Goal: Task Accomplishment & Management: Manage account settings

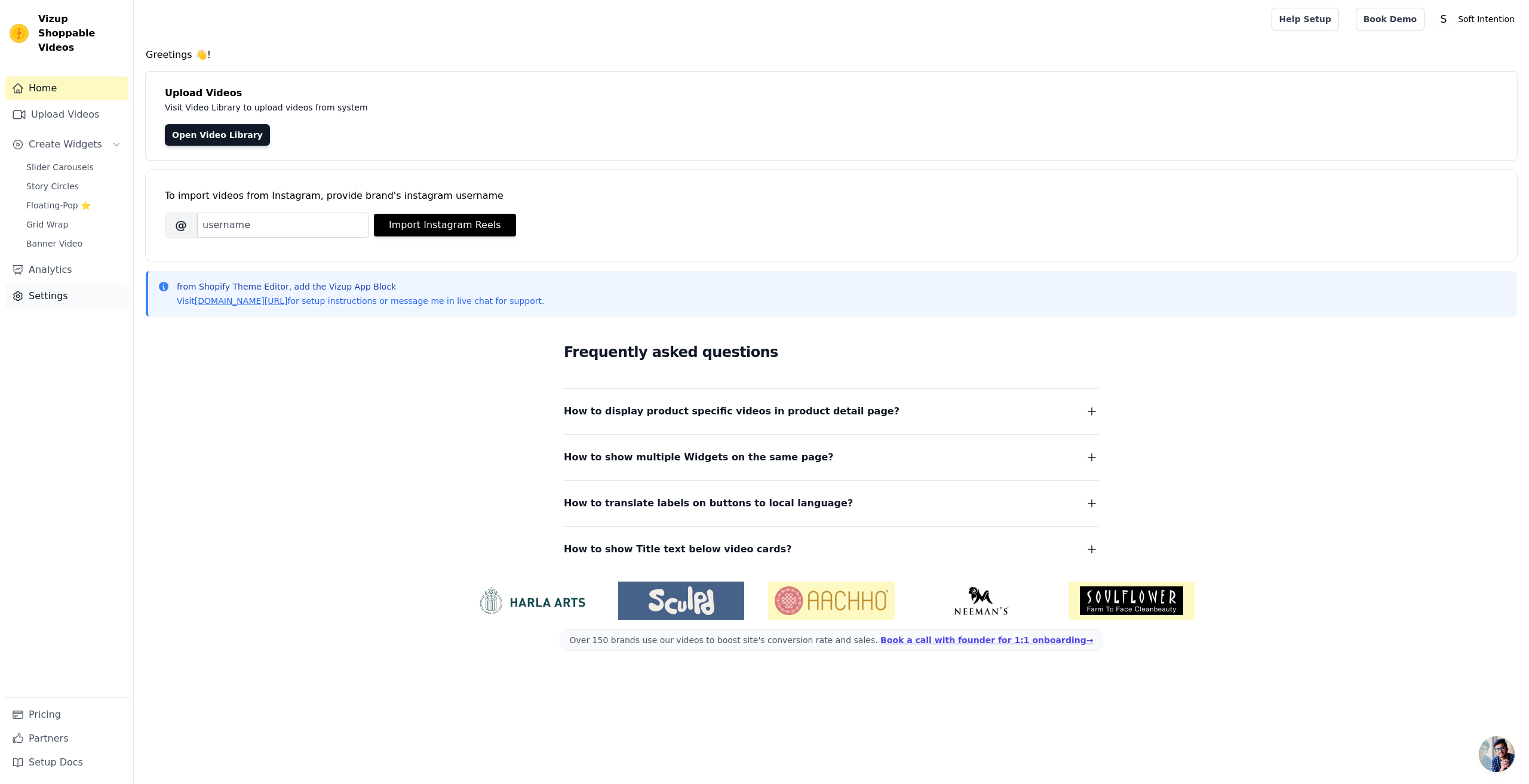
click at [53, 284] on link "Settings" at bounding box center [67, 296] width 123 height 24
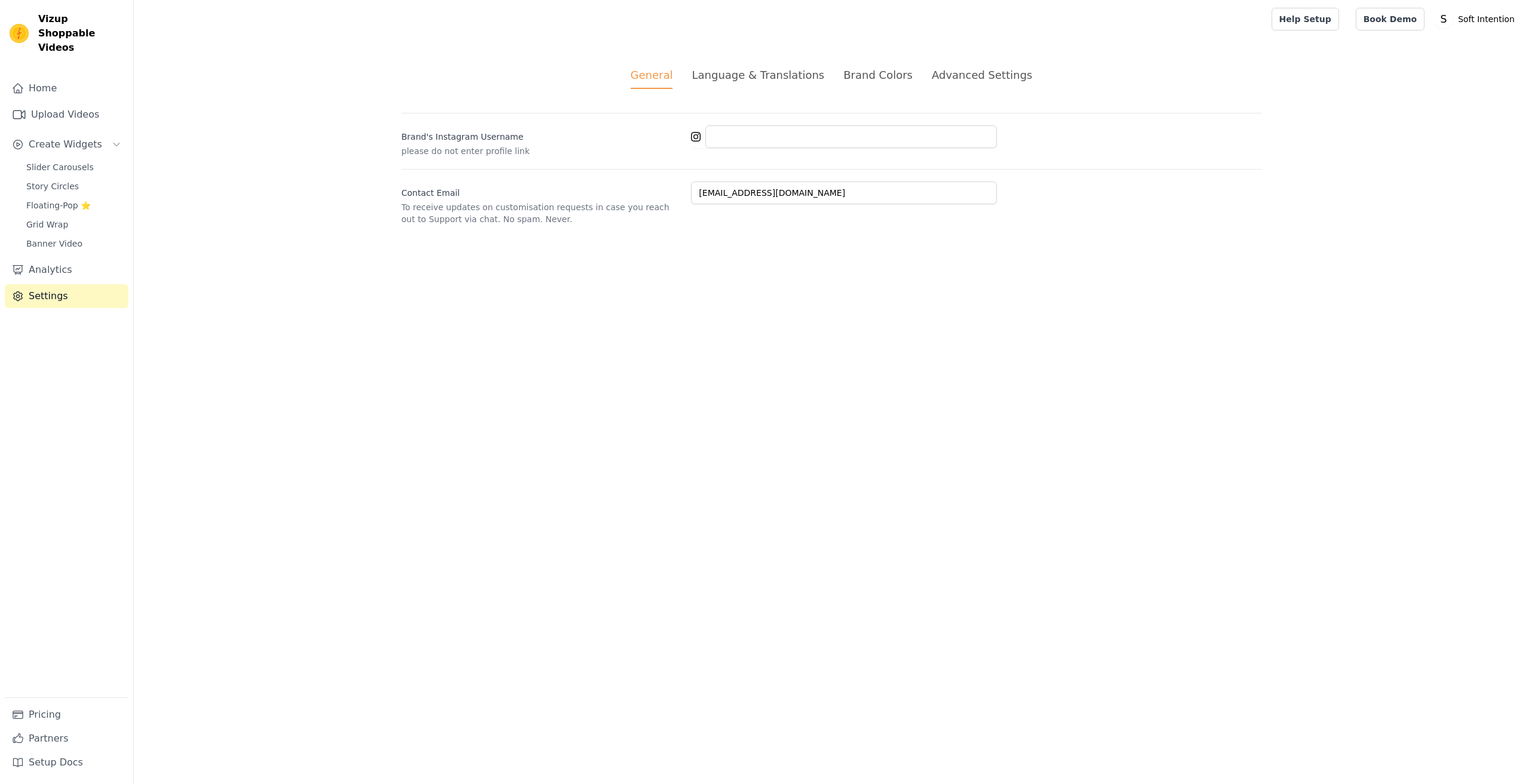
click at [770, 77] on div "Language & Translations" at bounding box center [758, 75] width 133 height 16
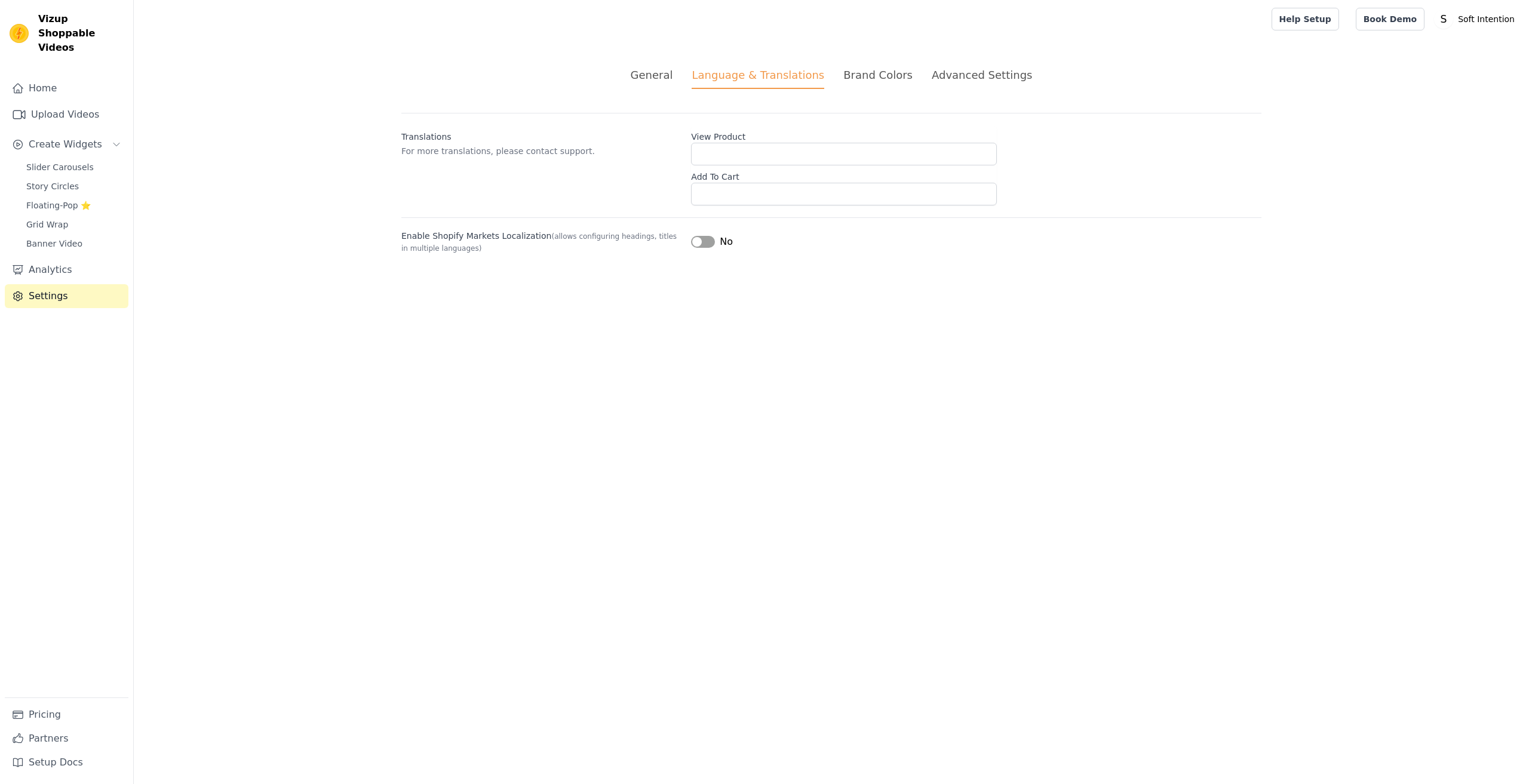
click at [892, 71] on div "Brand Colors" at bounding box center [878, 75] width 69 height 16
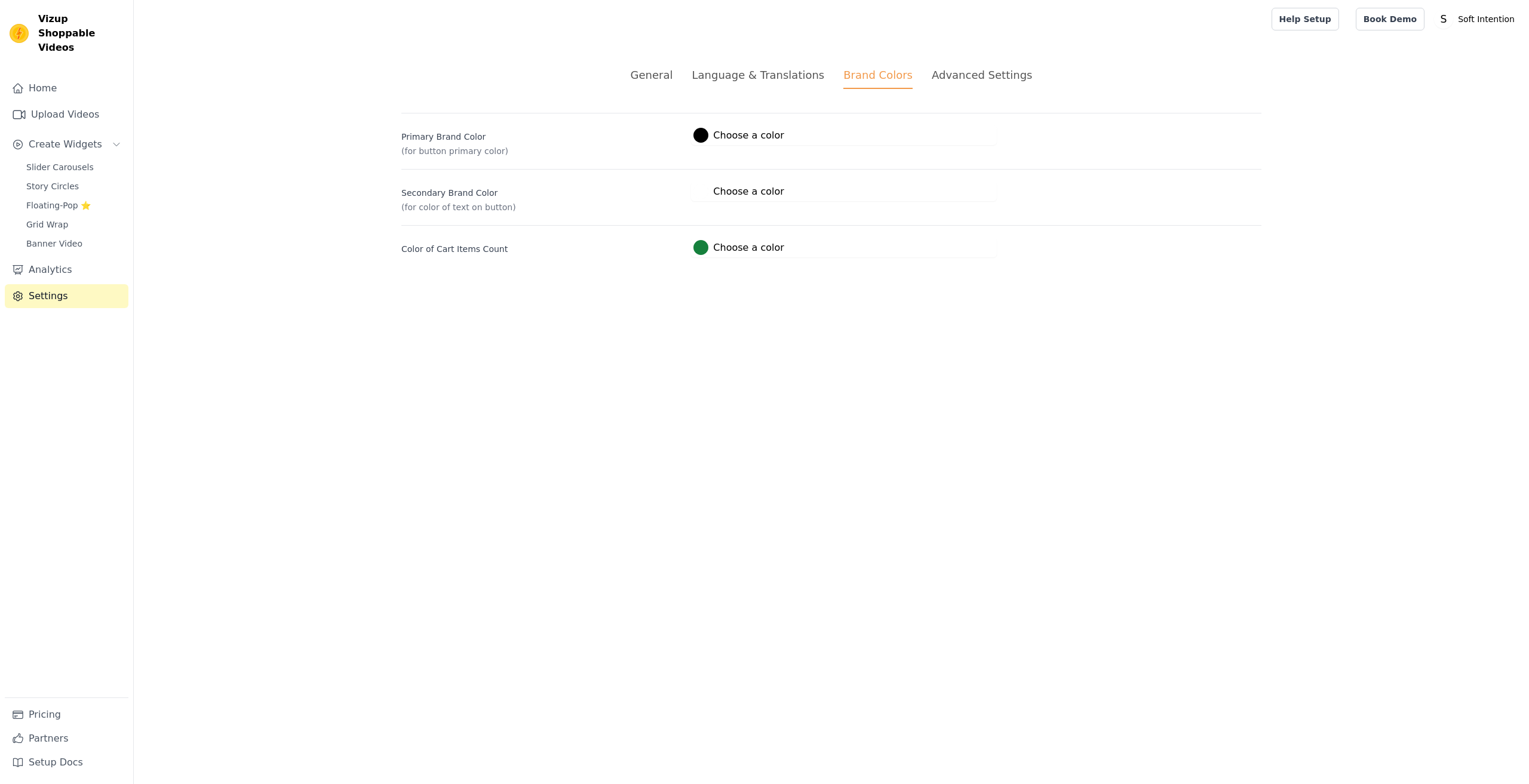
click at [972, 68] on div "Advanced Settings" at bounding box center [982, 75] width 101 height 16
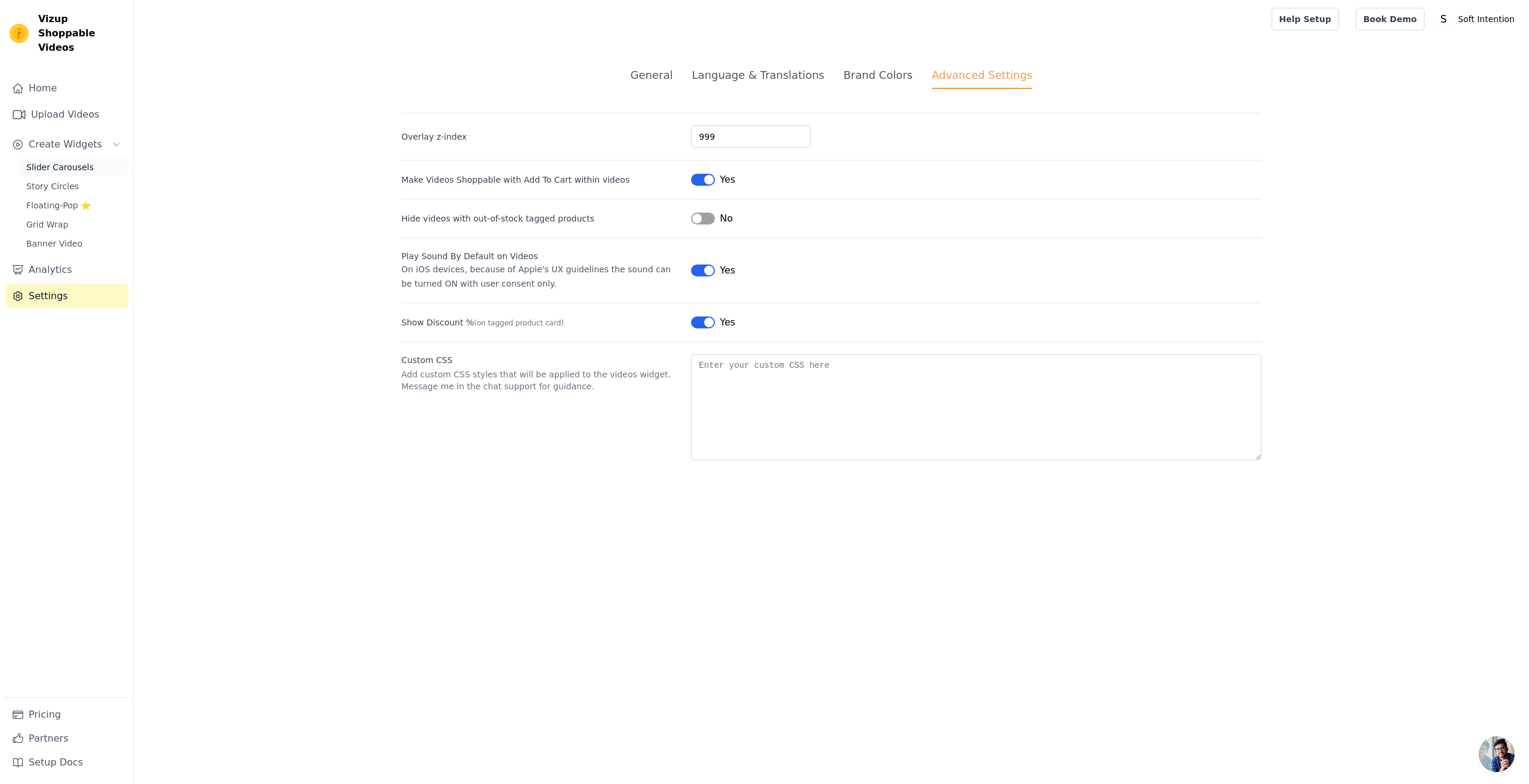
click at [53, 161] on span "Slider Carousels" at bounding box center [60, 168] width 68 height 12
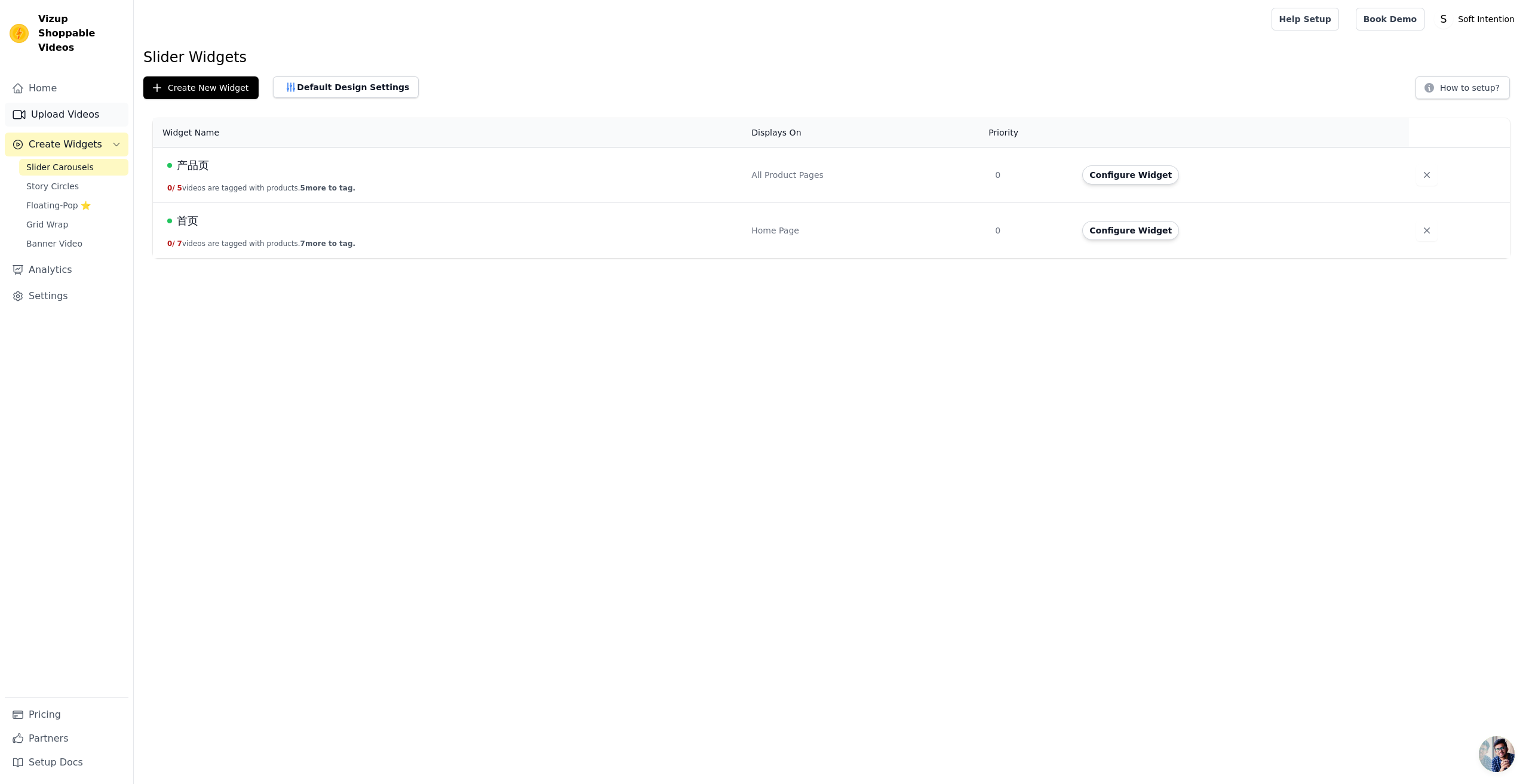
click at [55, 102] on link "Upload Videos" at bounding box center [67, 115] width 123 height 24
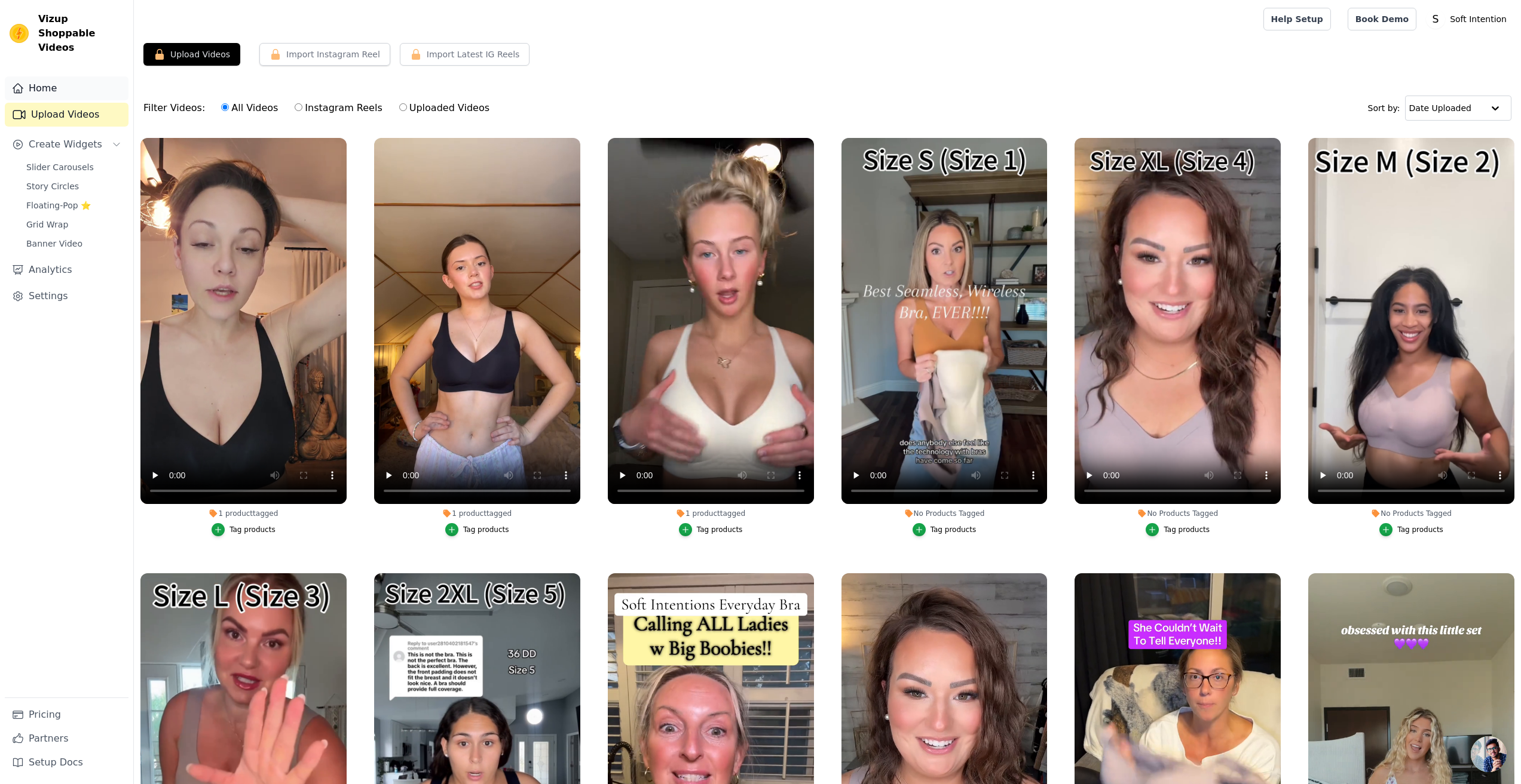
click at [50, 77] on link "Home" at bounding box center [67, 89] width 123 height 24
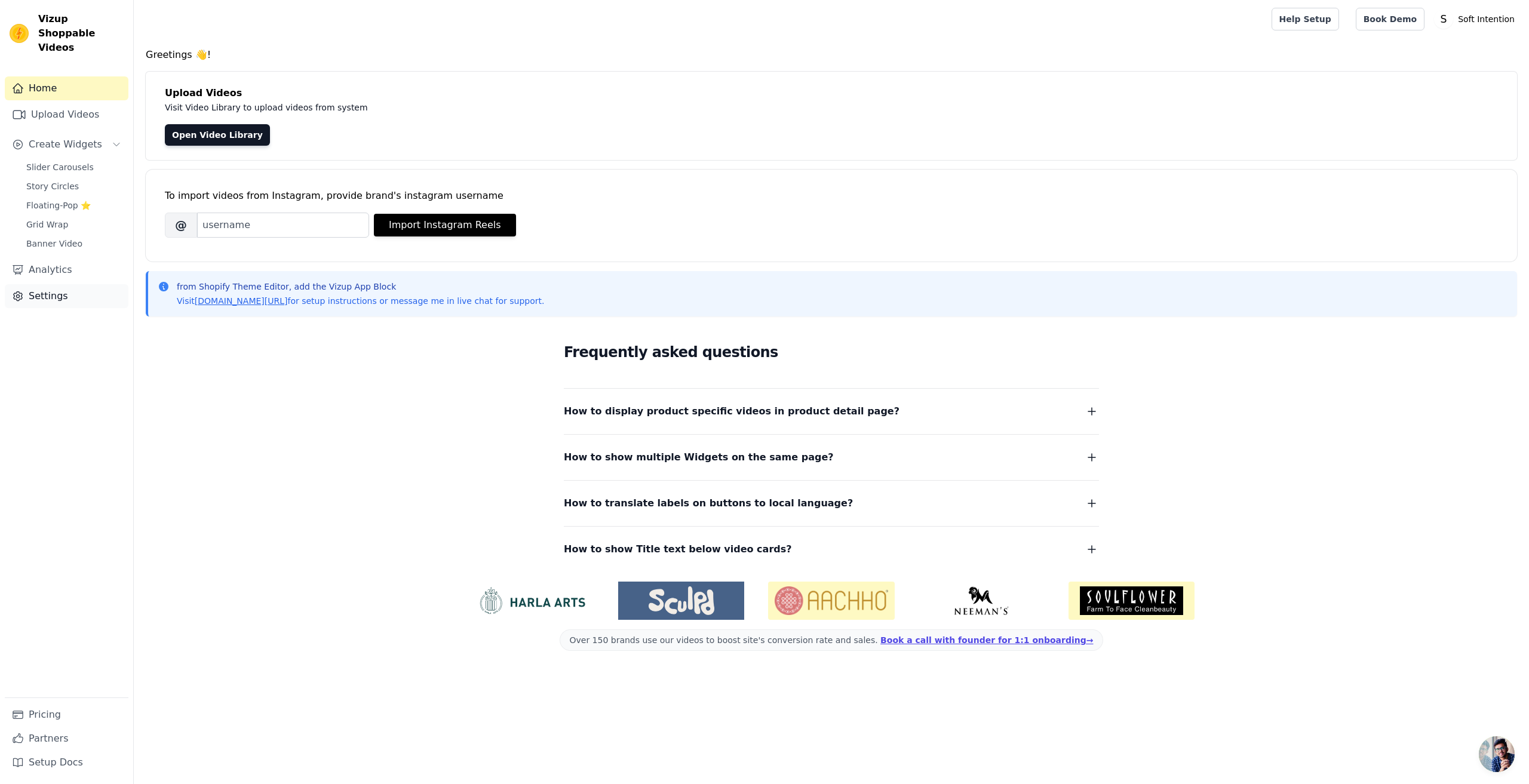
click at [43, 289] on link "Settings" at bounding box center [67, 296] width 123 height 24
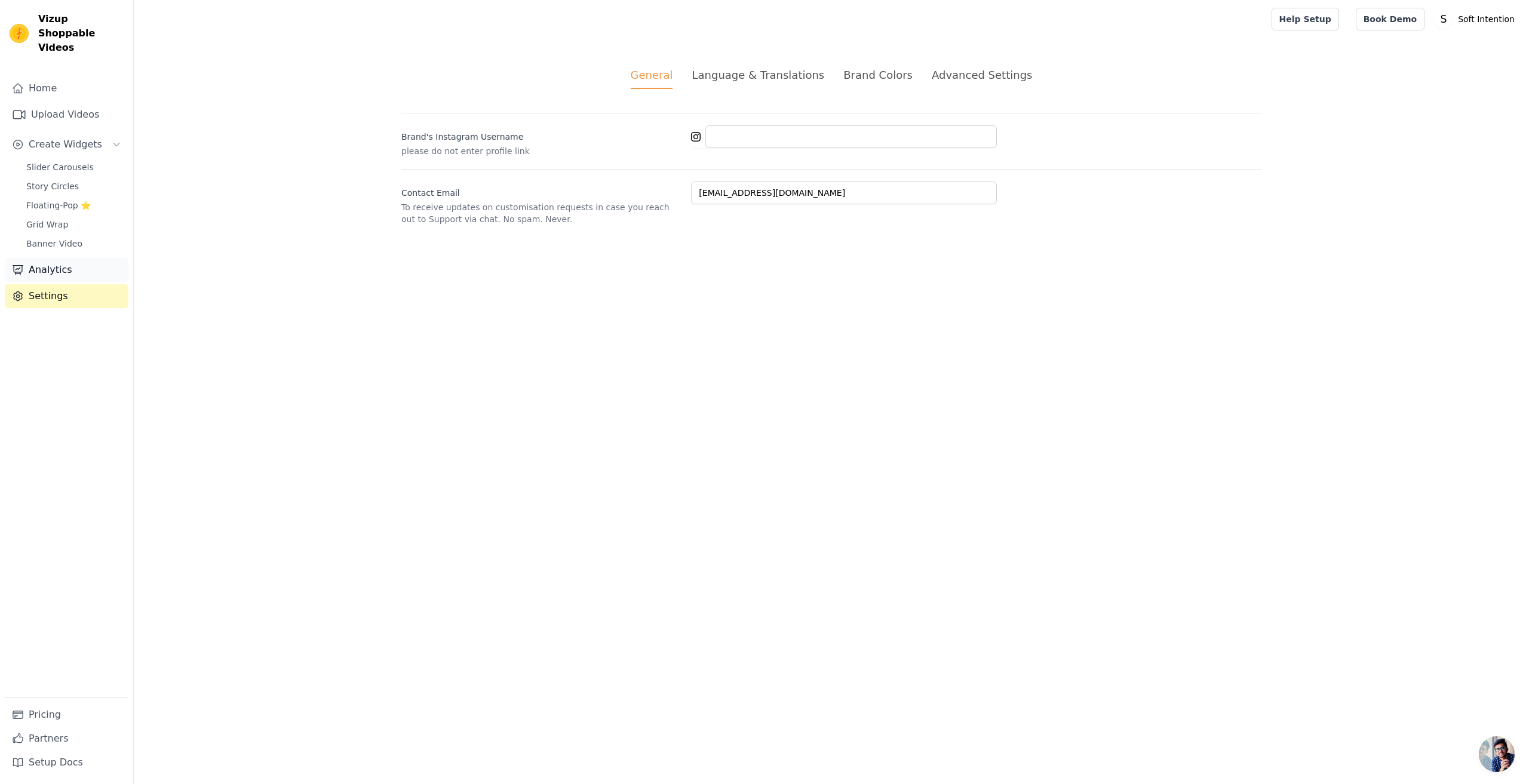
click at [43, 260] on link "Analytics" at bounding box center [67, 270] width 123 height 24
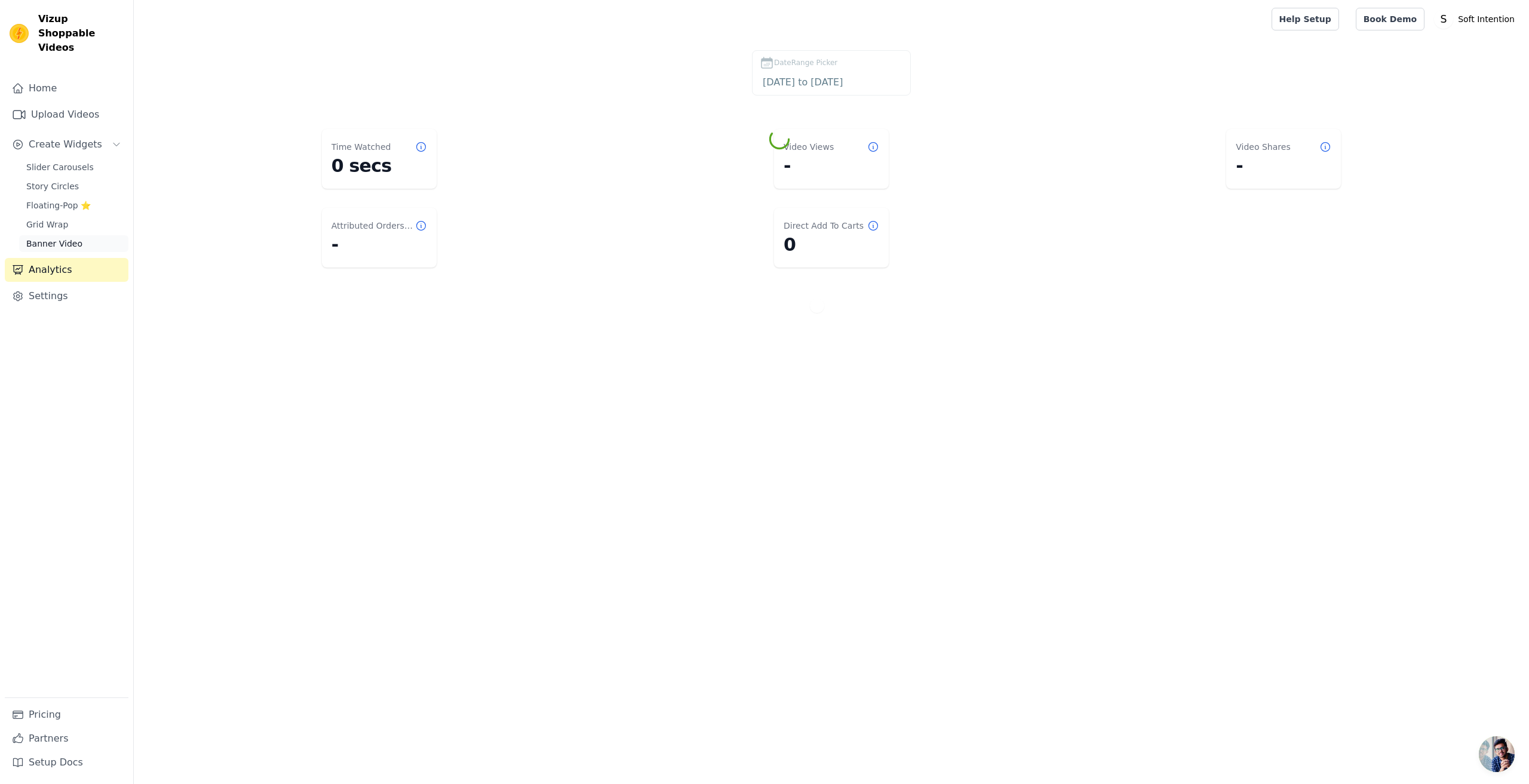
click at [68, 235] on link "Banner Video" at bounding box center [74, 243] width 109 height 16
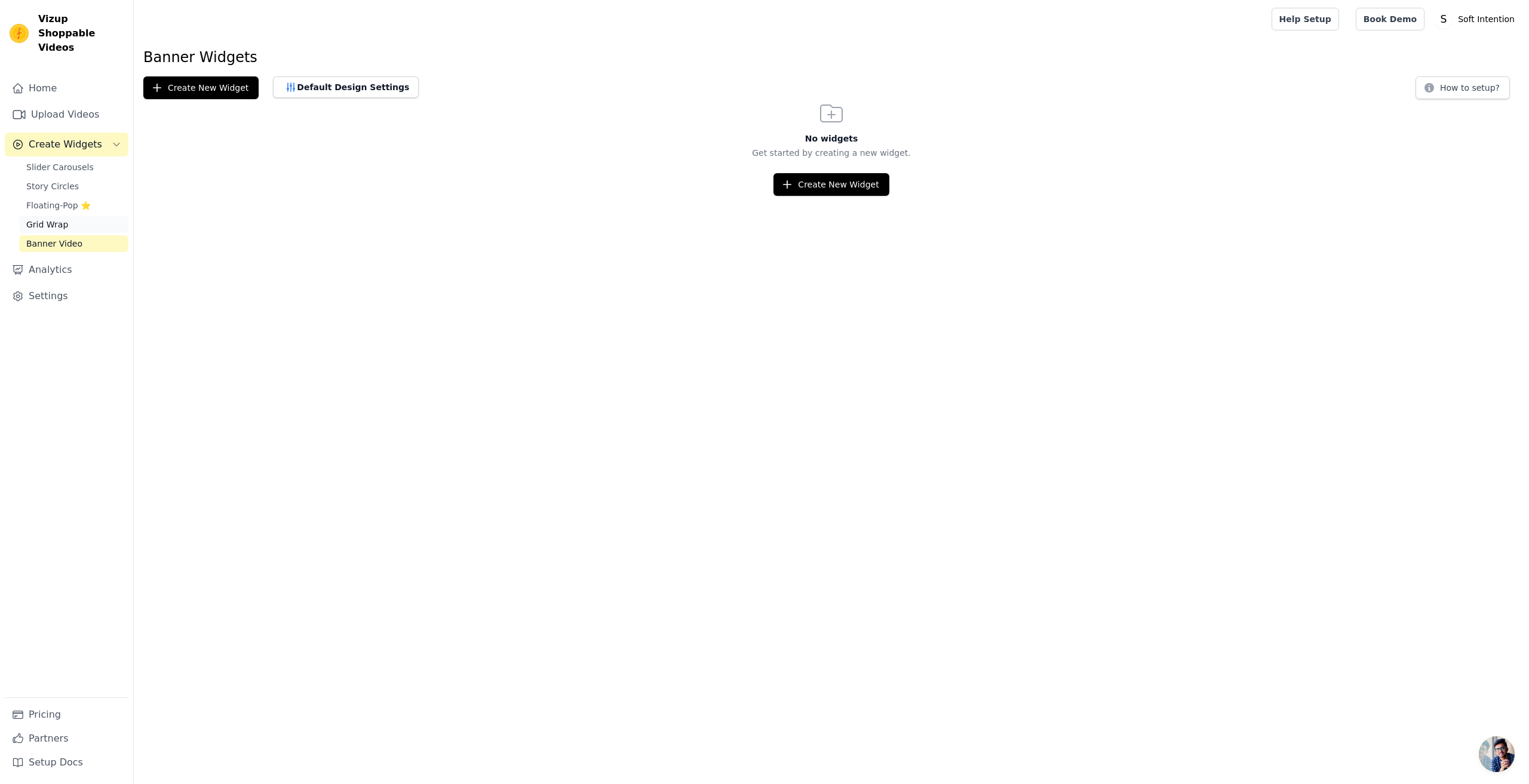
click at [66, 219] on span "Grid Wrap" at bounding box center [47, 225] width 42 height 12
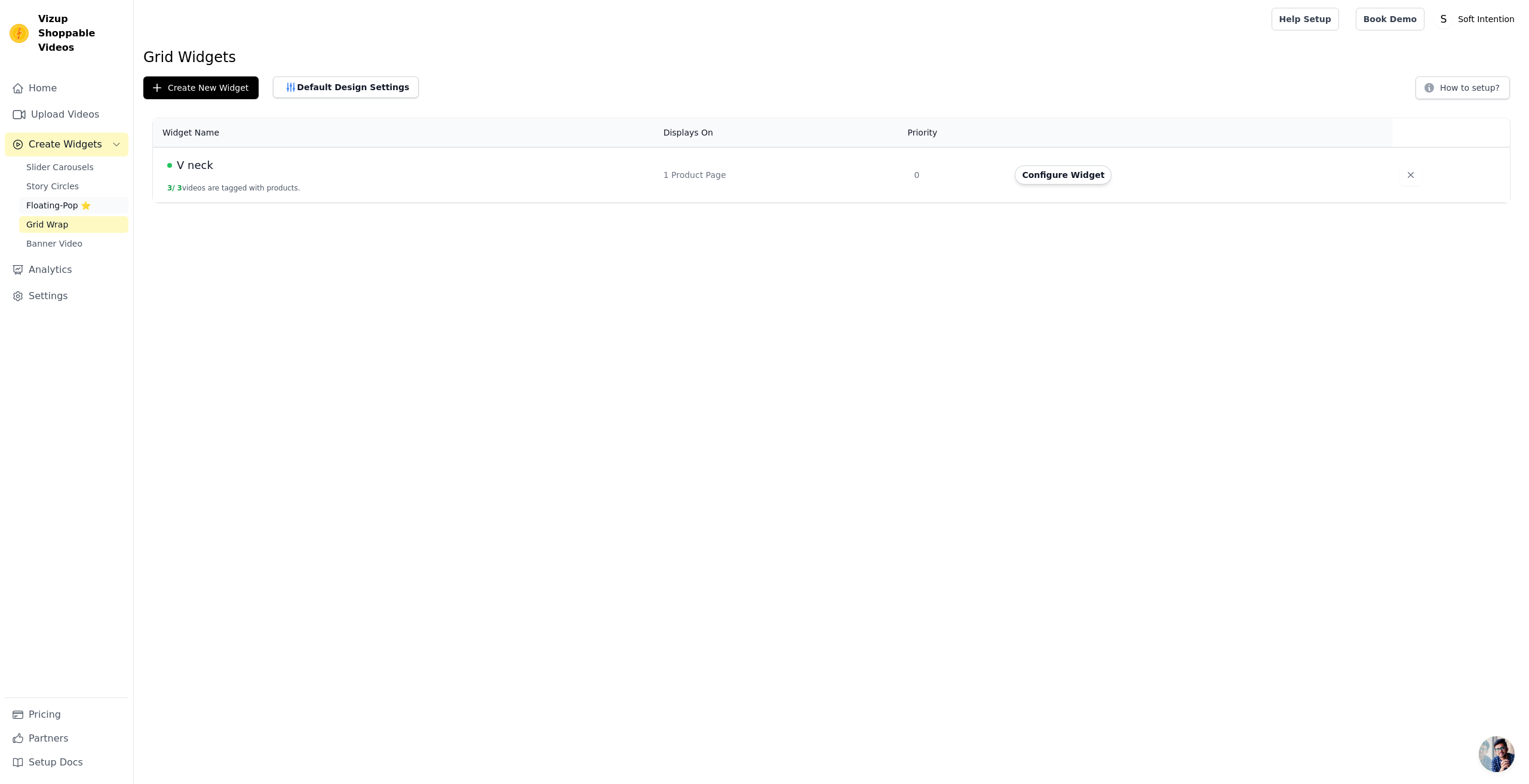
click at [56, 200] on span "Floating-Pop ⭐" at bounding box center [58, 206] width 64 height 12
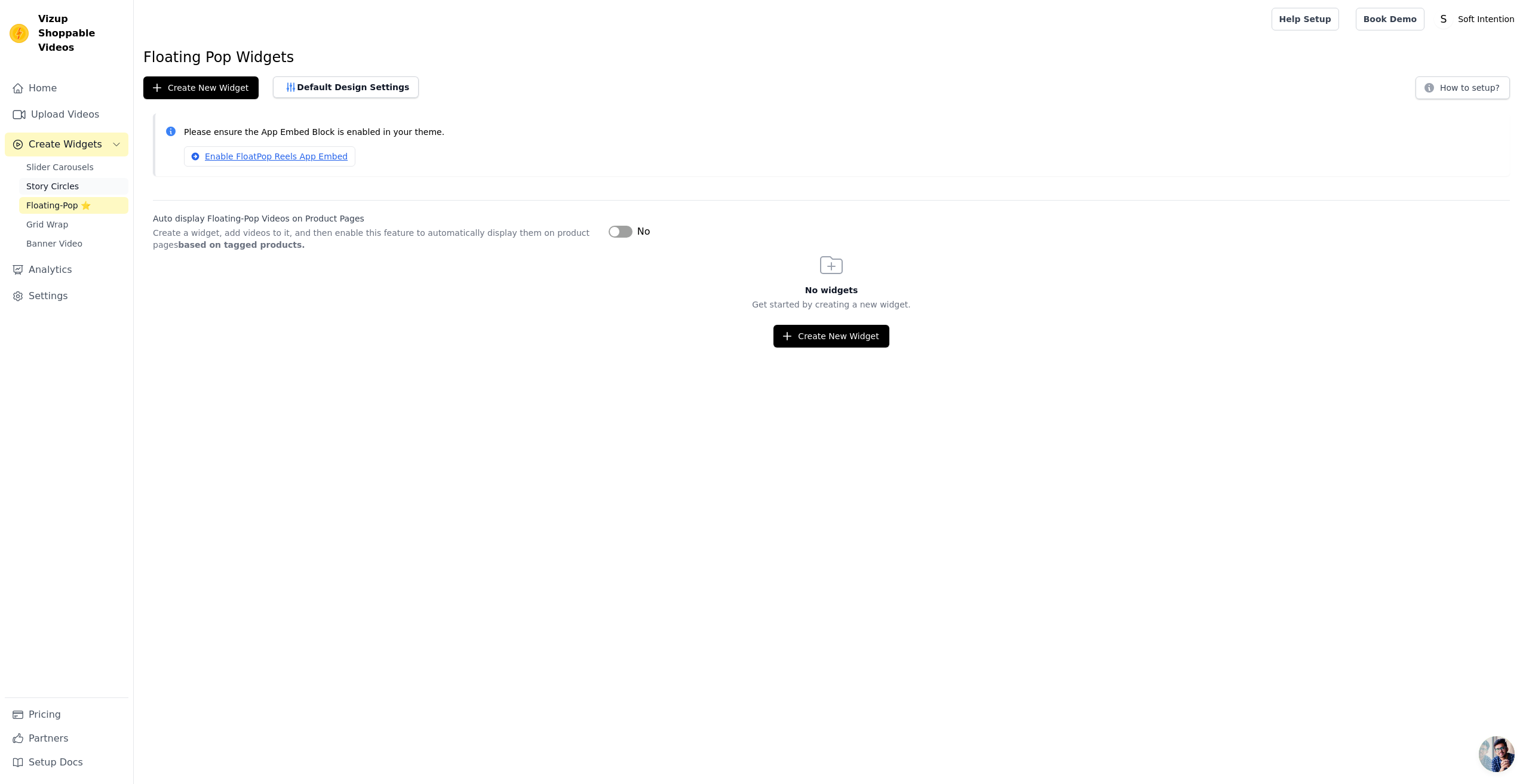
click at [55, 181] on span "Story Circles" at bounding box center [52, 187] width 53 height 12
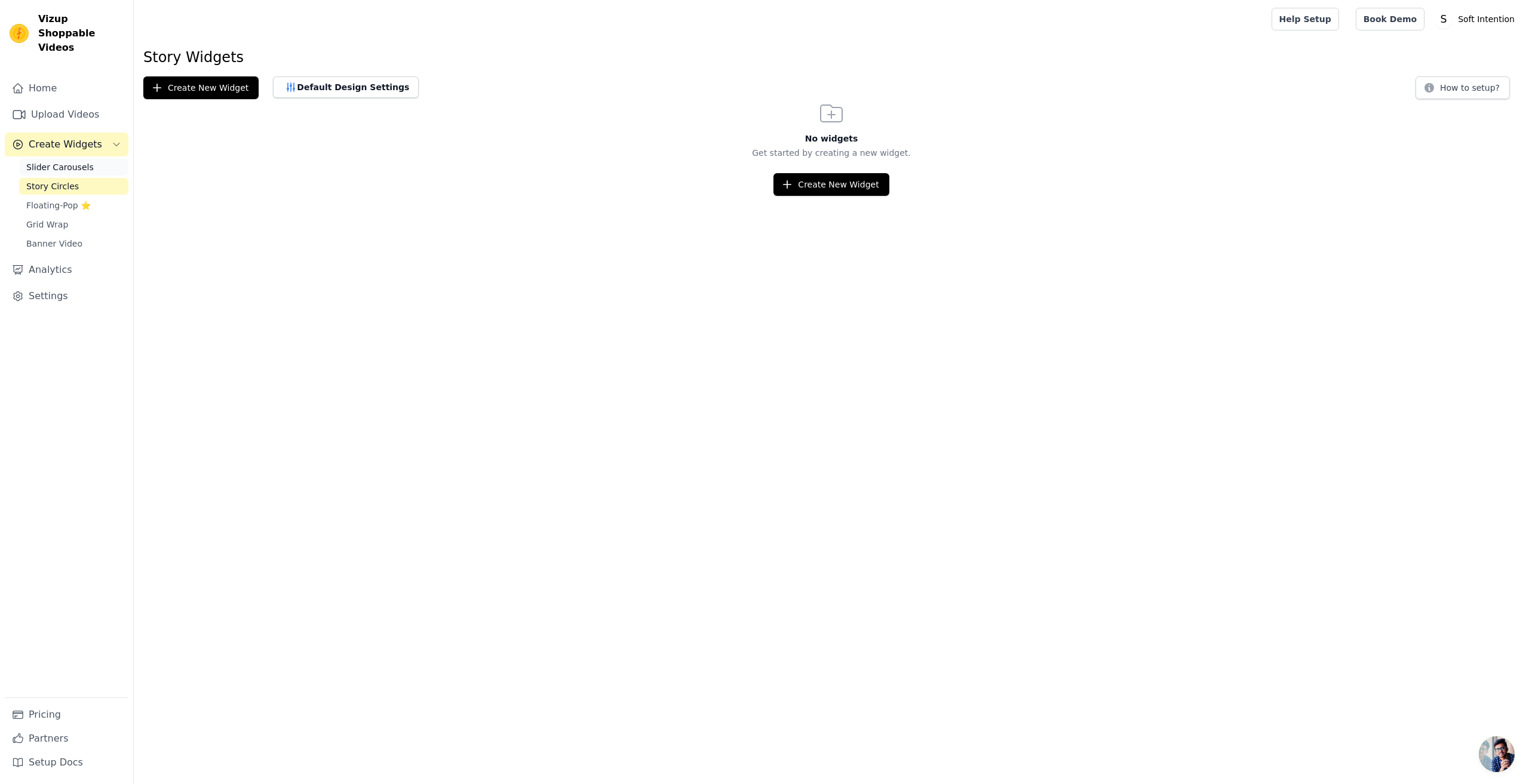
click at [52, 161] on span "Slider Carousels" at bounding box center [60, 168] width 68 height 12
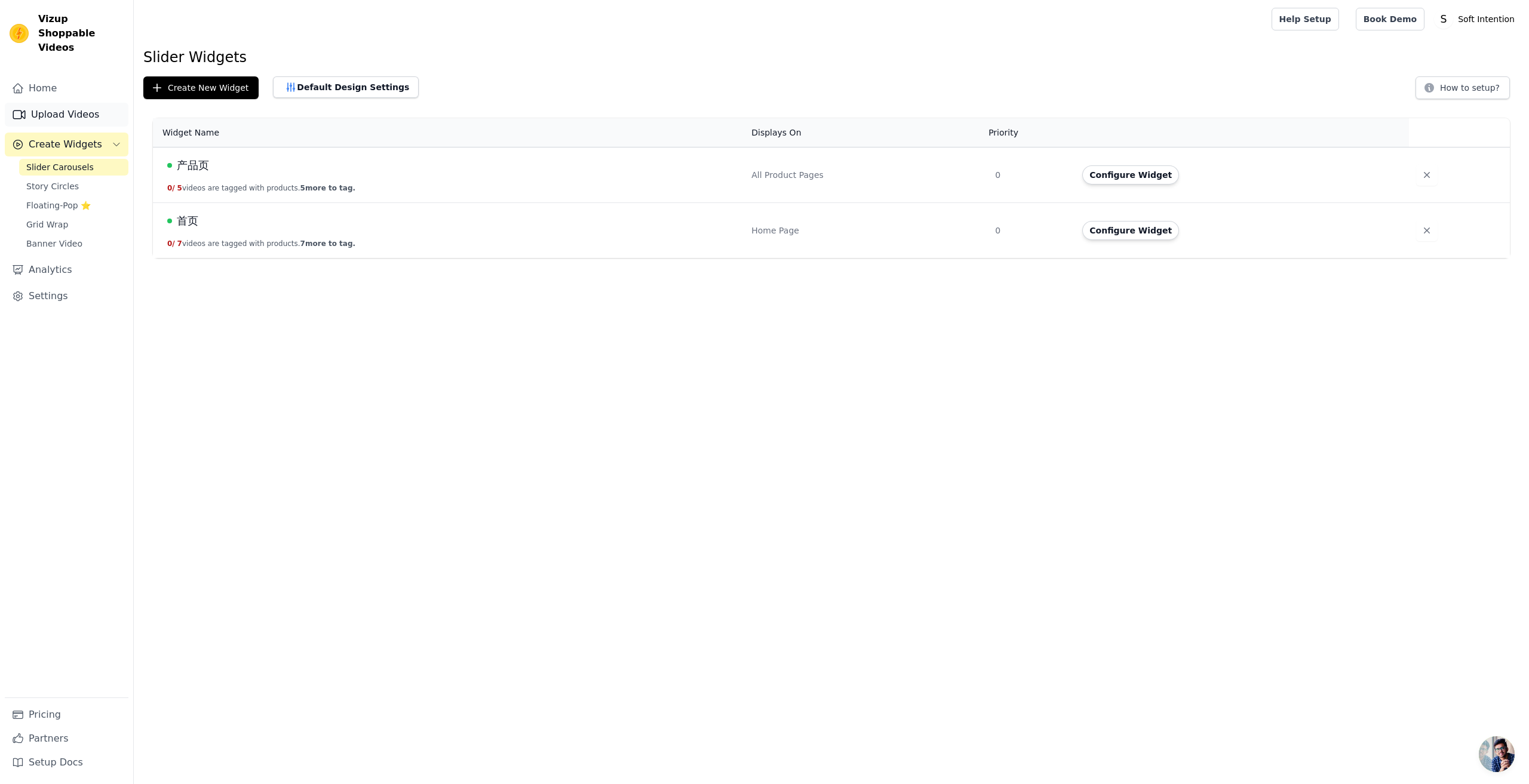
click at [60, 102] on link "Upload Videos" at bounding box center [67, 115] width 123 height 24
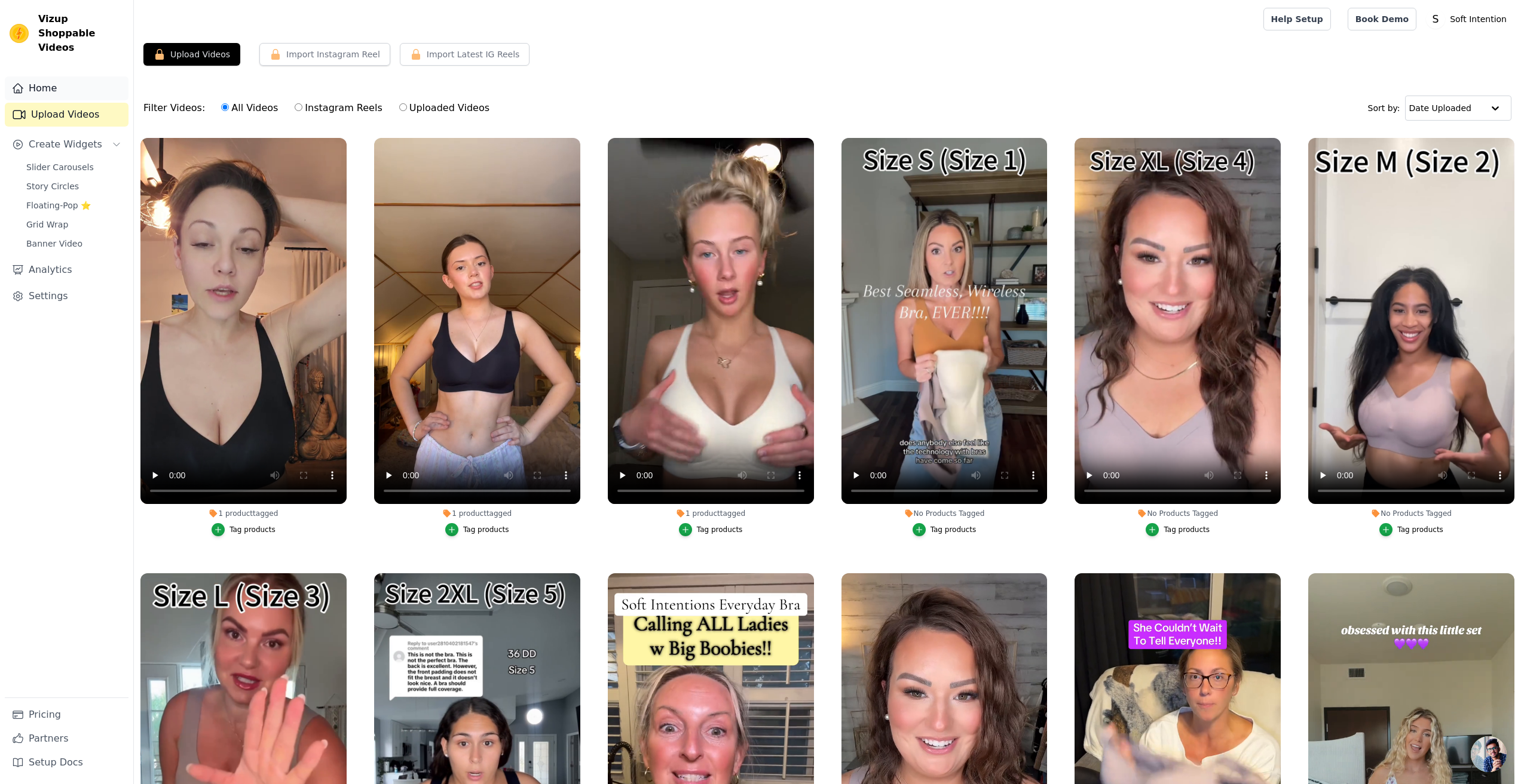
click at [44, 76] on link "Home" at bounding box center [67, 89] width 123 height 24
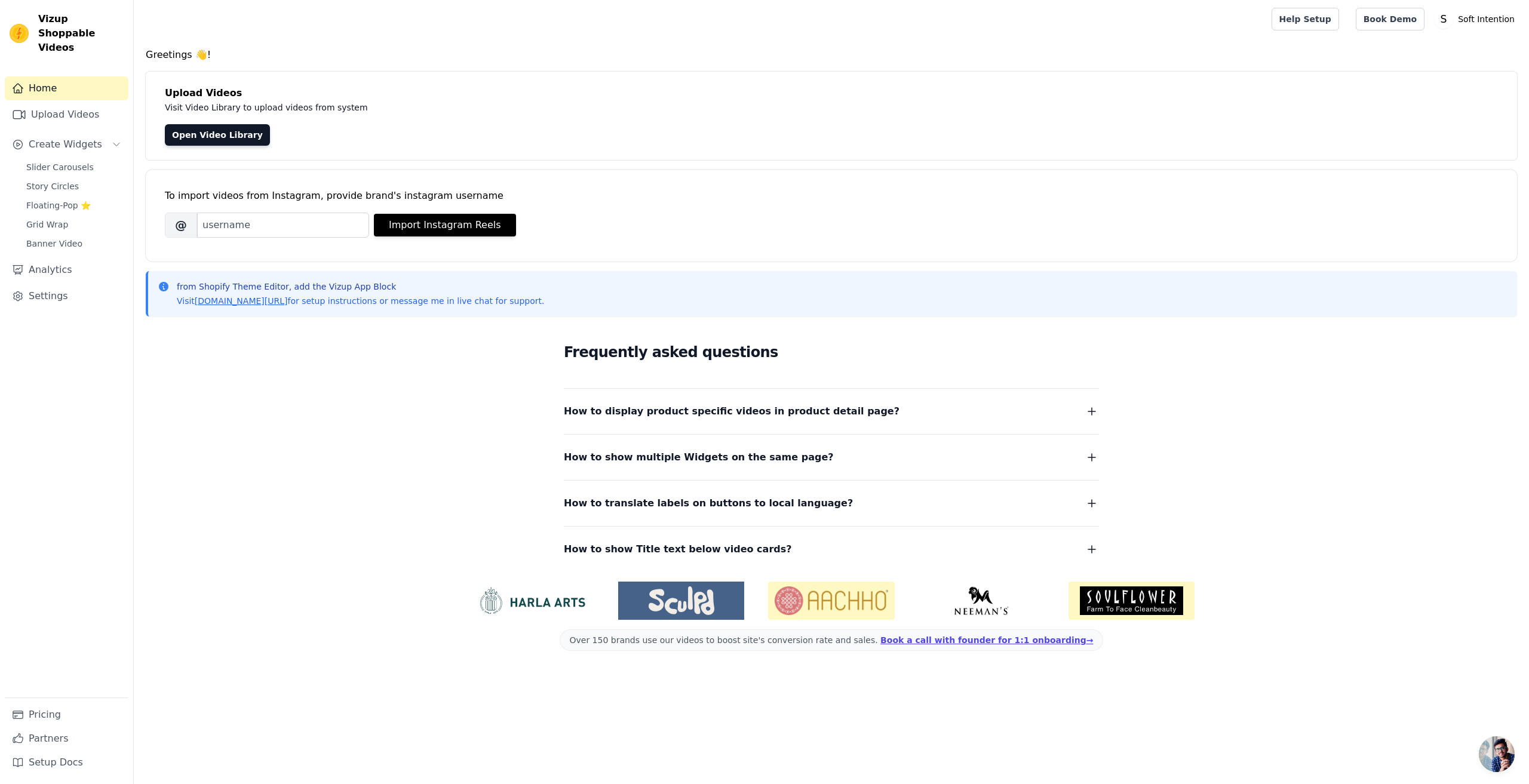
click at [1091, 411] on icon "button" at bounding box center [1091, 412] width 15 height 15
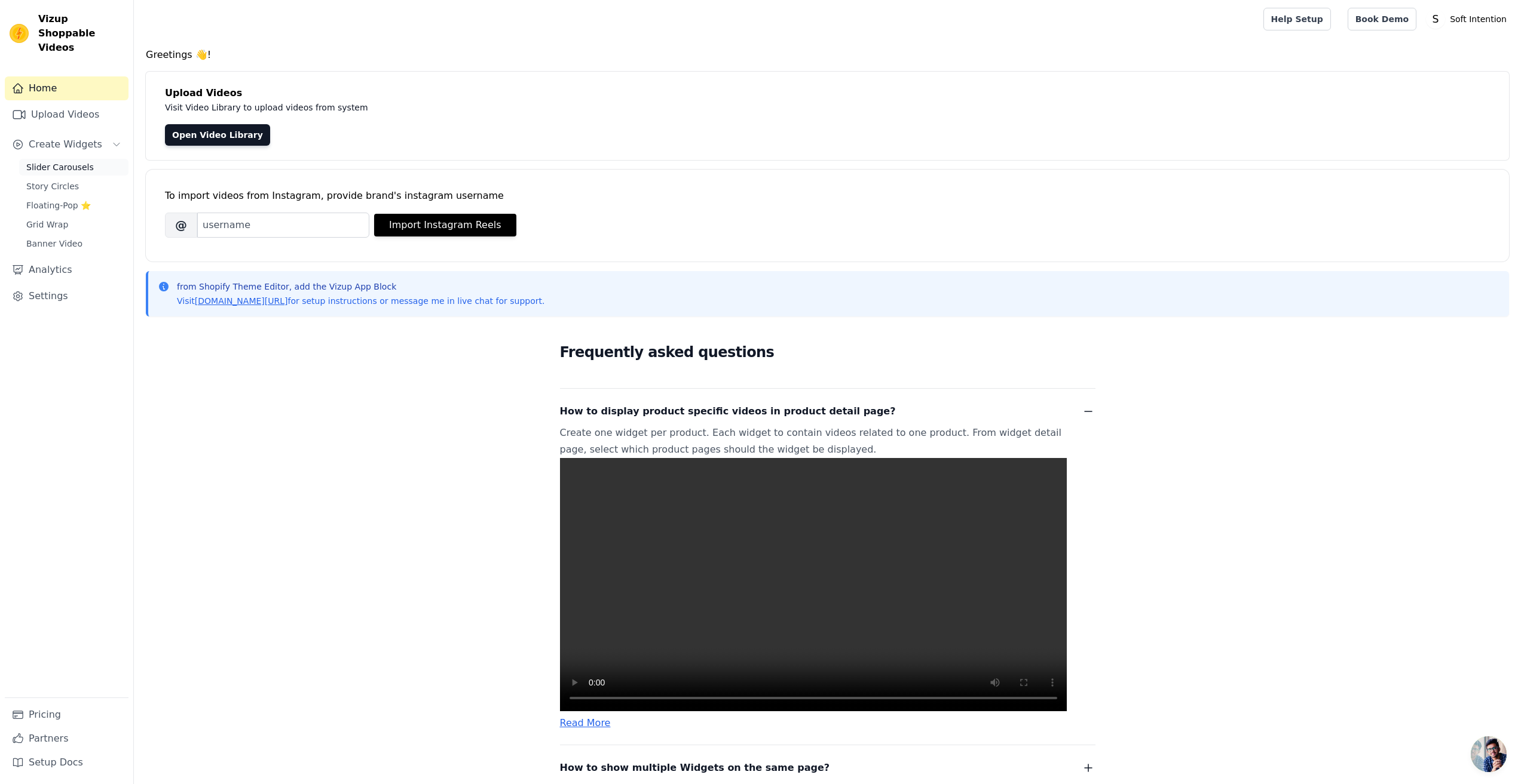
click at [51, 161] on span "Slider Carousels" at bounding box center [60, 168] width 68 height 12
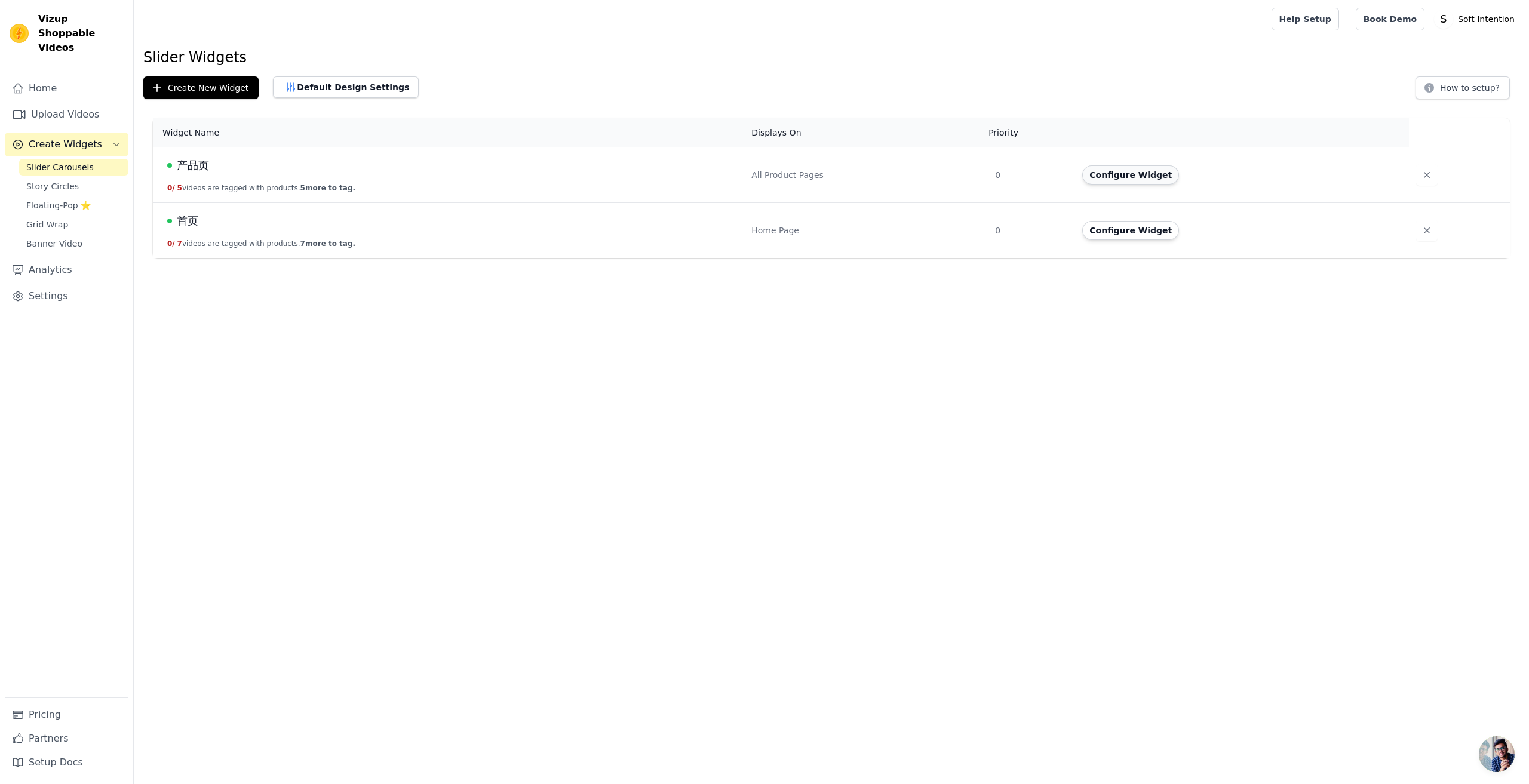
click at [1126, 175] on button "Configure Widget" at bounding box center [1130, 175] width 96 height 19
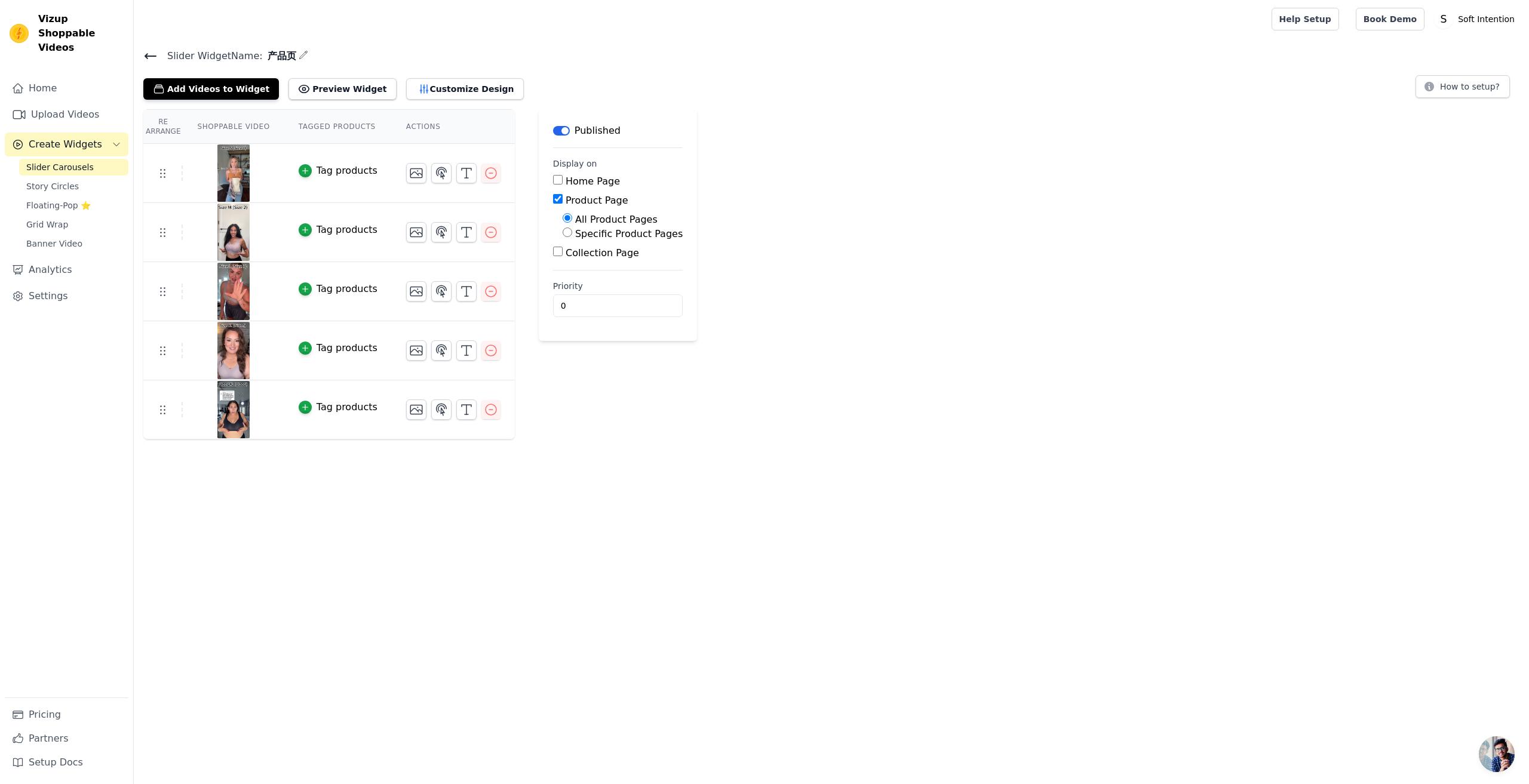
click at [563, 236] on input "Specific Product Pages" at bounding box center [567, 232] width 10 height 10
radio input "true"
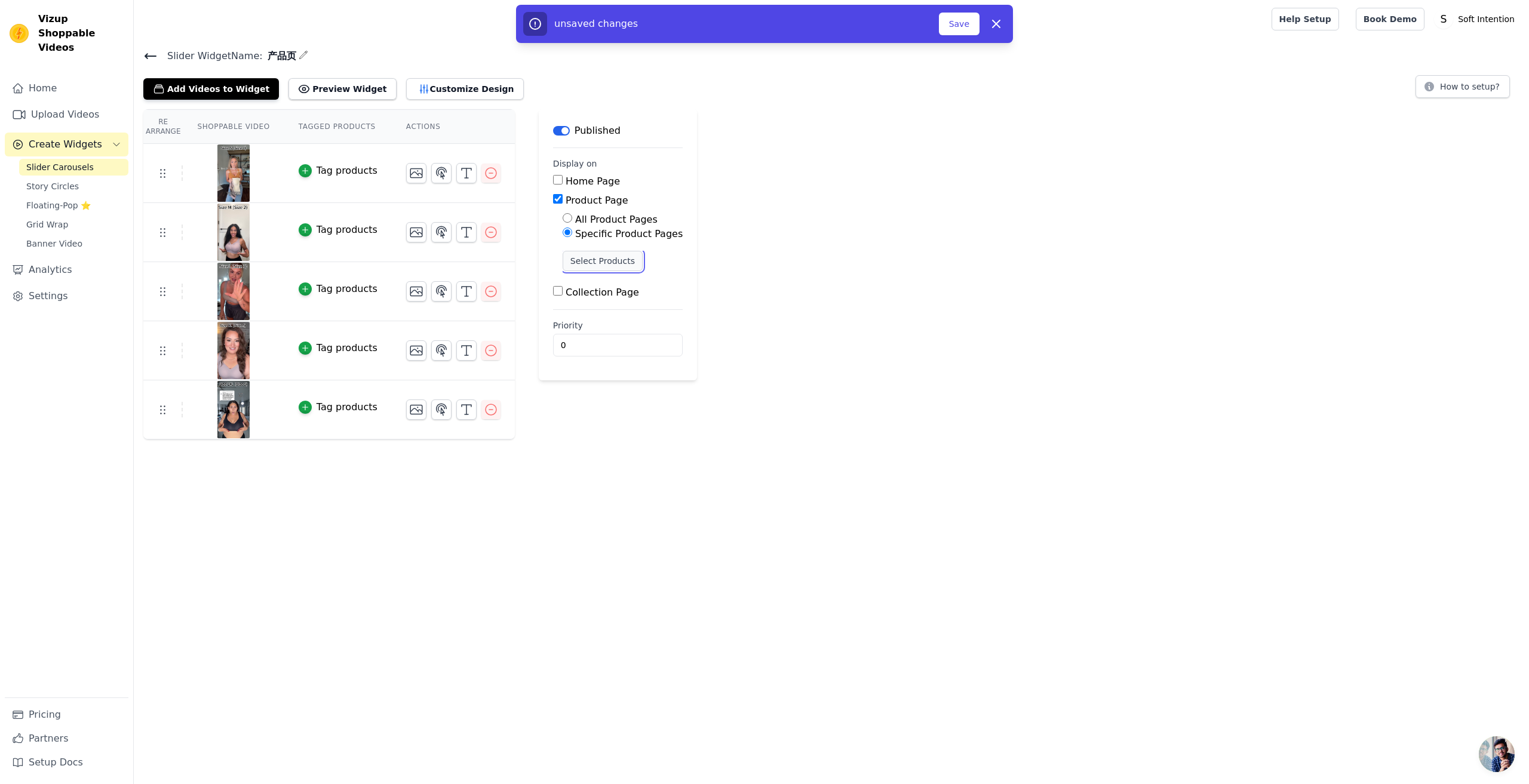
click at [604, 266] on button "Select Products" at bounding box center [603, 260] width 80 height 20
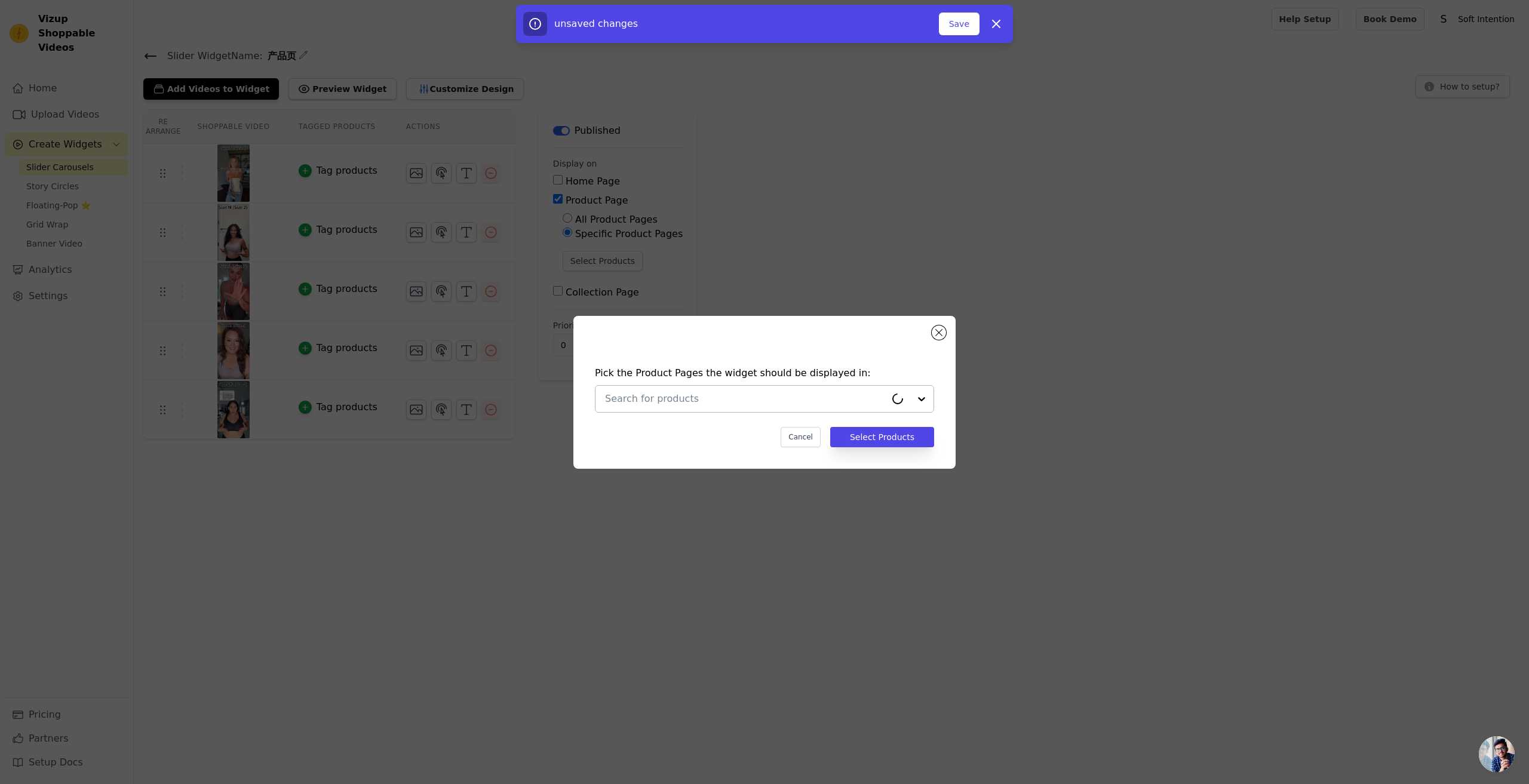
click at [703, 392] on input "text" at bounding box center [745, 399] width 280 height 15
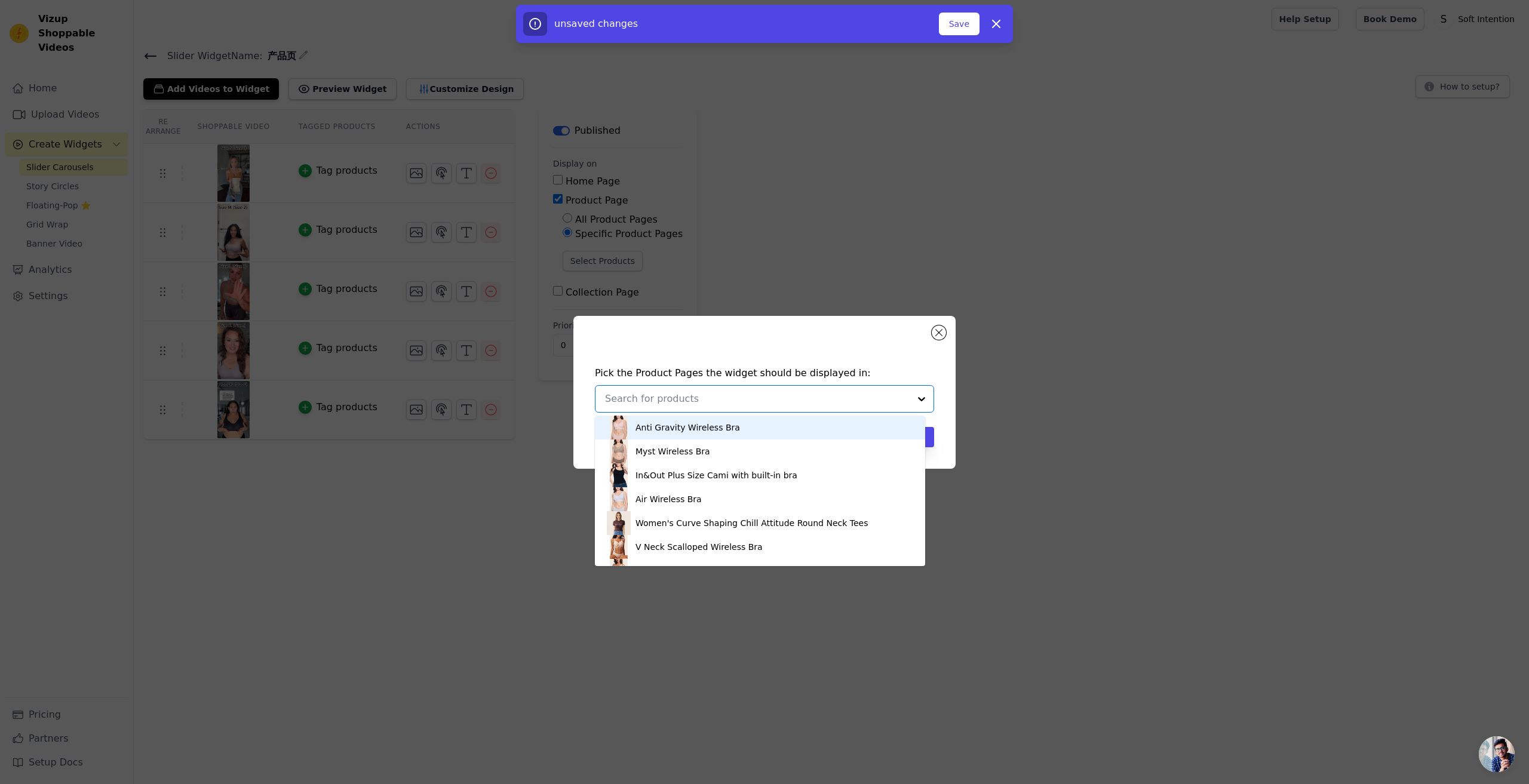
paste input "Jelly T-shirt Bra Wireless Full Coverage"
type input "Jelly T-shirt Bra Wireless Full Coverage"
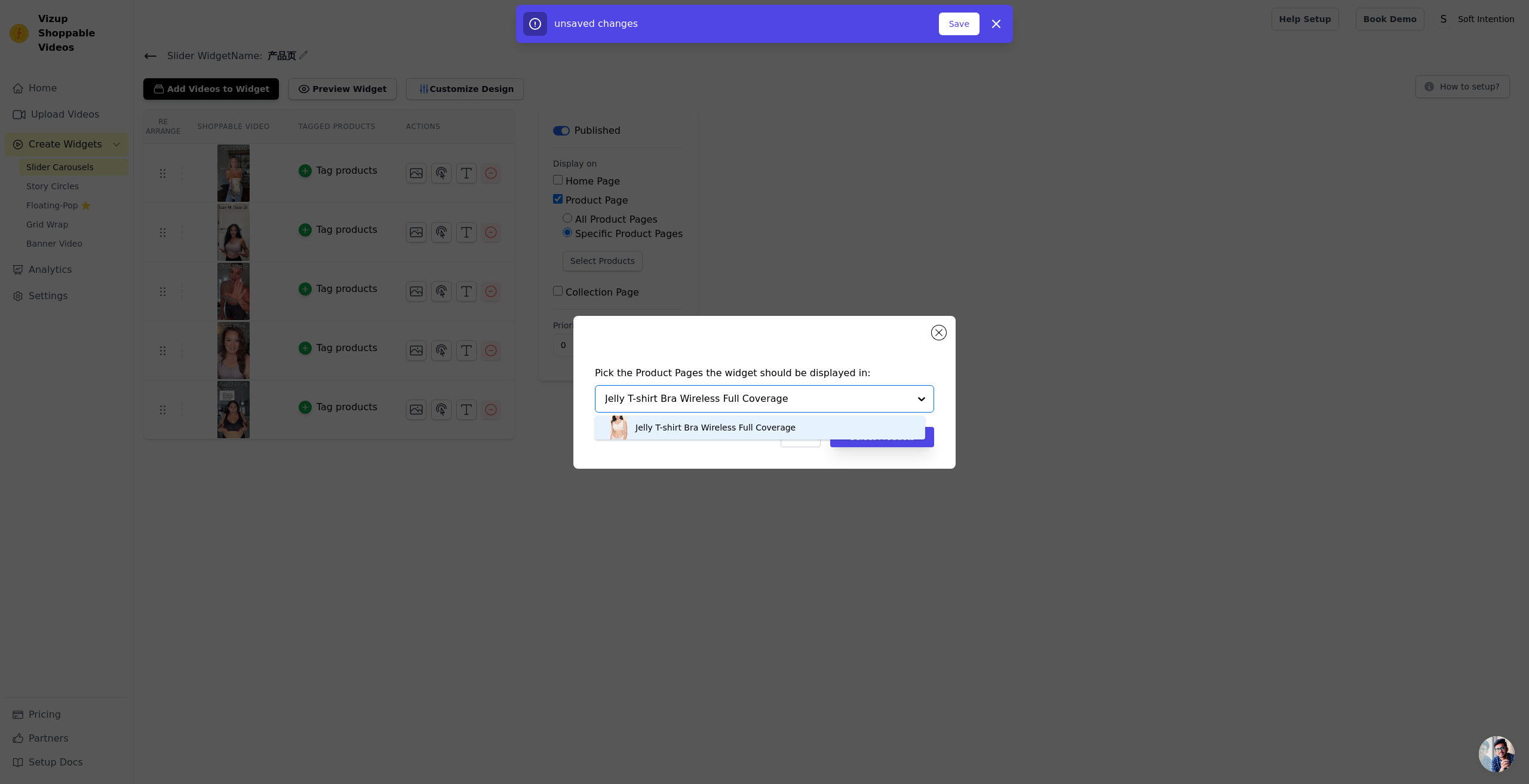
click at [713, 424] on div "Jelly T-shirt Bra Wireless Full Coverage" at bounding box center [715, 428] width 160 height 12
click at [872, 440] on button "Select Products" at bounding box center [882, 437] width 104 height 20
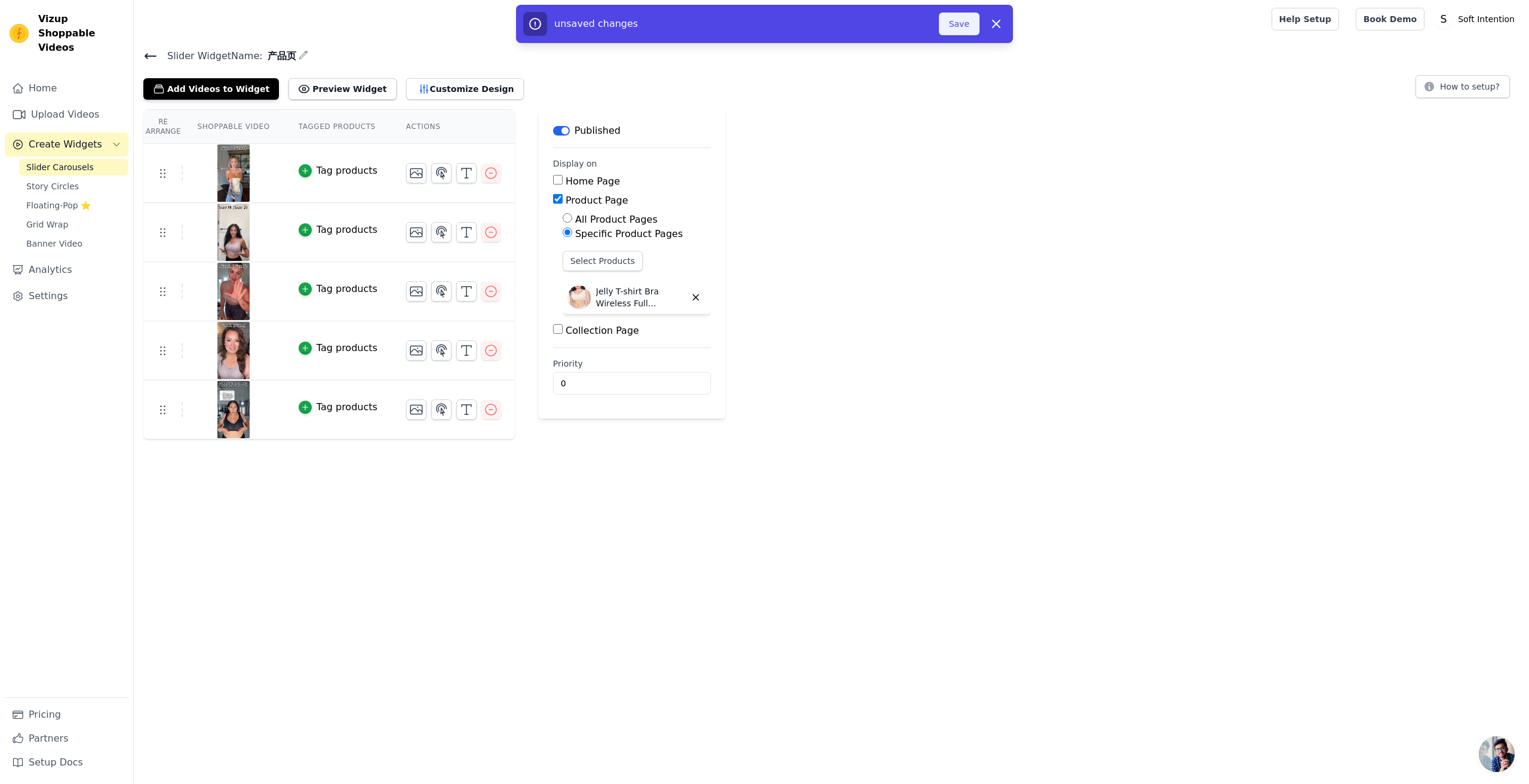
click at [945, 26] on button "Save" at bounding box center [959, 23] width 41 height 23
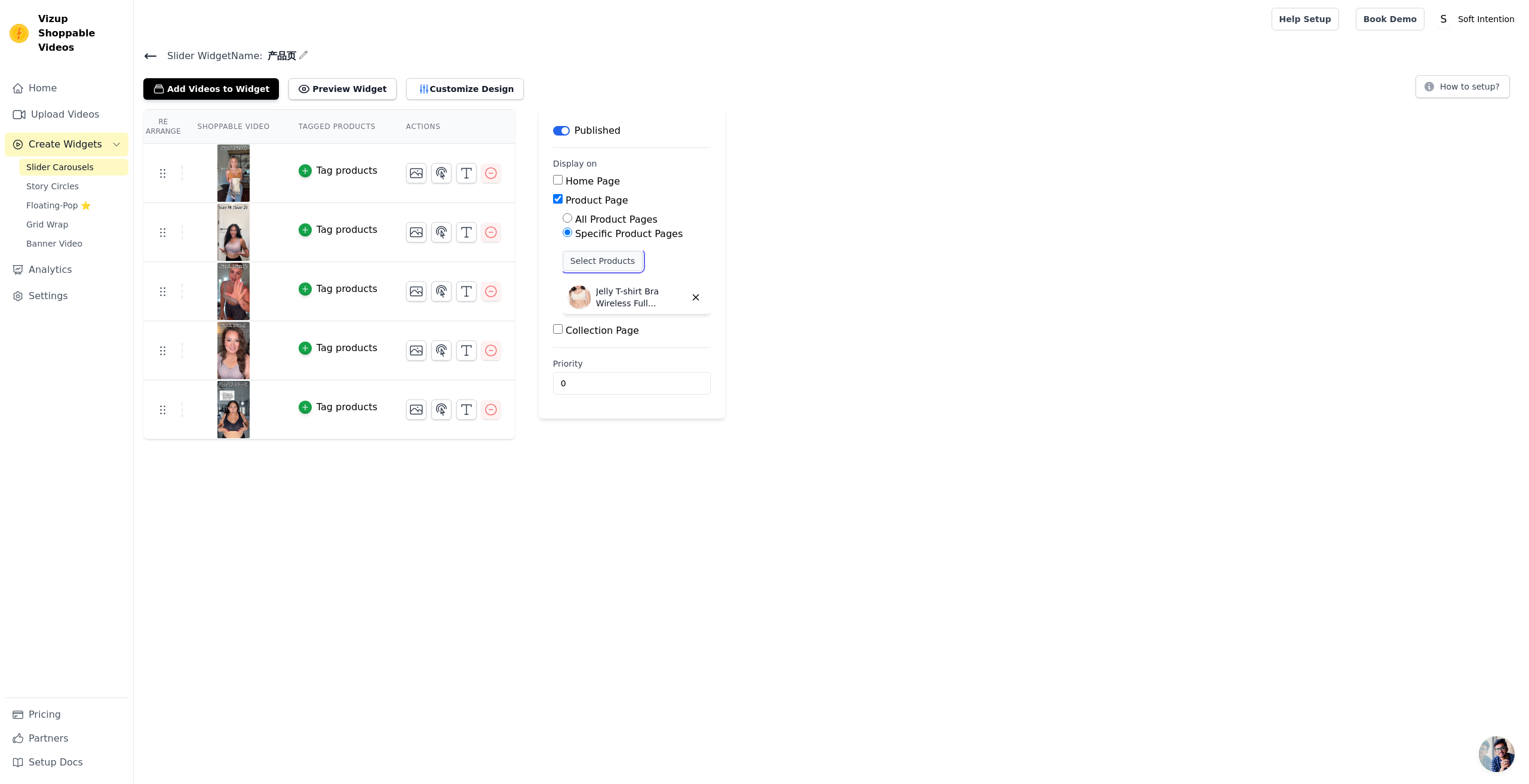
click at [590, 258] on button "Select Products" at bounding box center [603, 260] width 80 height 20
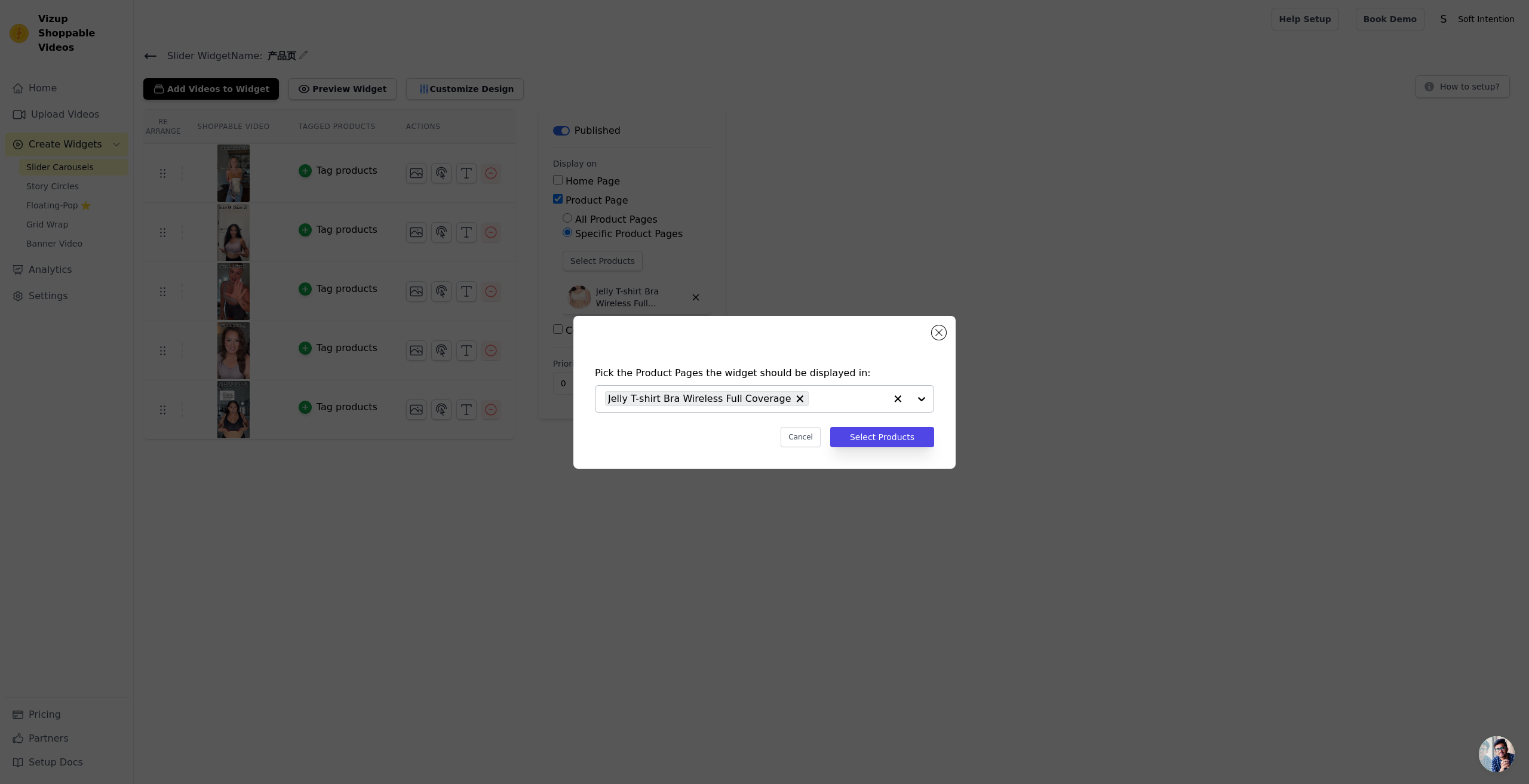
click at [847, 400] on input "text" at bounding box center [850, 399] width 71 height 15
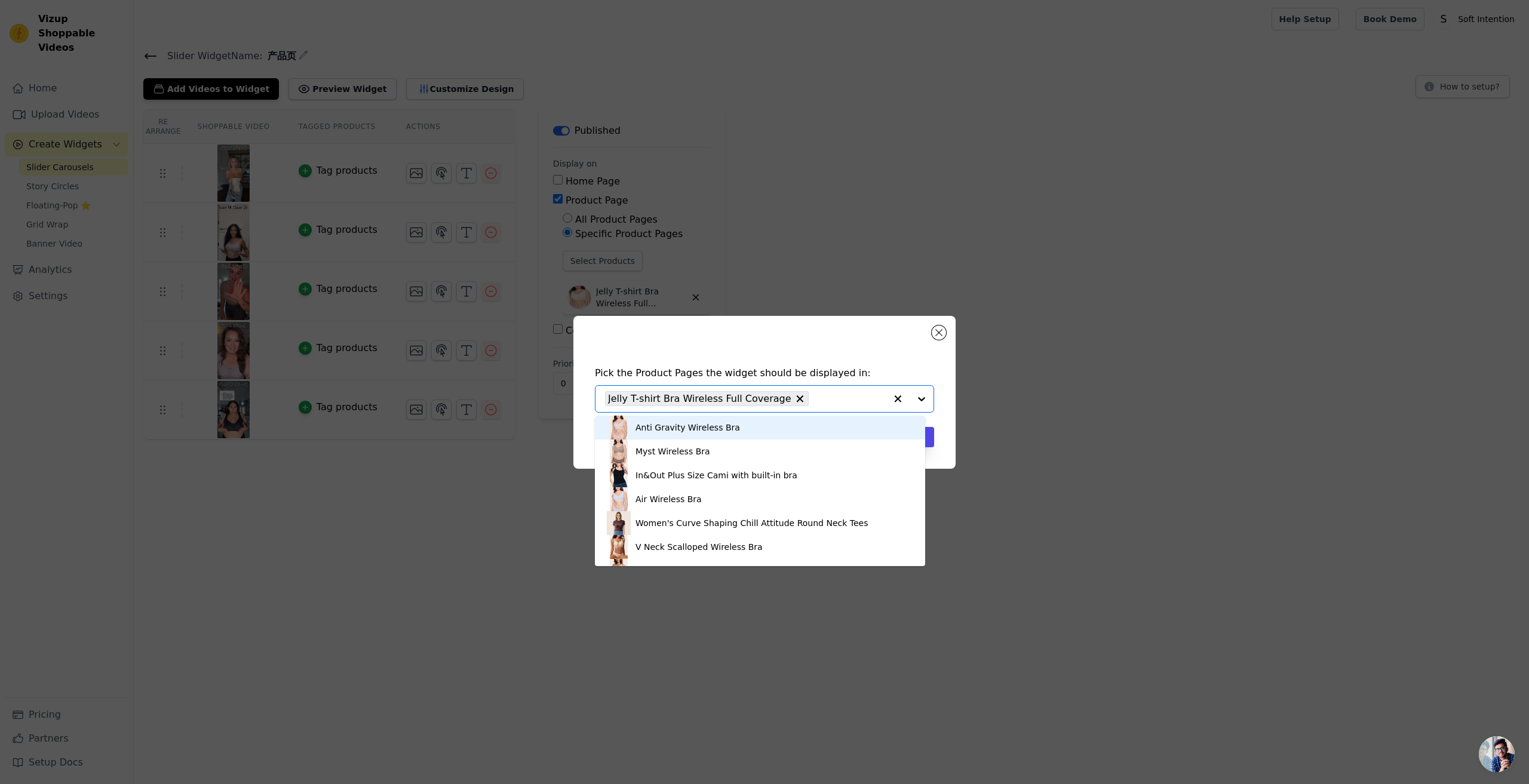
paste input "V Neck Jelly Bra"
type input "V Neck Jelly Bra"
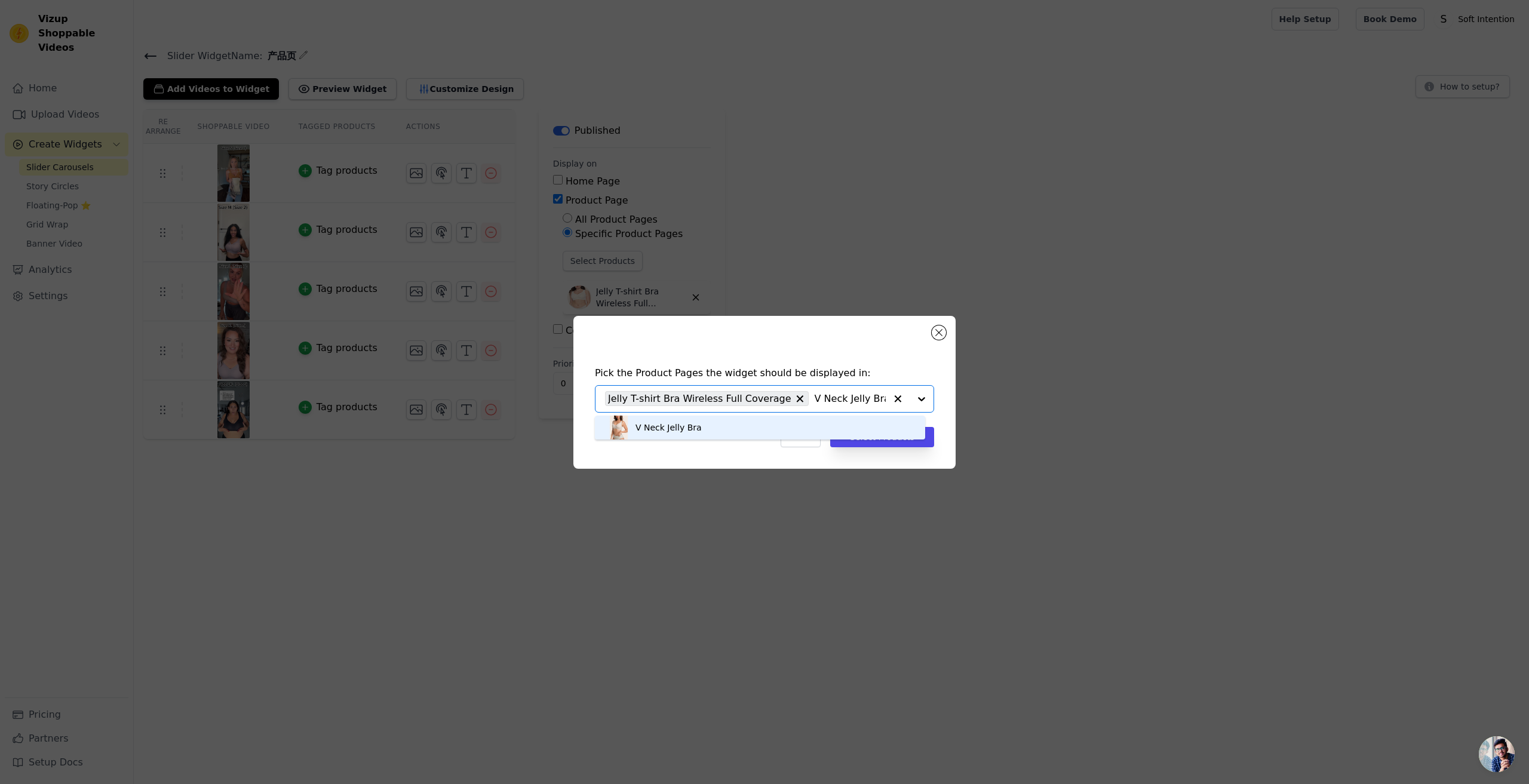
click at [768, 432] on div "V Neck Jelly Bra" at bounding box center [760, 428] width 306 height 24
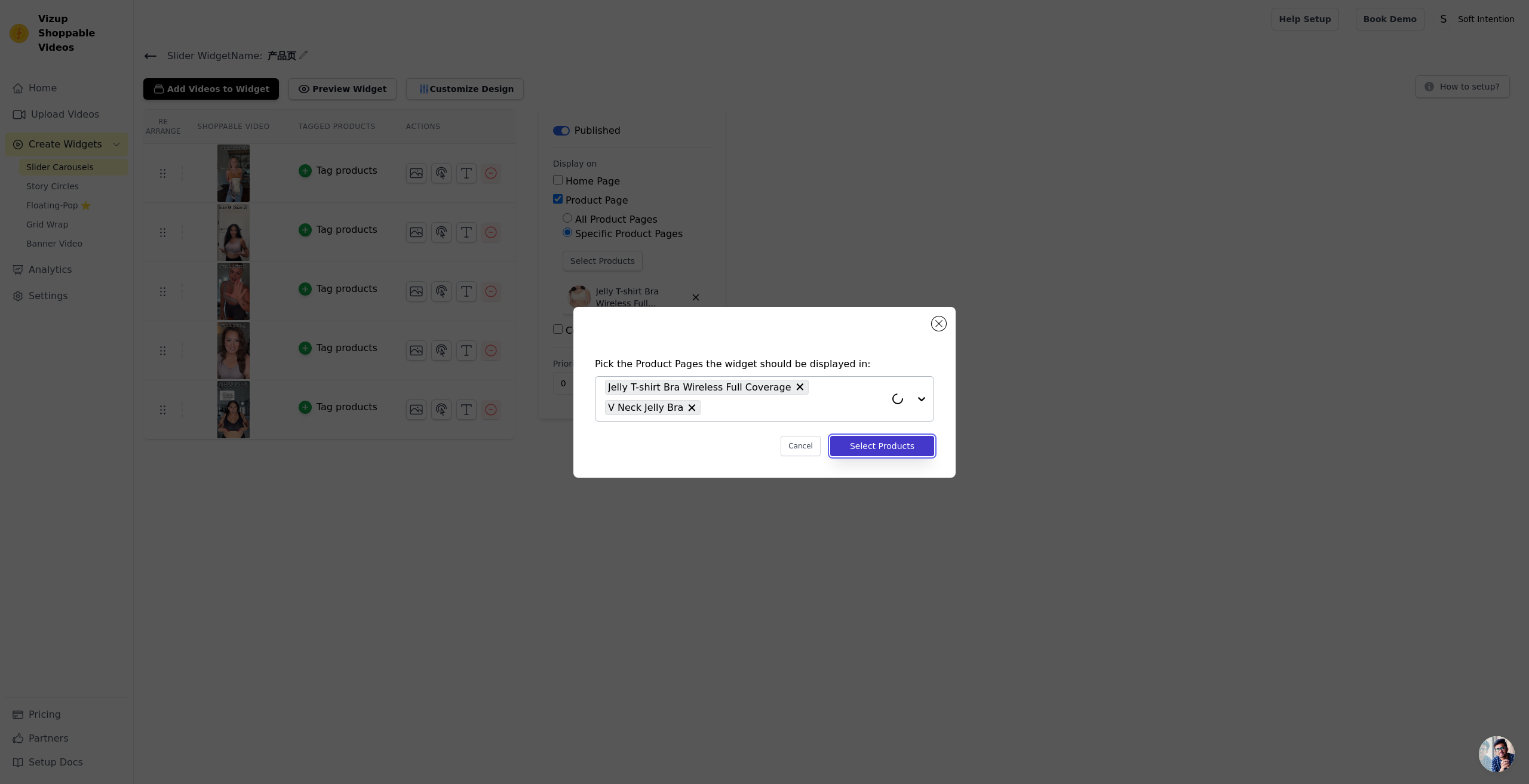
click at [876, 449] on button "Select Products" at bounding box center [882, 445] width 104 height 20
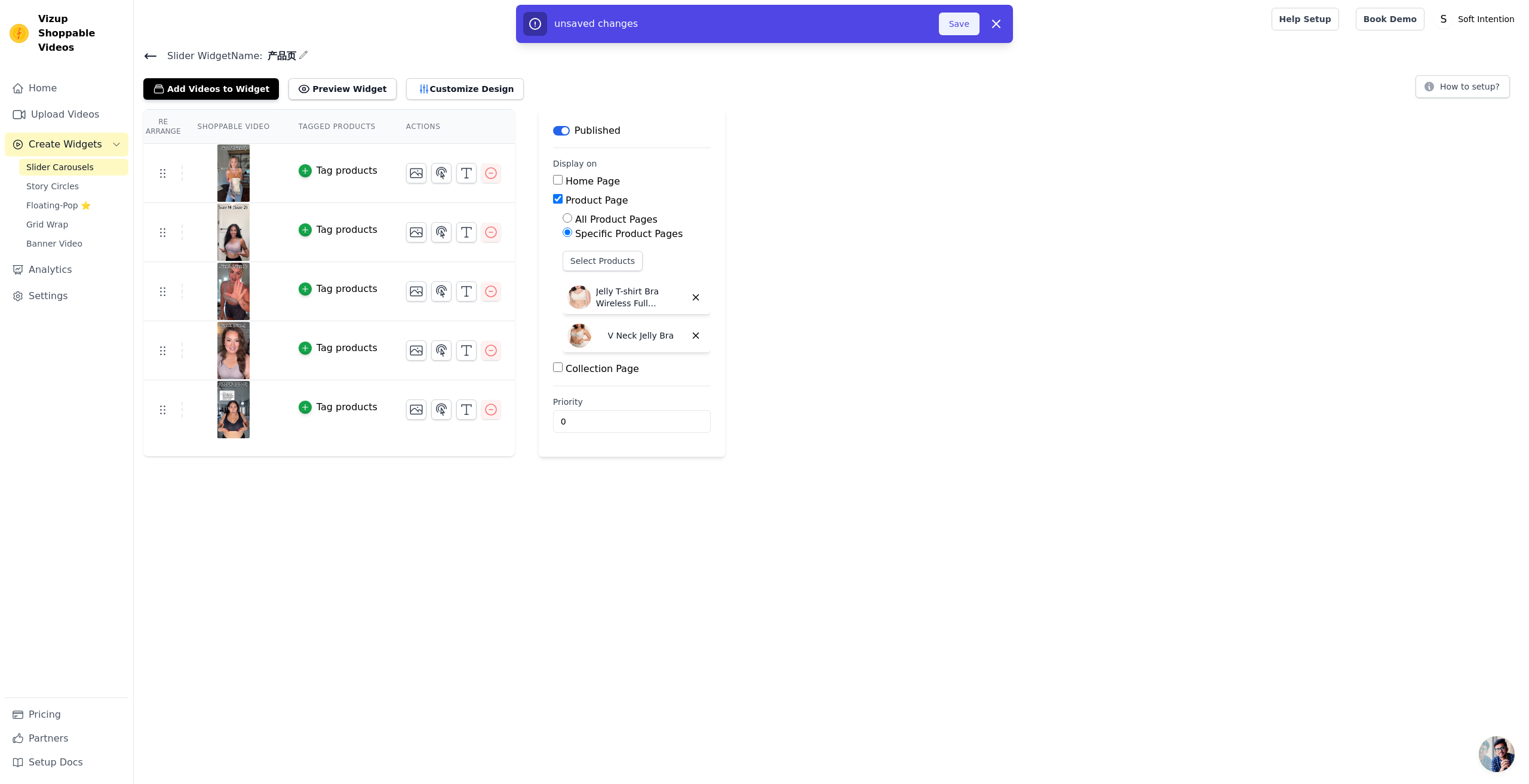
click at [959, 32] on button "Save" at bounding box center [959, 23] width 41 height 23
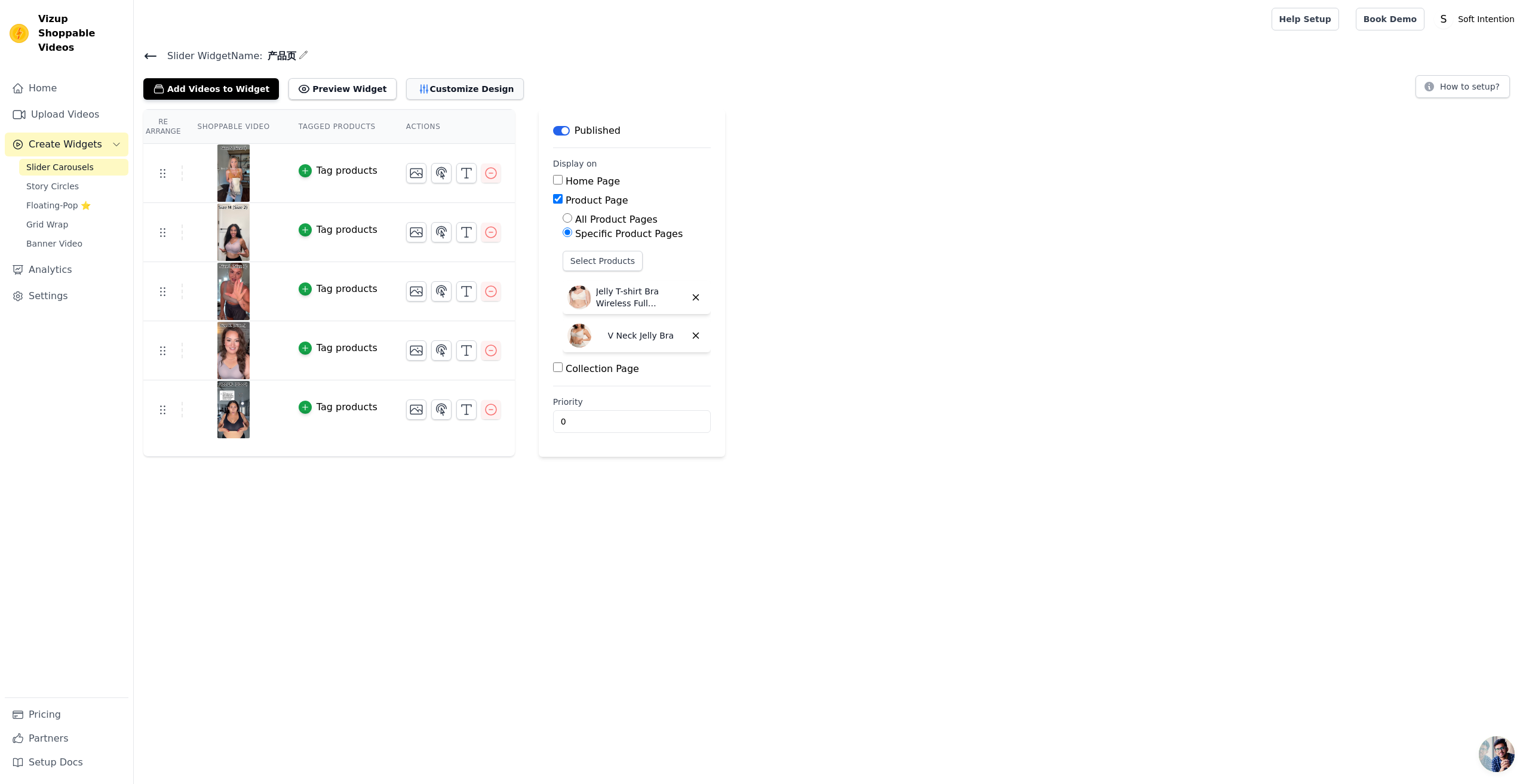
click at [452, 93] on button "Customize Design" at bounding box center [465, 89] width 118 height 22
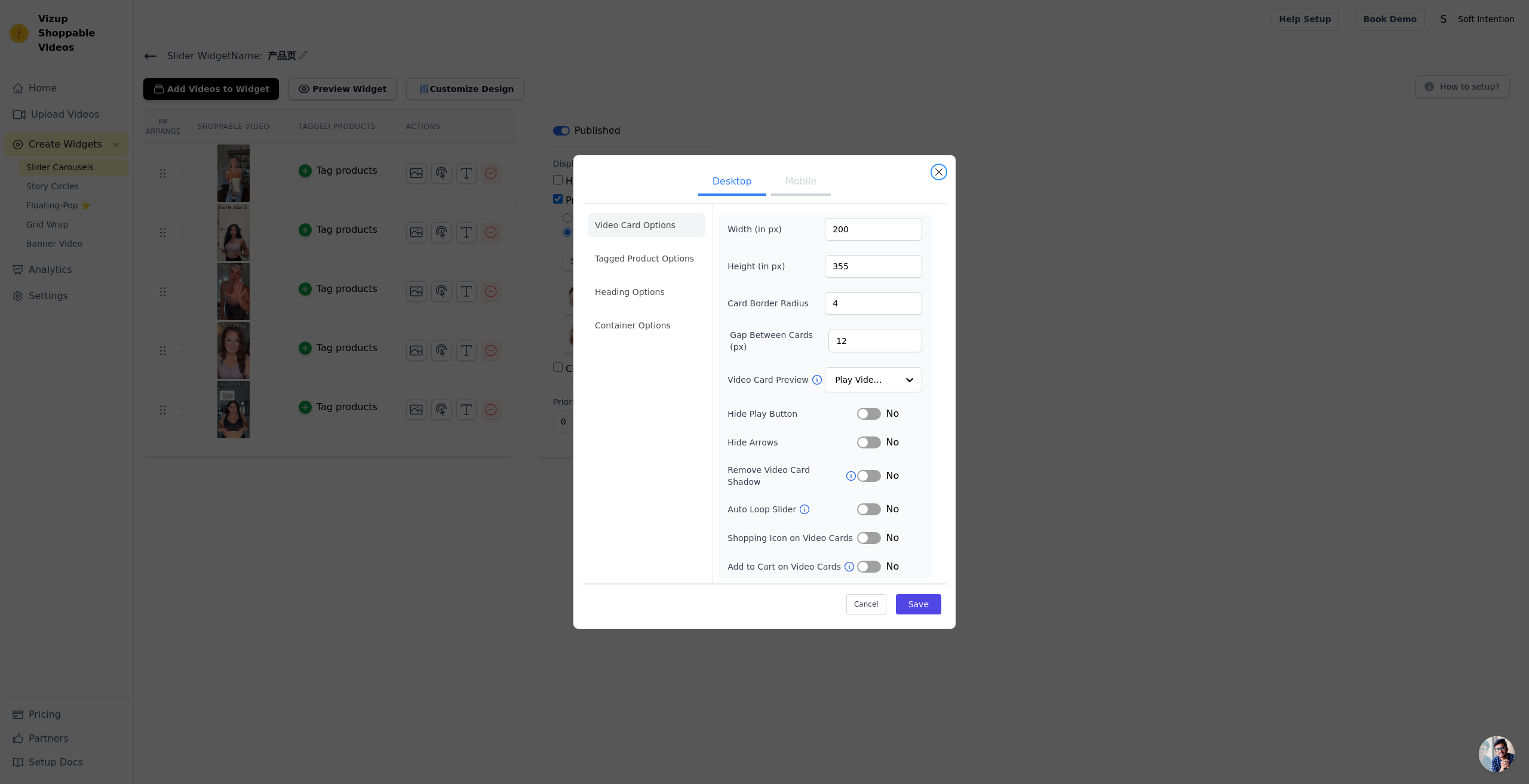
click at [938, 173] on button "Close modal" at bounding box center [939, 172] width 15 height 15
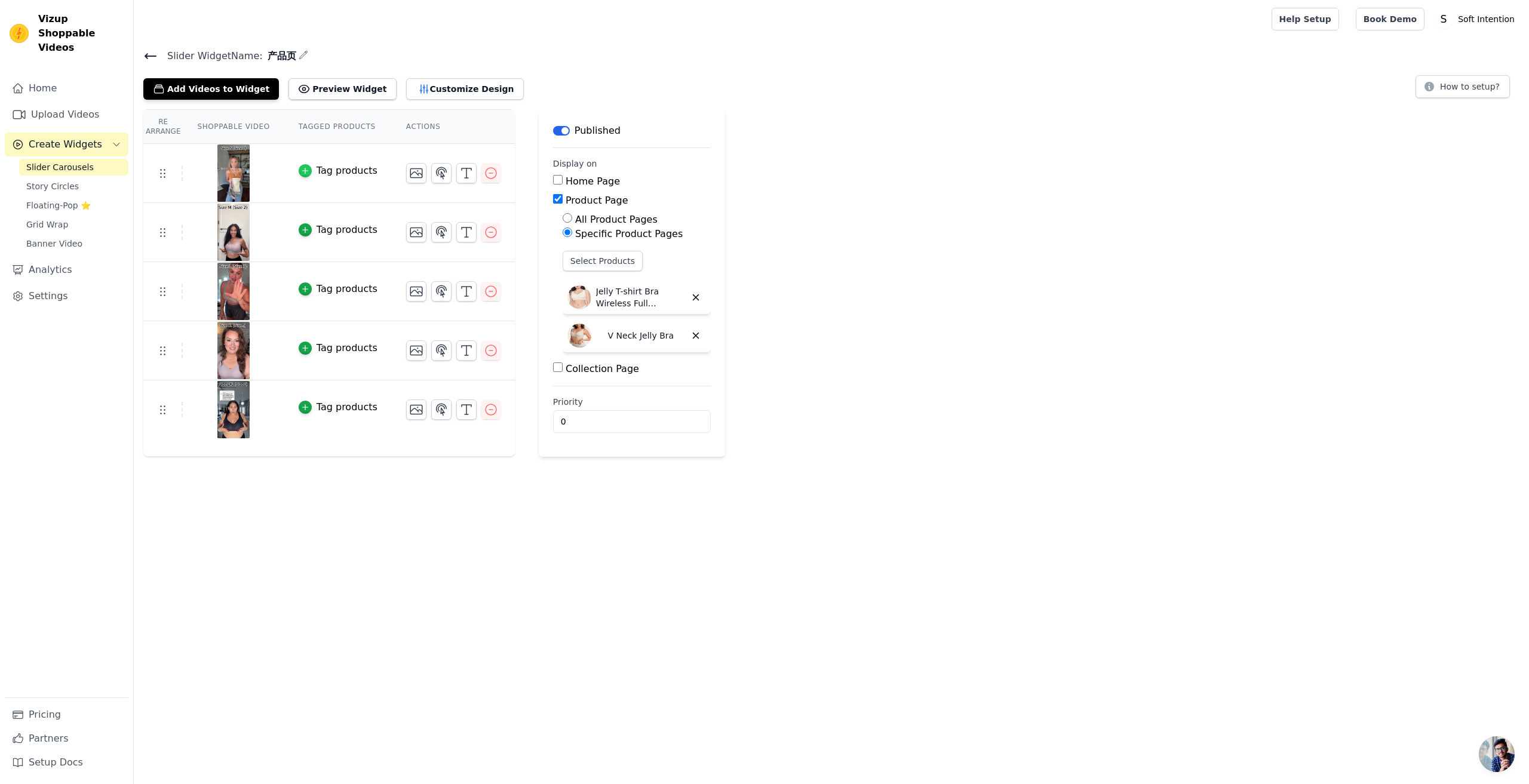
click at [307, 171] on div "button" at bounding box center [305, 170] width 13 height 13
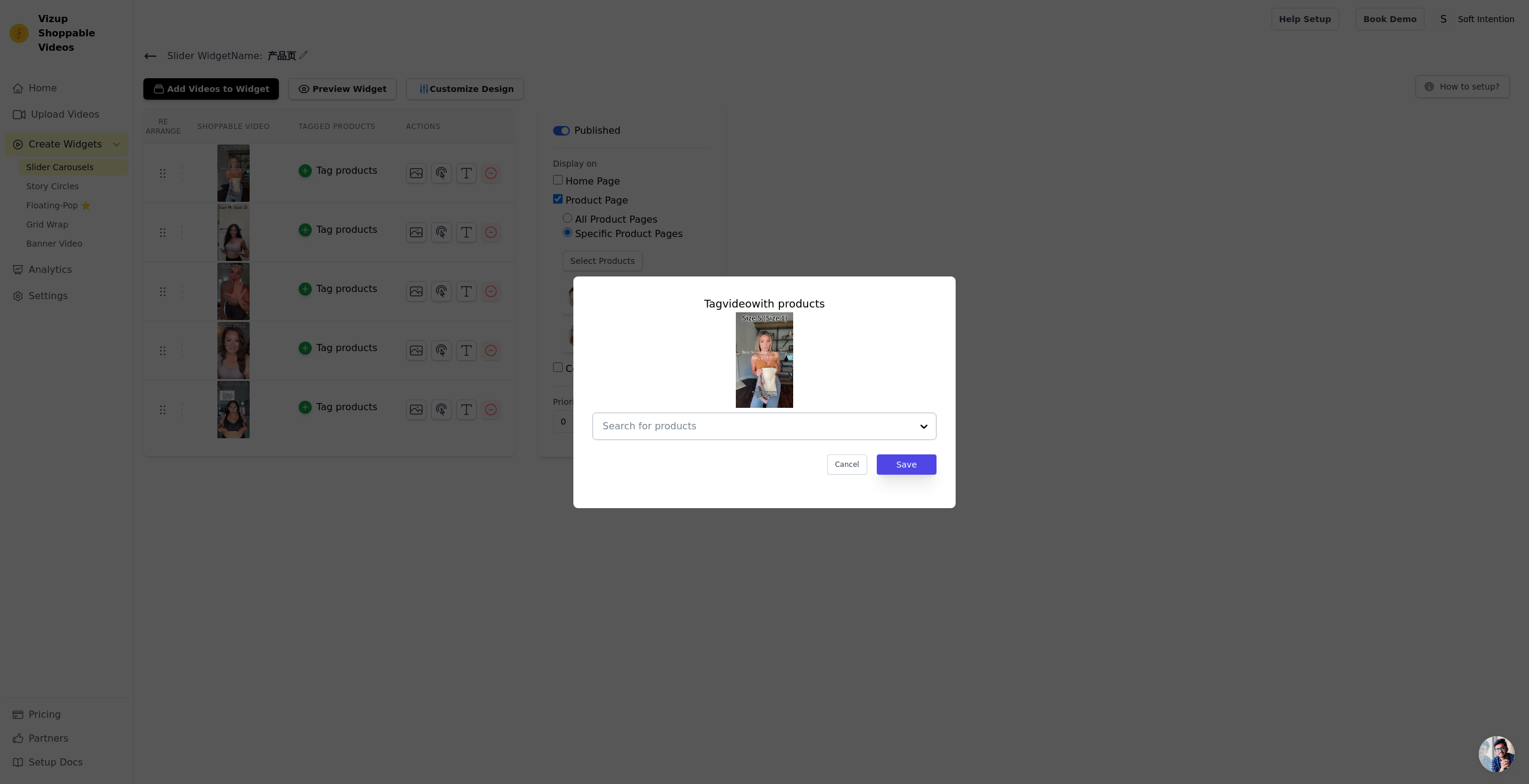
click at [902, 432] on input "text" at bounding box center [757, 426] width 309 height 15
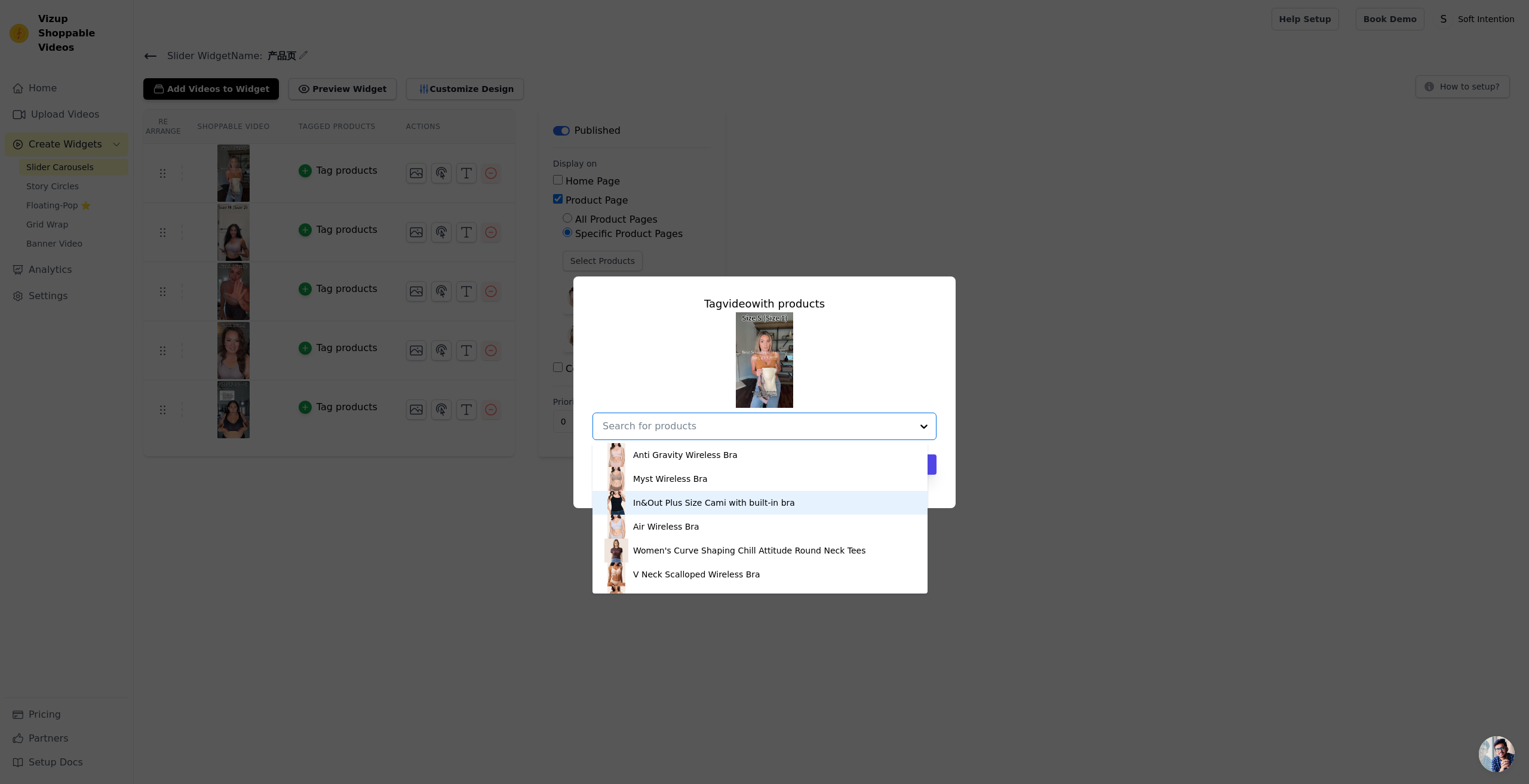
scroll to position [115, 0]
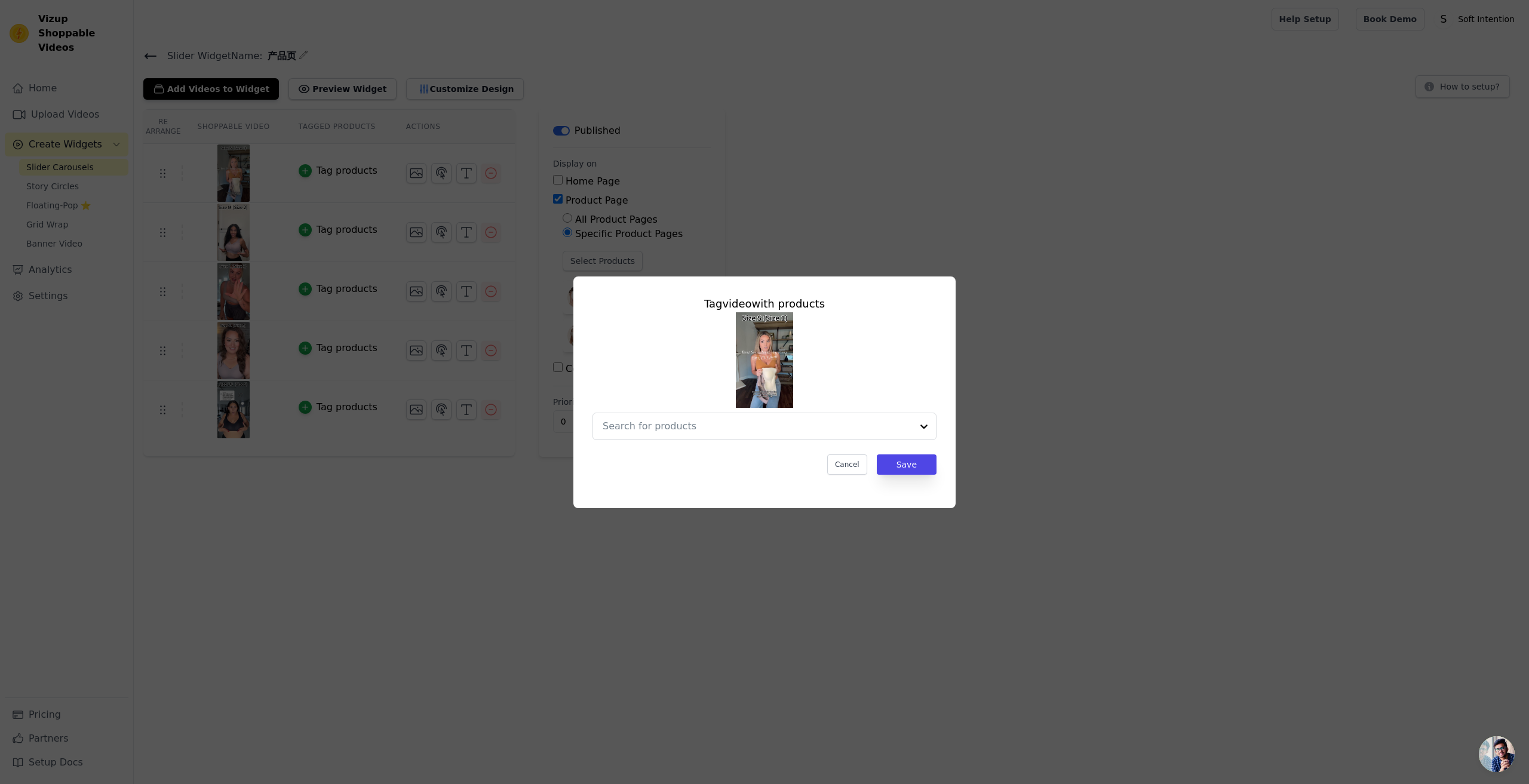
click at [1190, 550] on div "Tag video with products Cancel Save" at bounding box center [764, 392] width 1529 height 784
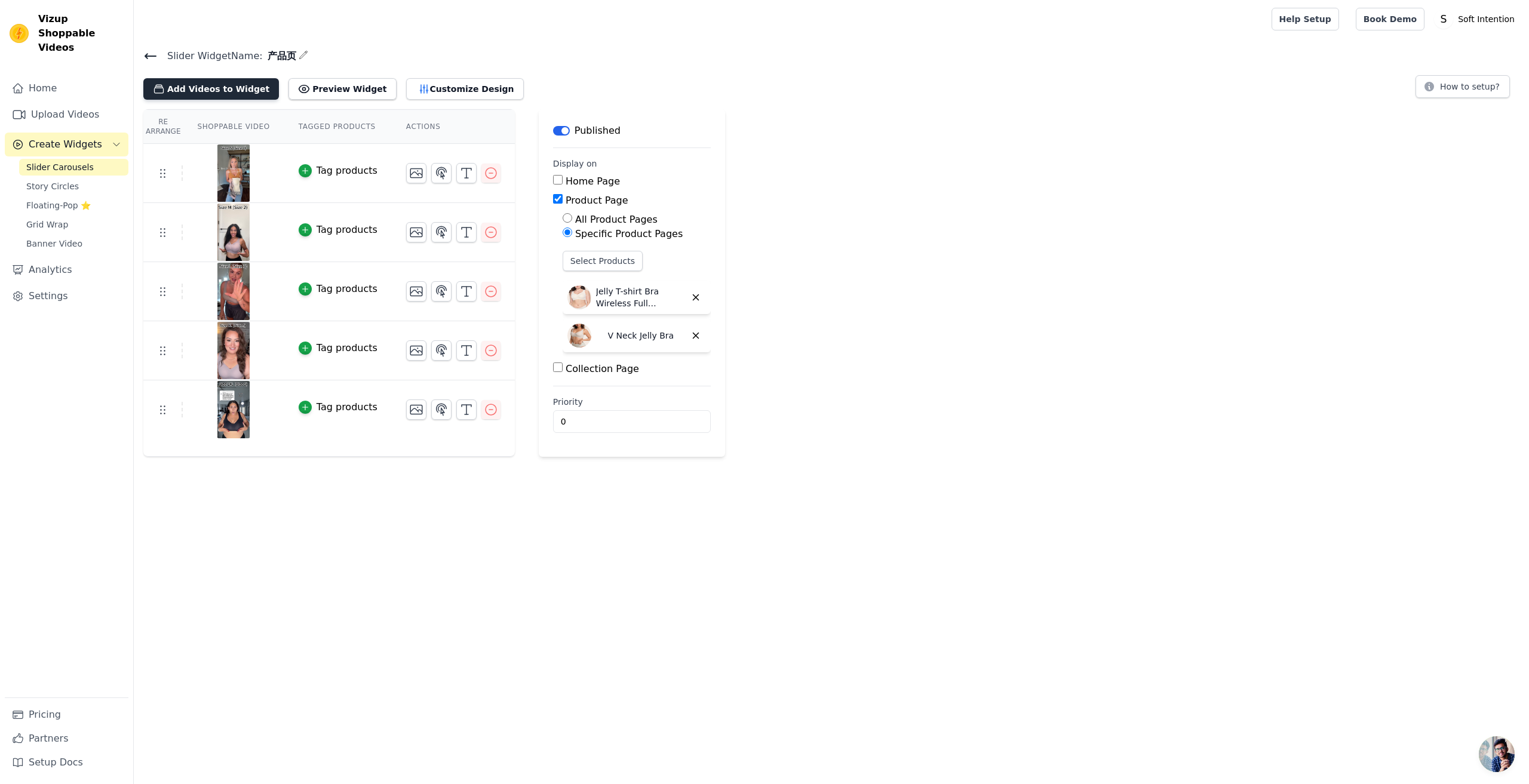
click at [194, 92] on button "Add Videos to Widget" at bounding box center [211, 89] width 135 height 22
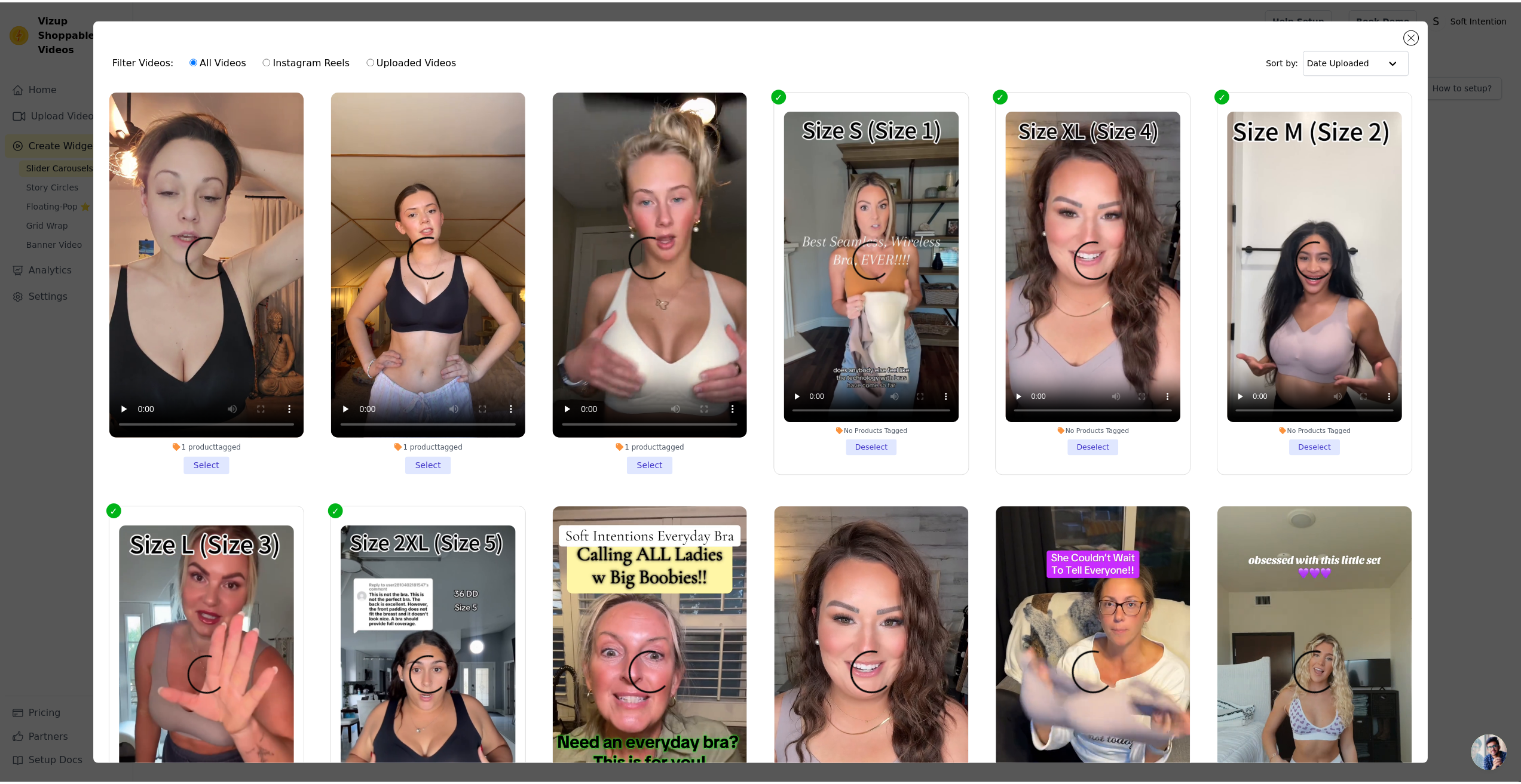
scroll to position [0, 0]
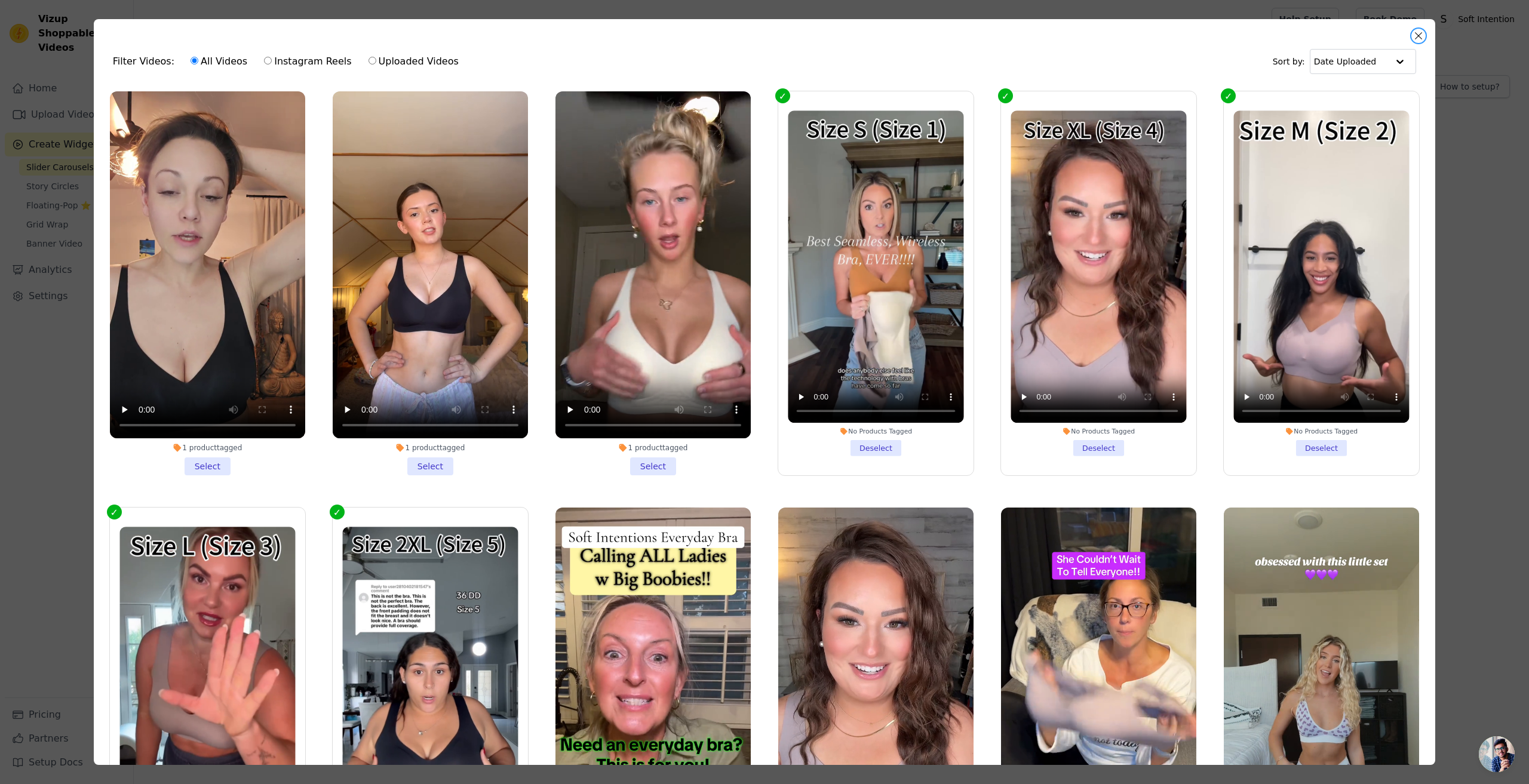
click at [1417, 35] on button "Close modal" at bounding box center [1419, 36] width 15 height 15
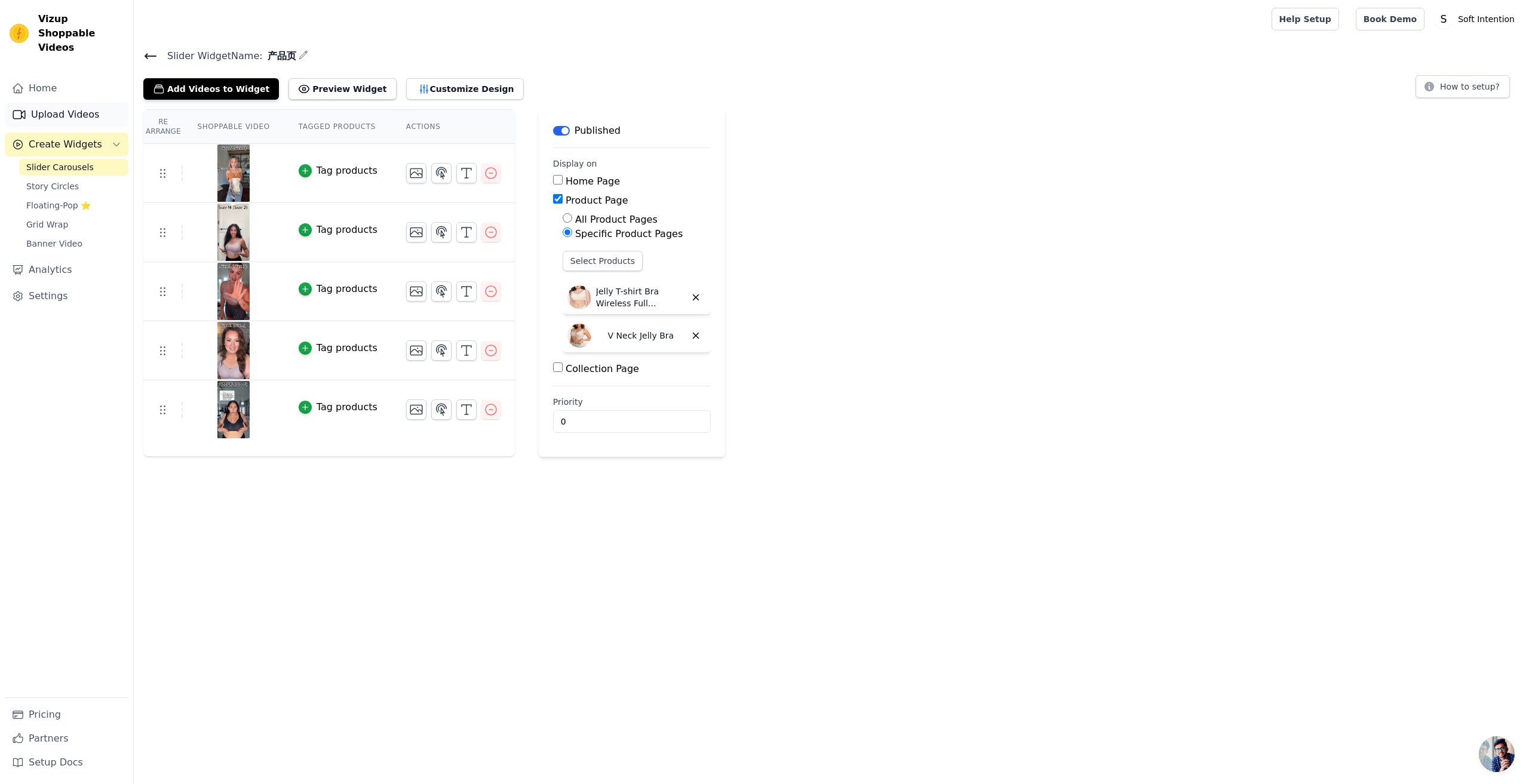
click at [45, 102] on link "Upload Videos" at bounding box center [67, 115] width 123 height 24
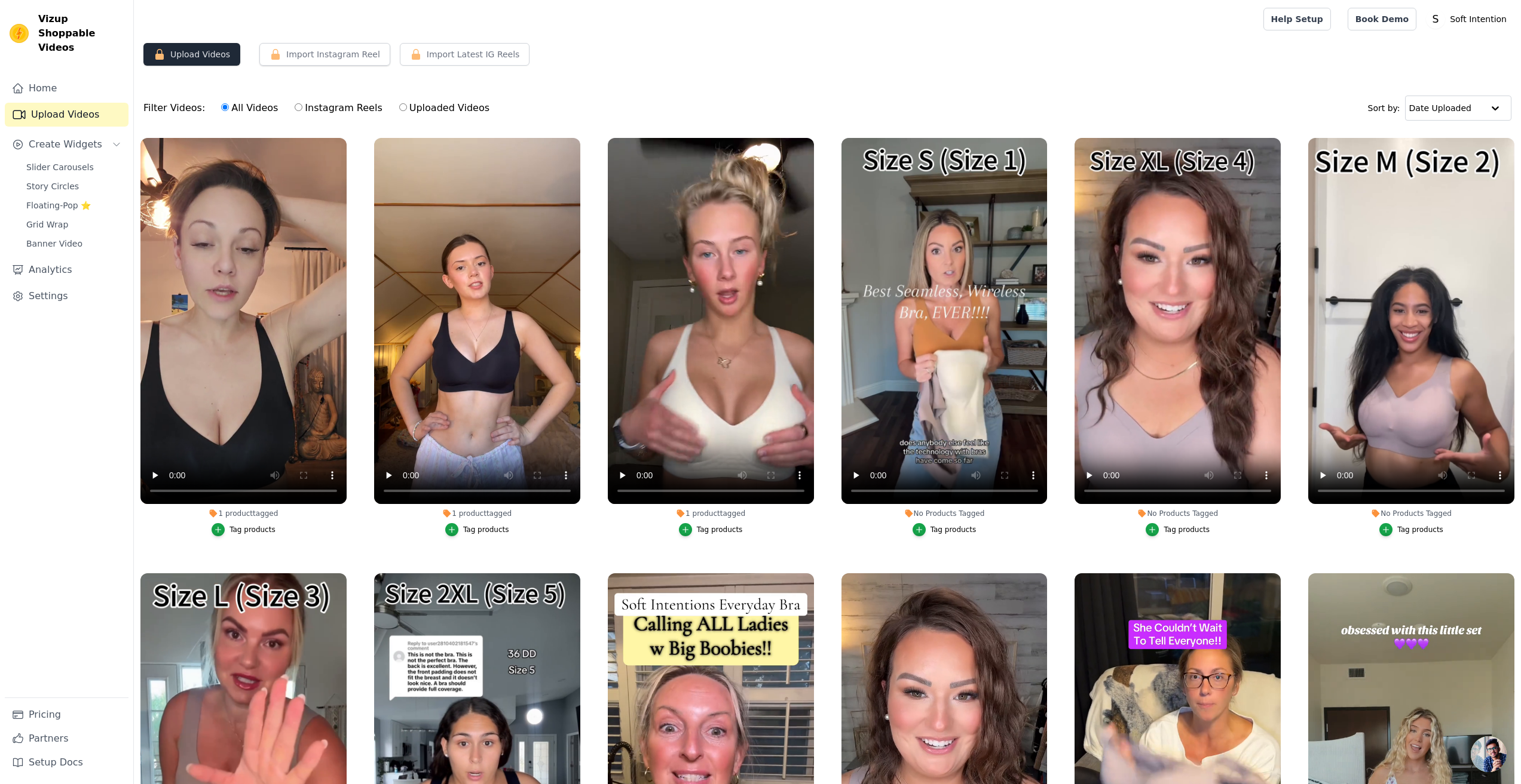
click at [190, 50] on button "Upload Videos" at bounding box center [191, 55] width 96 height 23
click at [193, 63] on button "Upload Videos" at bounding box center [191, 55] width 96 height 23
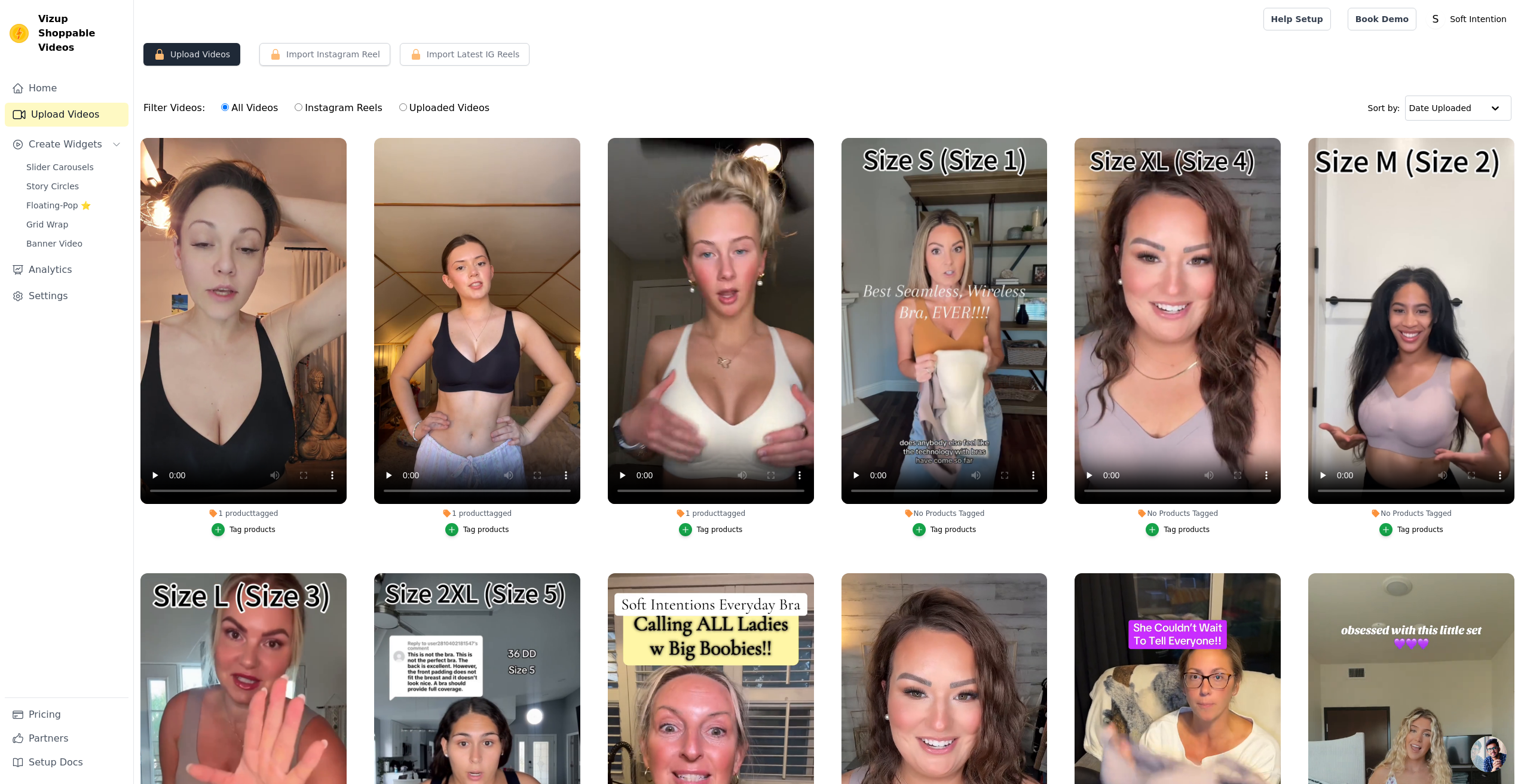
click at [193, 56] on button "Upload Videos" at bounding box center [191, 55] width 96 height 23
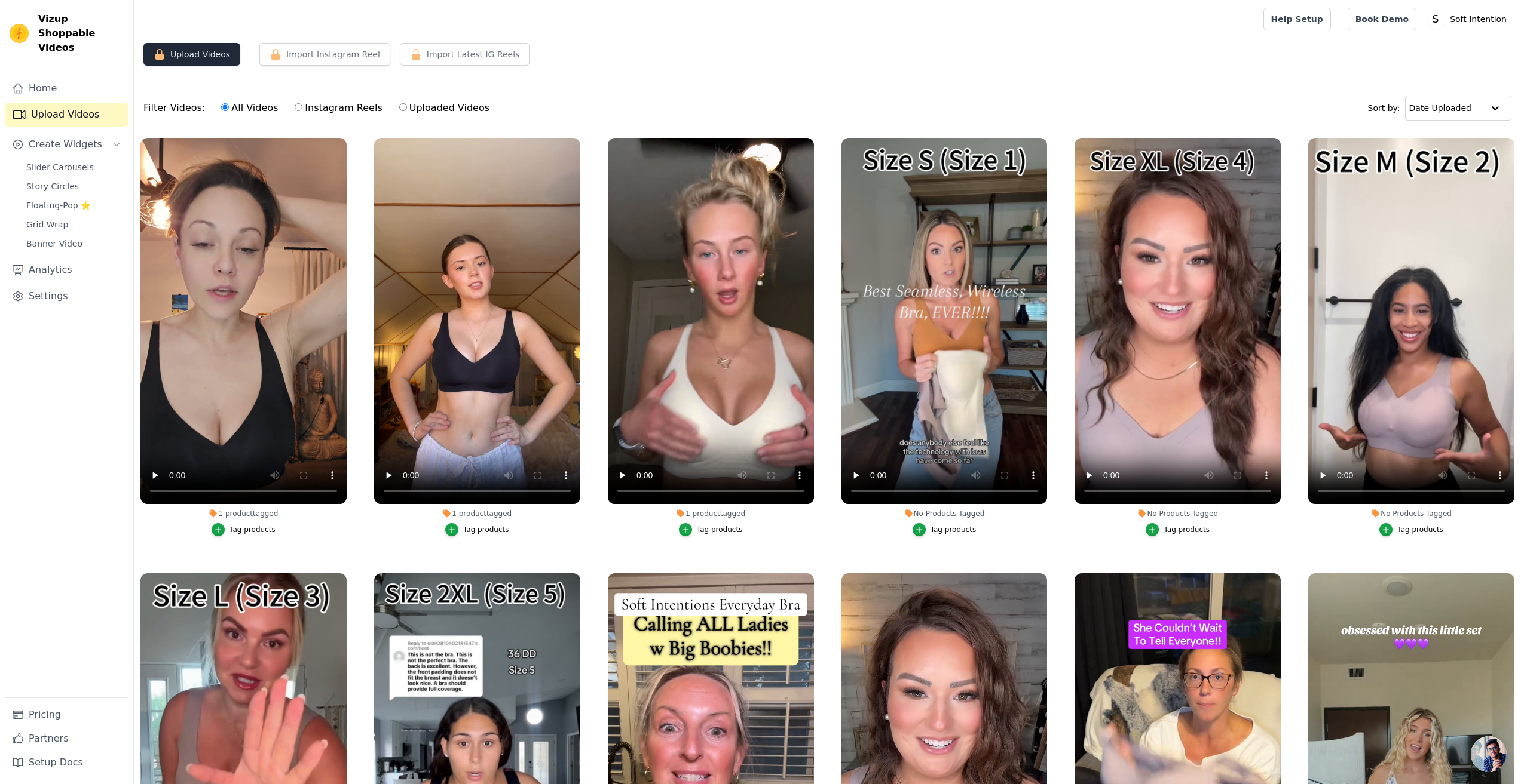
click at [193, 56] on button "Upload Videos" at bounding box center [191, 55] width 96 height 23
click at [212, 56] on button "Upload Videos" at bounding box center [191, 55] width 96 height 23
click at [309, 57] on button "Import Instagram Reel" at bounding box center [325, 55] width 131 height 23
click at [441, 54] on span "Import Latest IG Reels" at bounding box center [473, 55] width 93 height 12
click at [67, 77] on link "Home" at bounding box center [67, 89] width 123 height 24
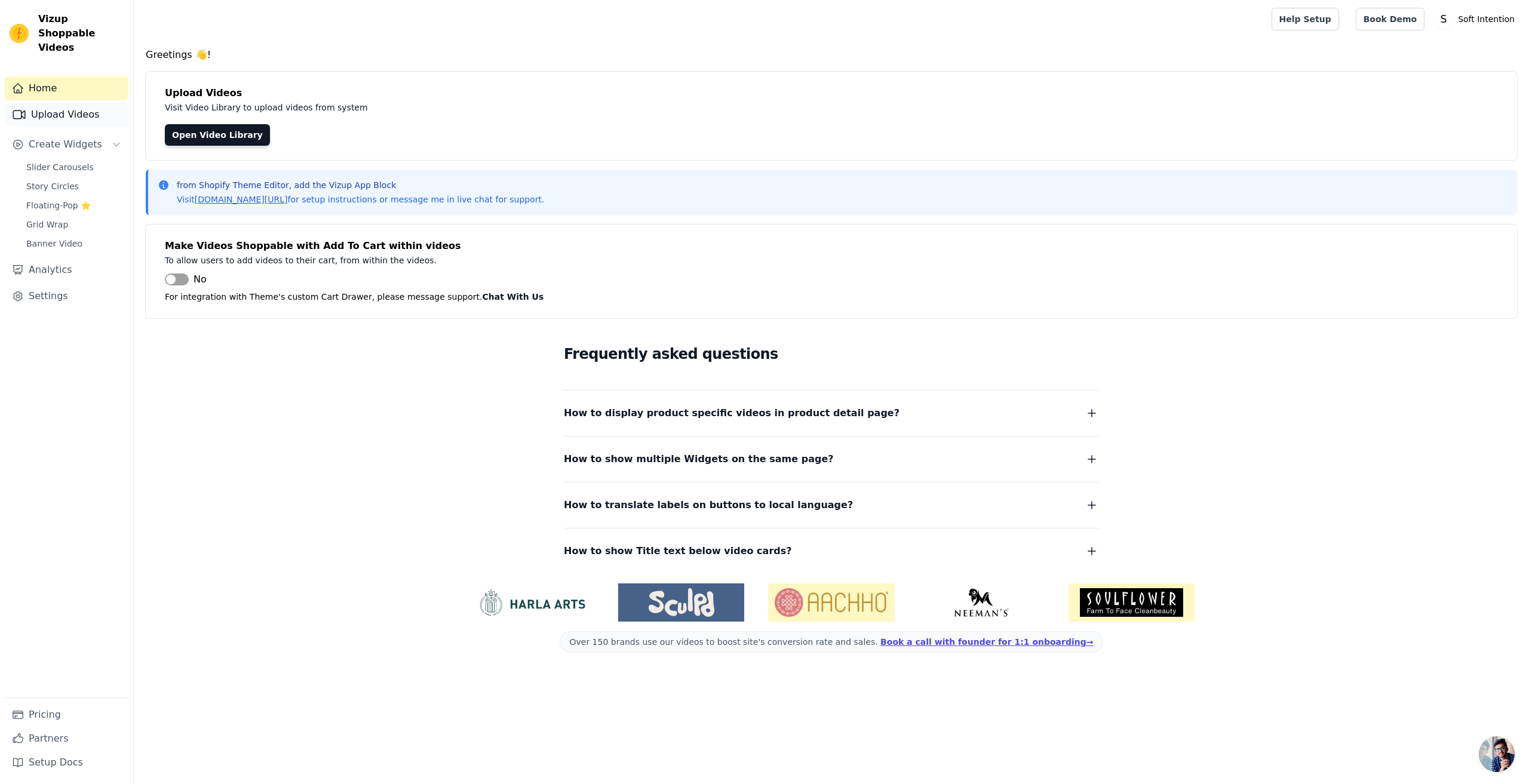
click at [61, 102] on link "Upload Videos" at bounding box center [67, 115] width 123 height 24
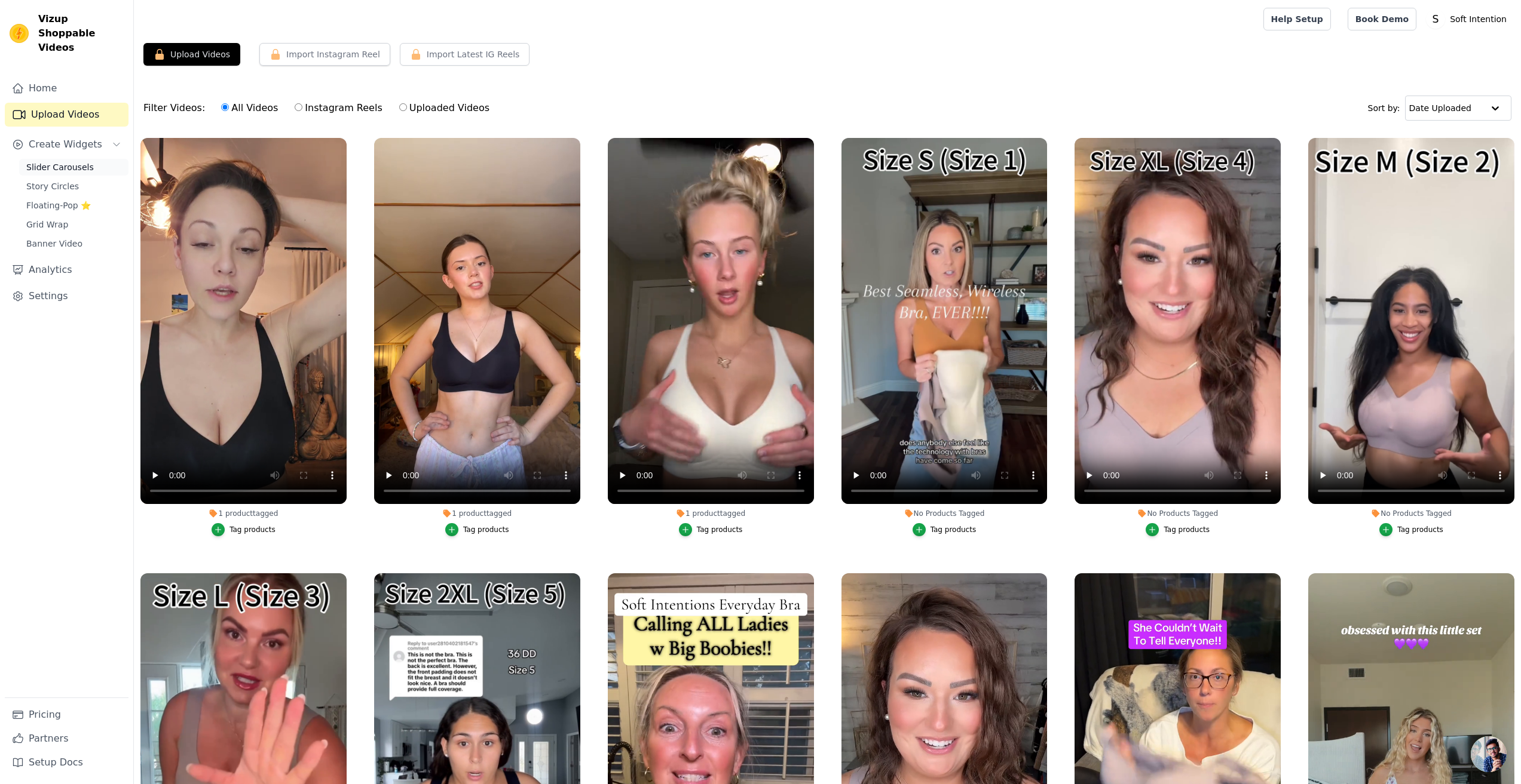
click at [58, 161] on span "Slider Carousels" at bounding box center [60, 168] width 68 height 12
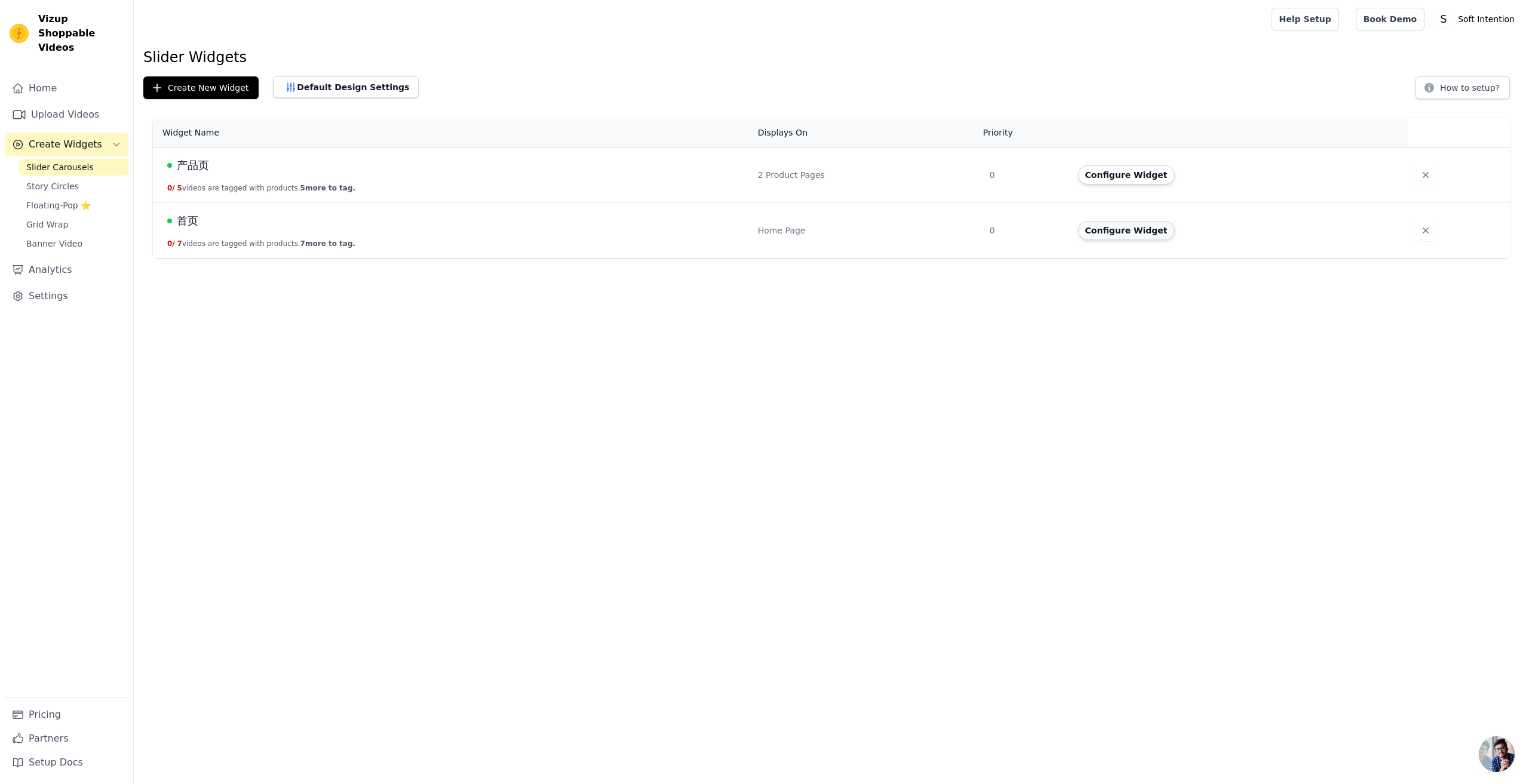
click at [1121, 234] on button "Configure Widget" at bounding box center [1126, 231] width 96 height 19
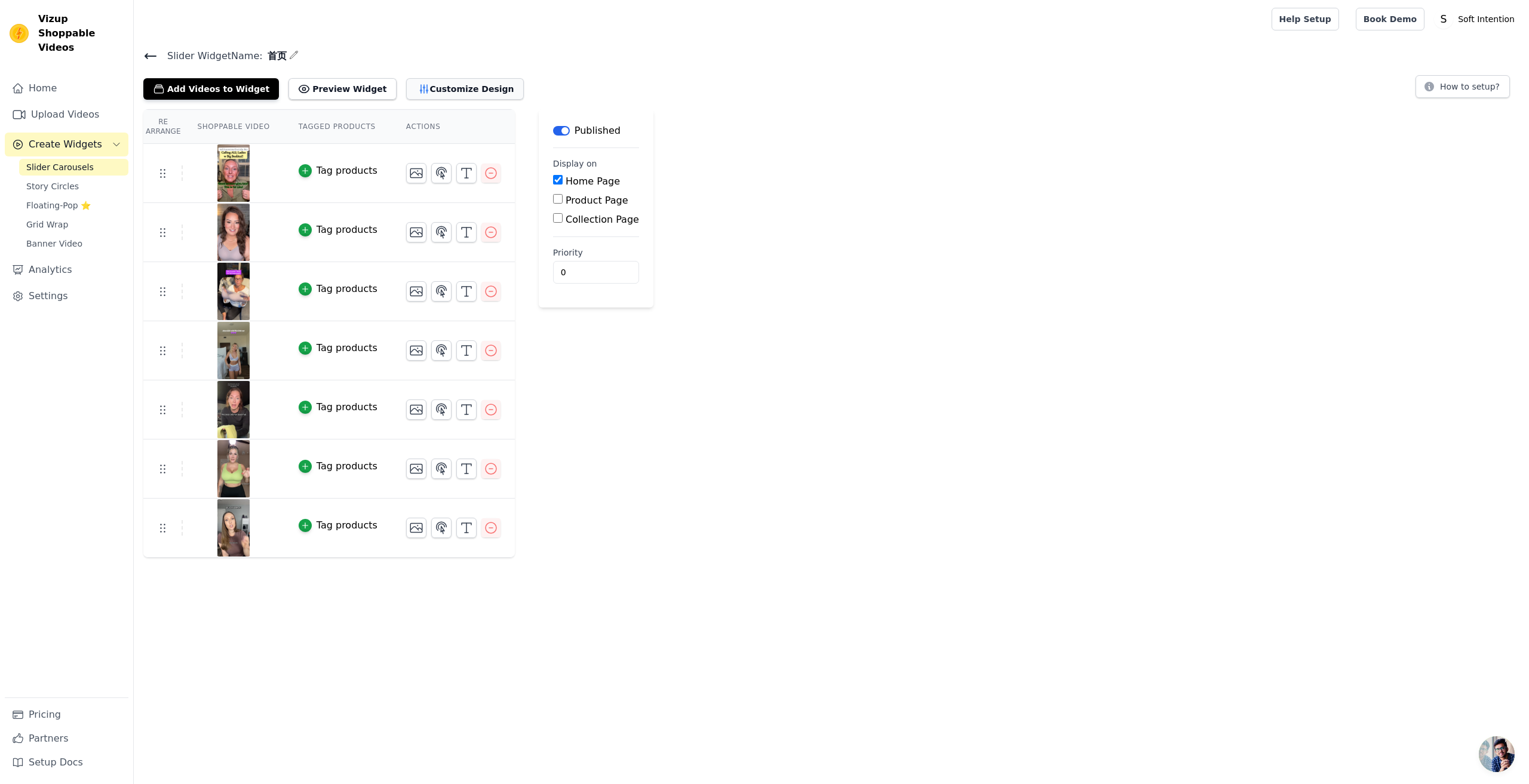
click at [451, 89] on button "Customize Design" at bounding box center [465, 89] width 118 height 22
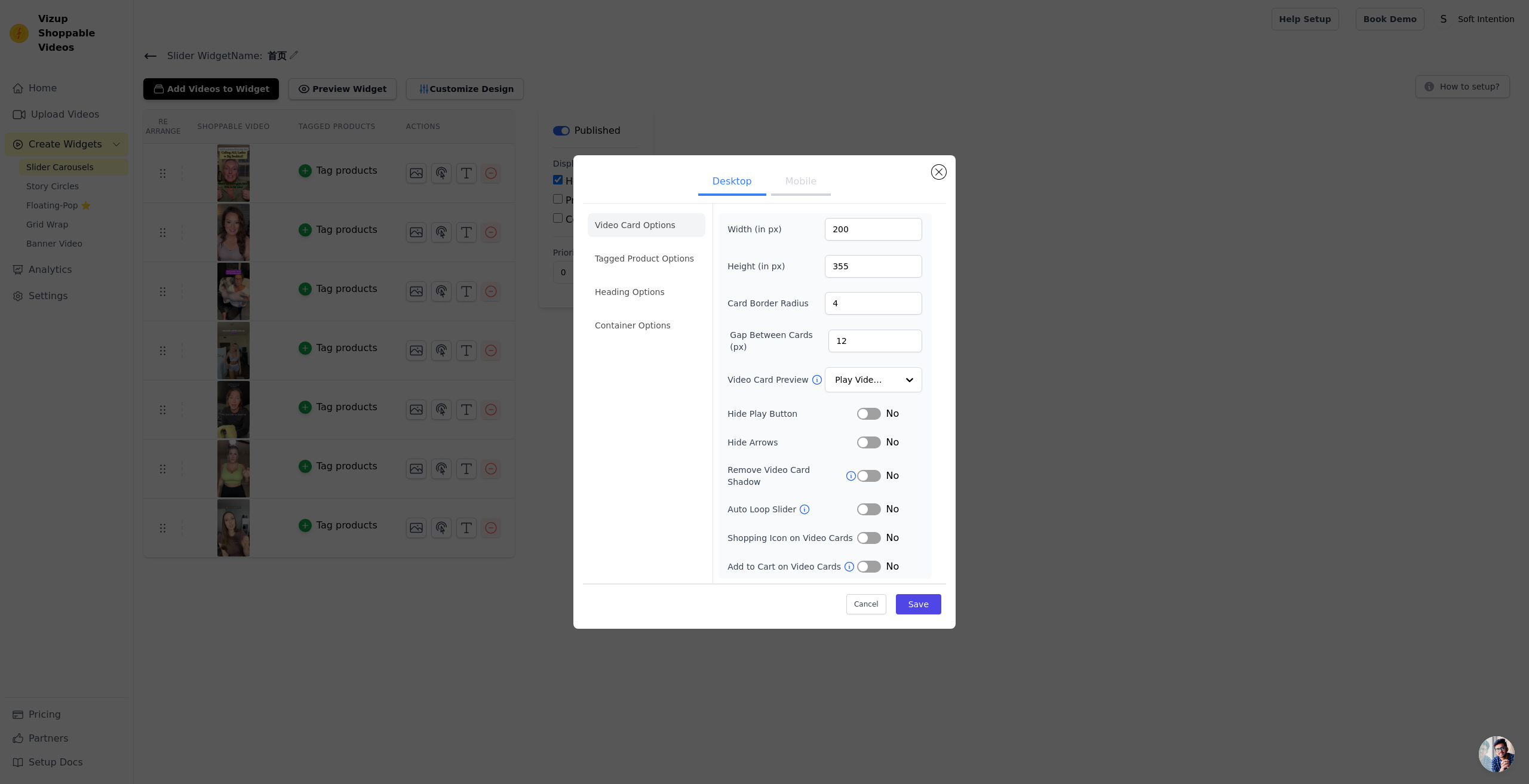
click at [866, 504] on button "Label" at bounding box center [869, 510] width 24 height 12
click at [850, 230] on input "200" at bounding box center [873, 229] width 97 height 23
drag, startPoint x: 865, startPoint y: 233, endPoint x: 809, endPoint y: 233, distance: 56.0
click at [809, 233] on div "Width (in px) 200" at bounding box center [825, 229] width 194 height 23
type input "1000"
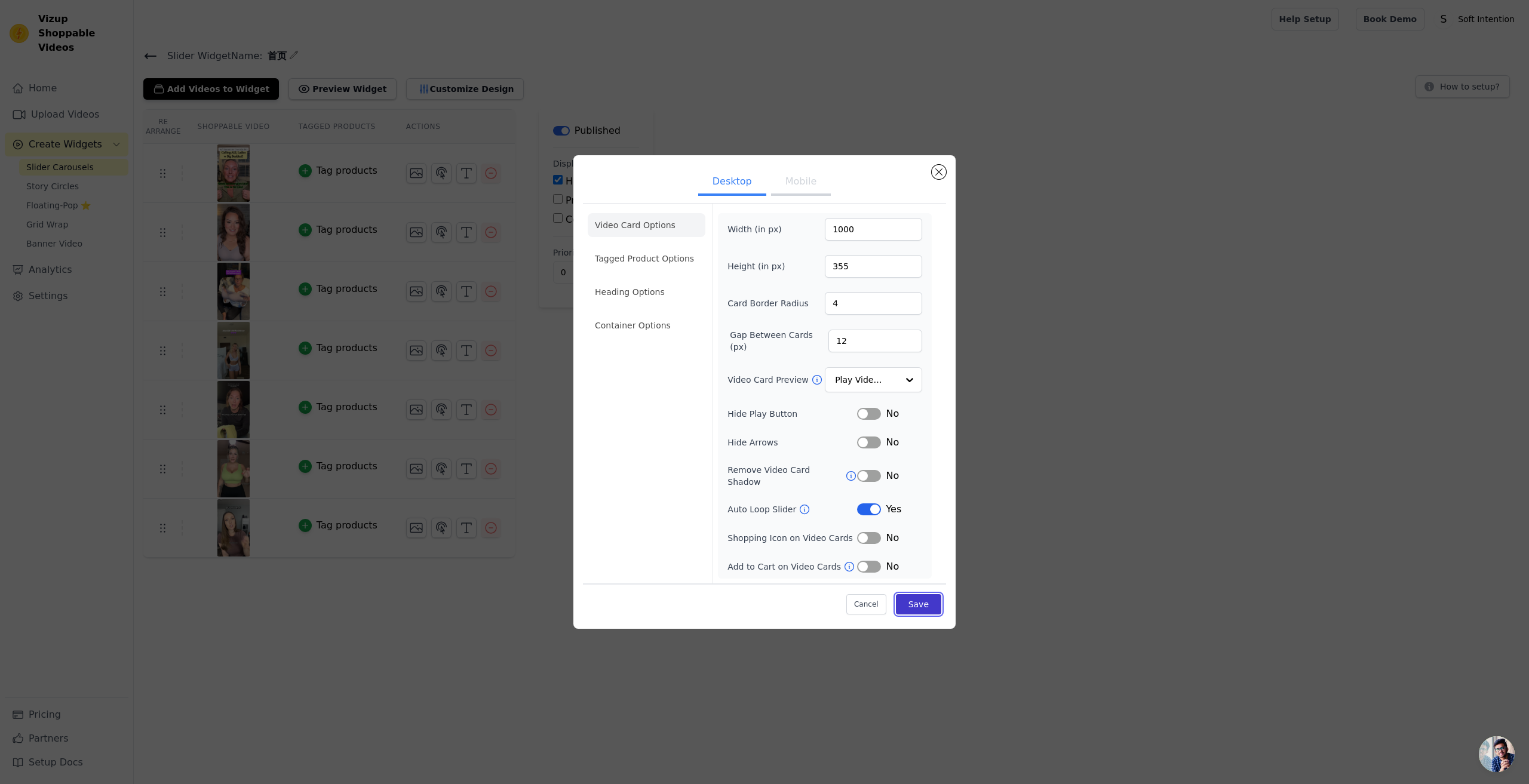
click at [931, 602] on button "Save" at bounding box center [919, 604] width 45 height 20
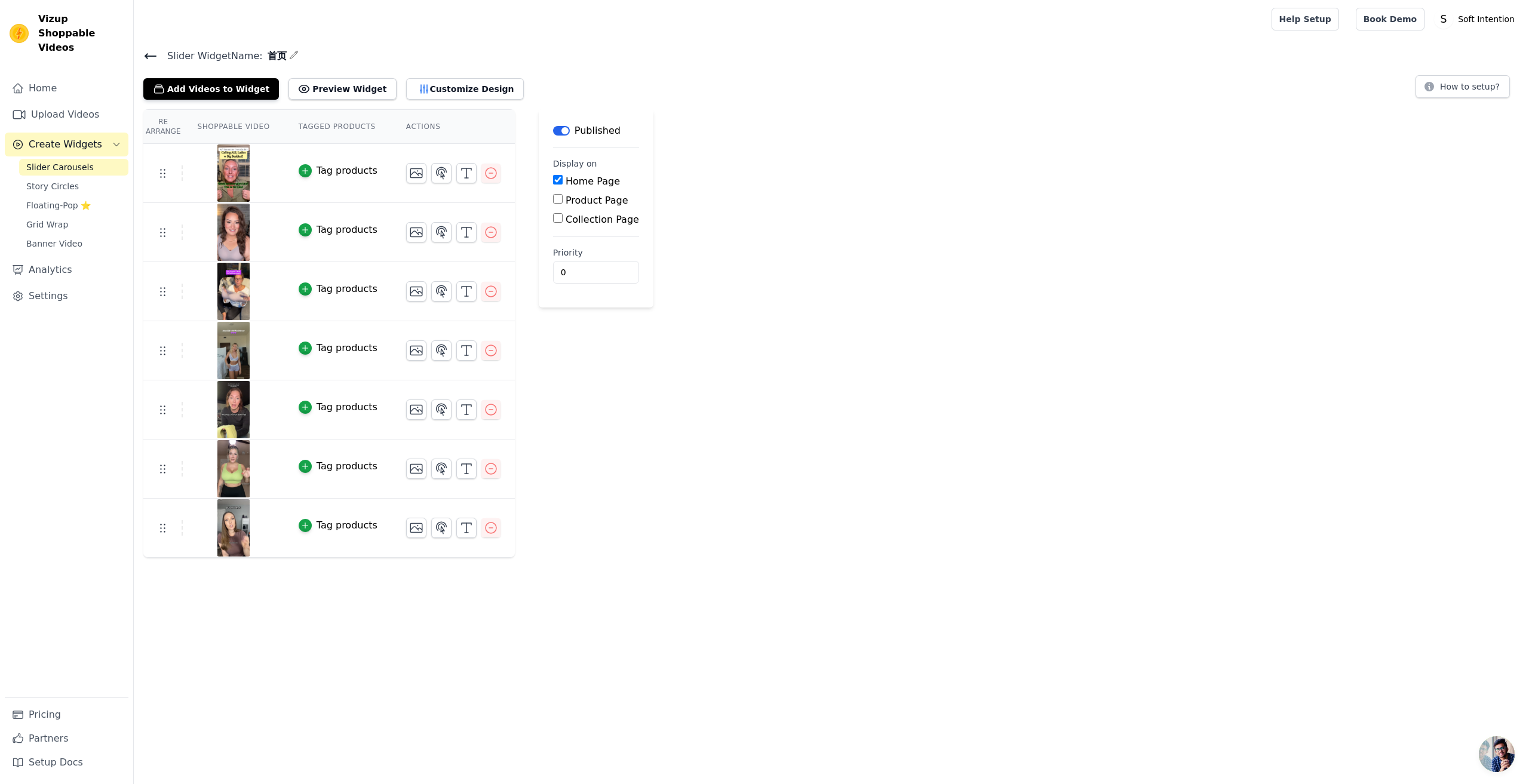
click at [451, 75] on div "Add Videos to Widget Preview Widget Customize Design" at bounding box center [338, 87] width 390 height 26
click at [445, 78] on button "Customize Design" at bounding box center [465, 89] width 118 height 22
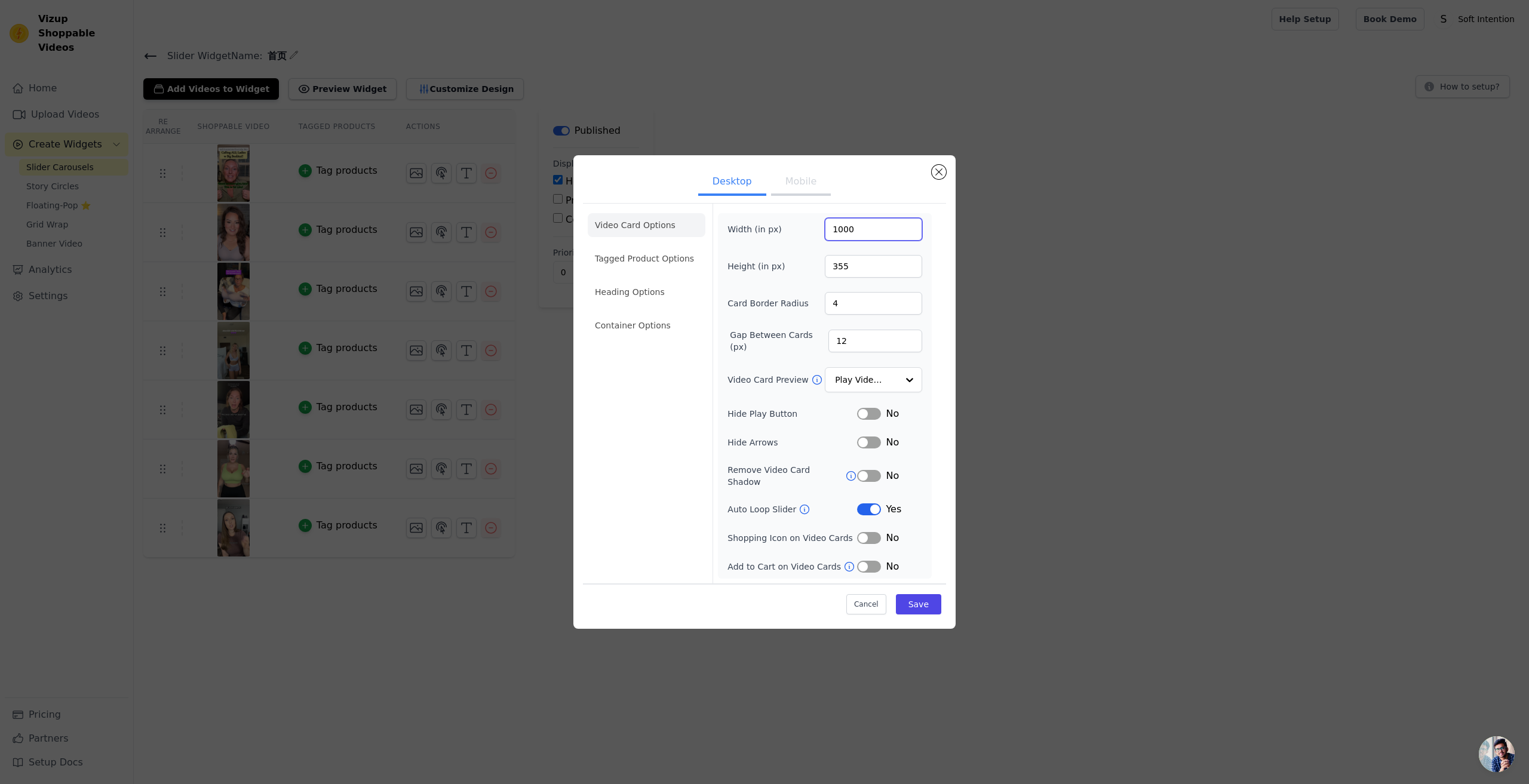
drag, startPoint x: 859, startPoint y: 231, endPoint x: 790, endPoint y: 226, distance: 69.2
click at [790, 226] on div "Width (in px) 1000" at bounding box center [825, 229] width 194 height 23
type input "300"
click at [934, 602] on button "Save" at bounding box center [919, 604] width 45 height 20
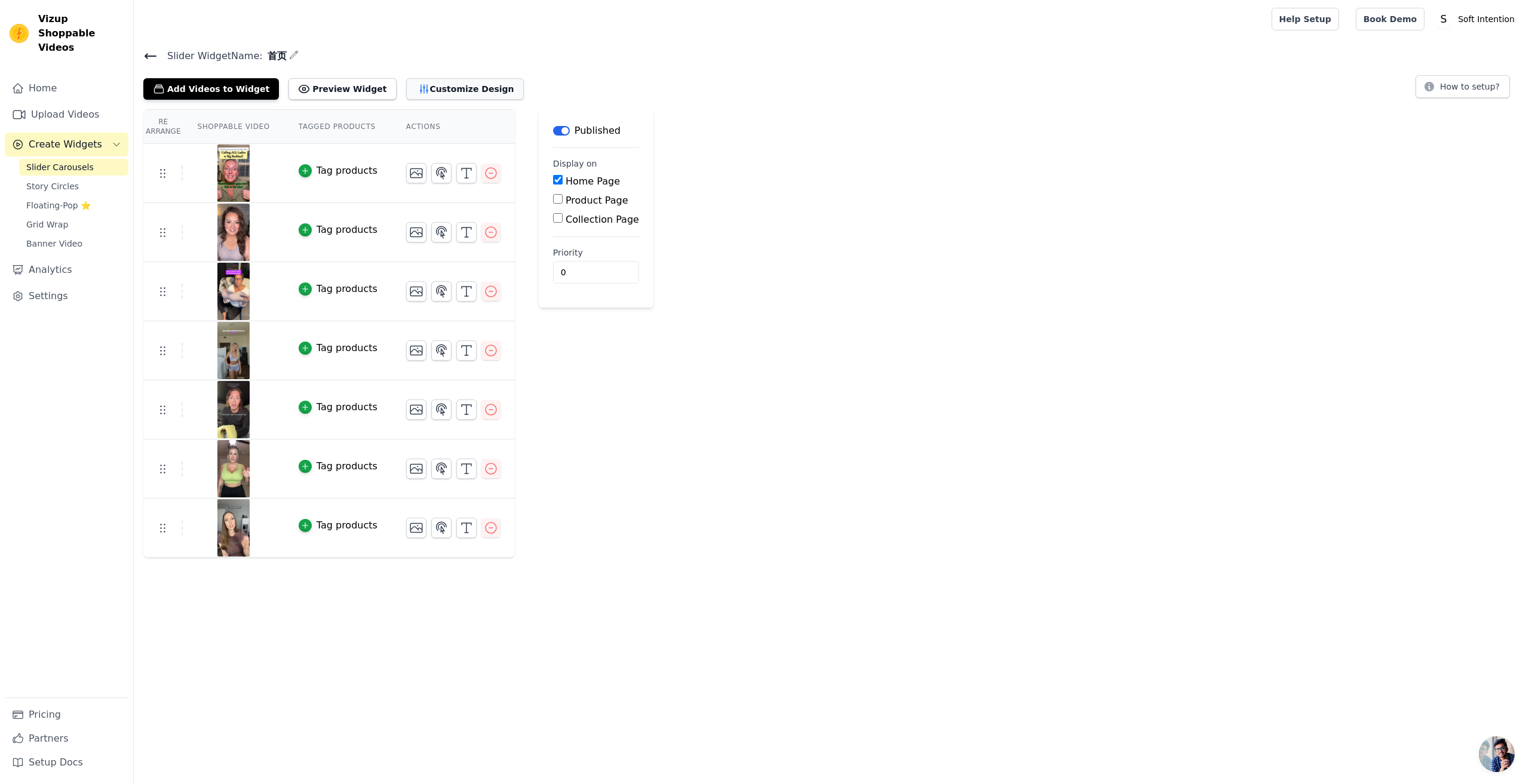
click at [452, 89] on button "Customize Design" at bounding box center [465, 89] width 118 height 22
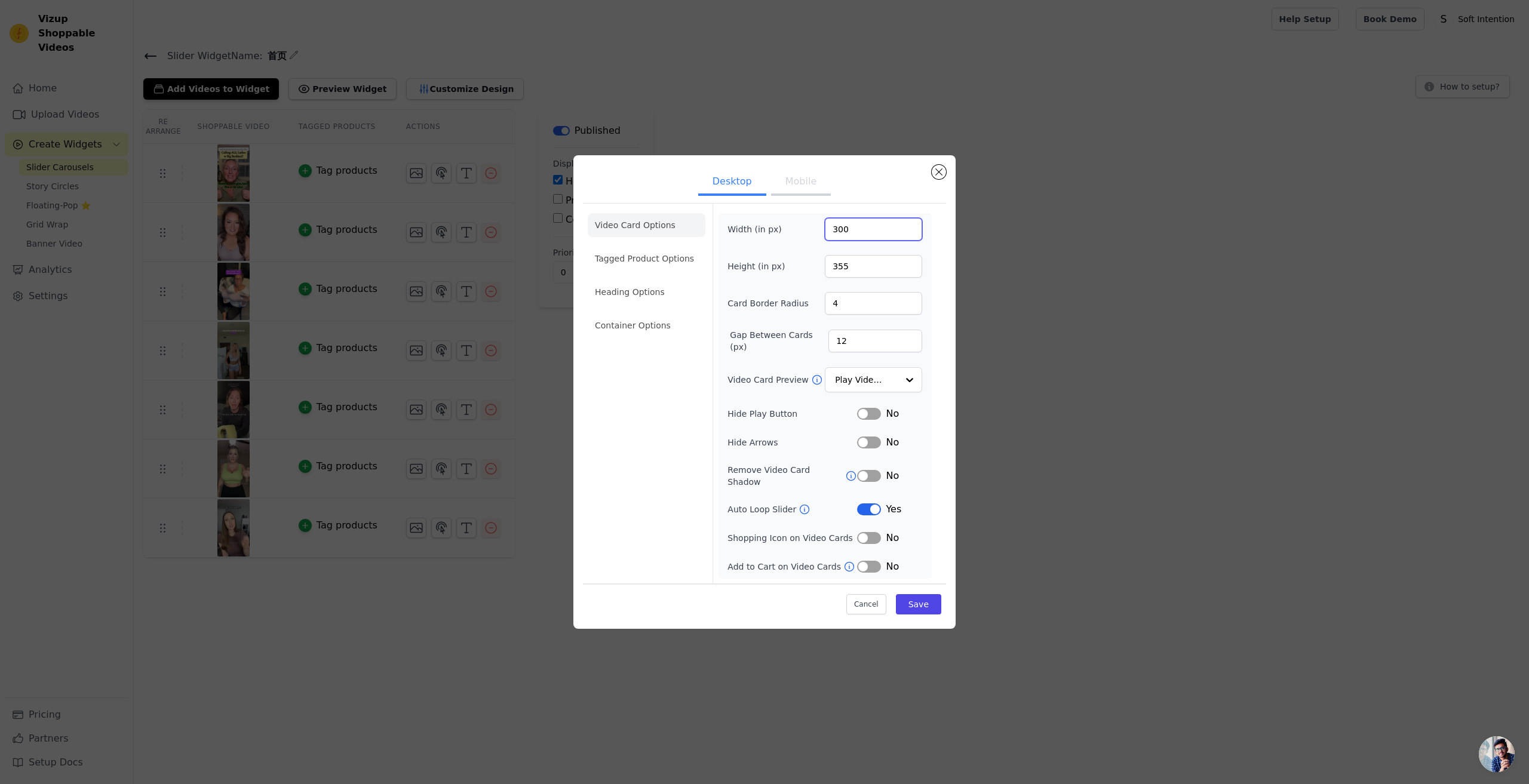
drag, startPoint x: 835, startPoint y: 236, endPoint x: 826, endPoint y: 234, distance: 9.2
click at [826, 234] on input "300" at bounding box center [873, 229] width 97 height 23
type input "200"
click at [926, 604] on button "Save" at bounding box center [919, 604] width 45 height 20
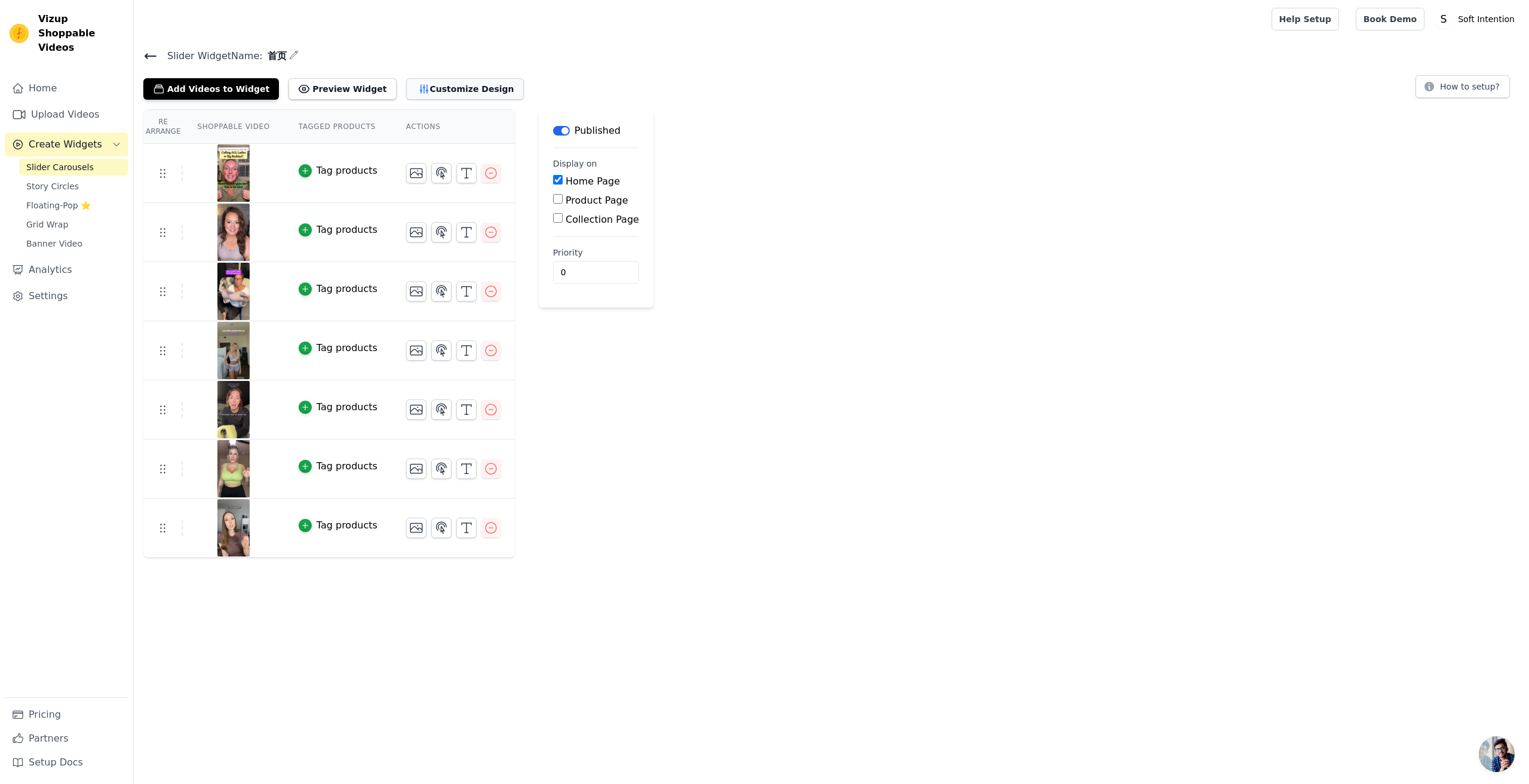
click at [436, 89] on button "Customize Design" at bounding box center [465, 89] width 118 height 22
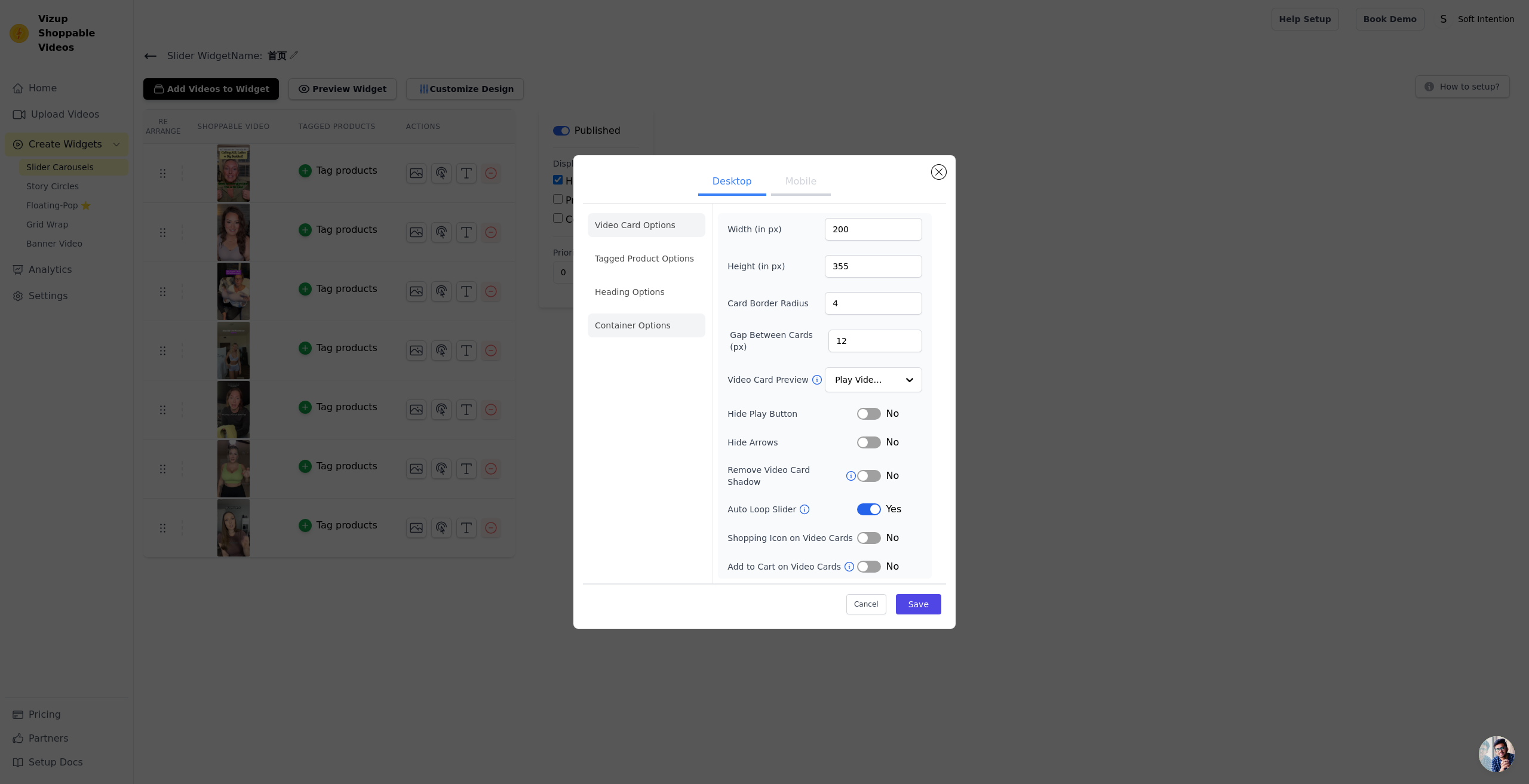
click at [596, 331] on li "Container Options" at bounding box center [647, 326] width 118 height 24
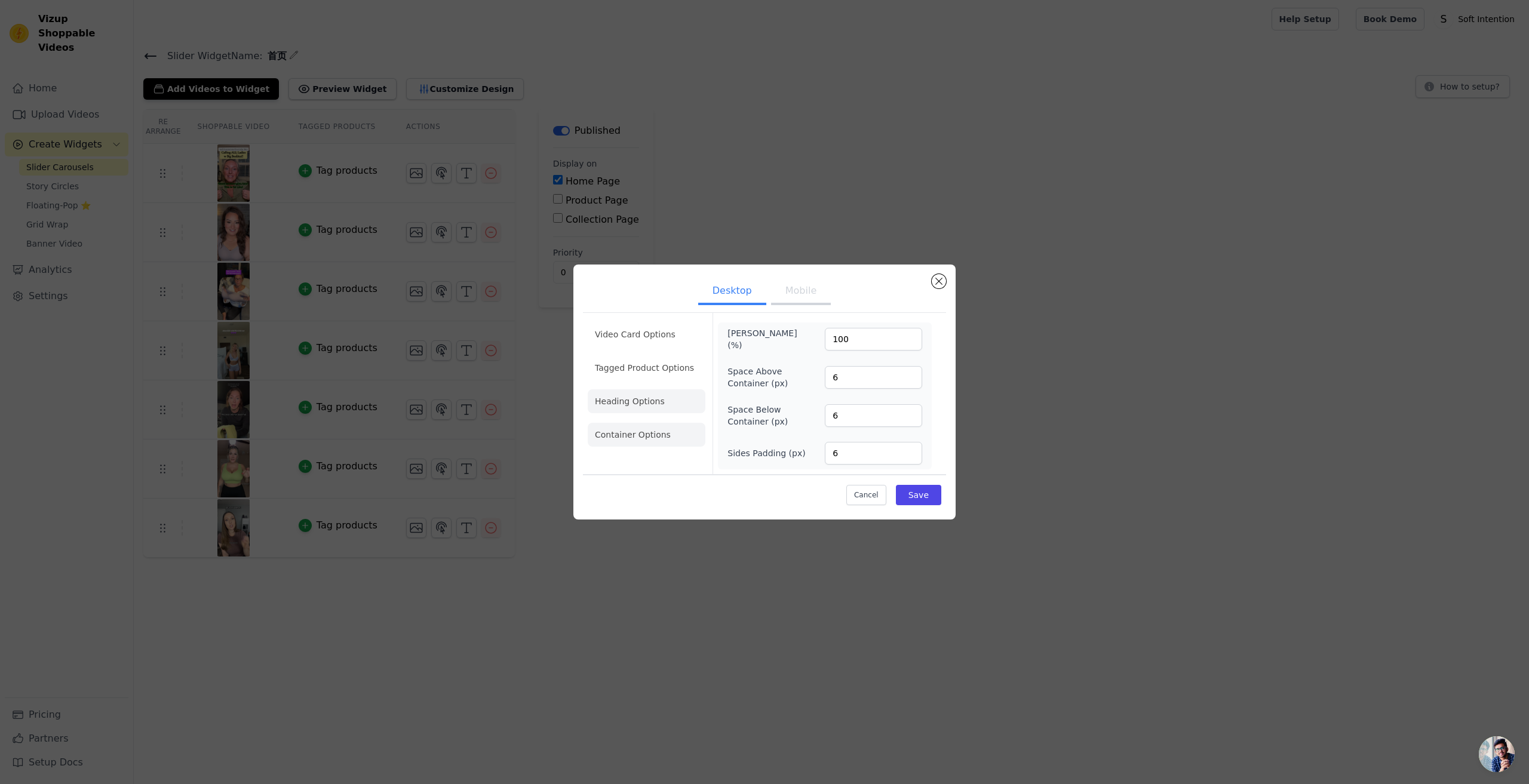
click at [617, 392] on li "Heading Options" at bounding box center [647, 402] width 118 height 24
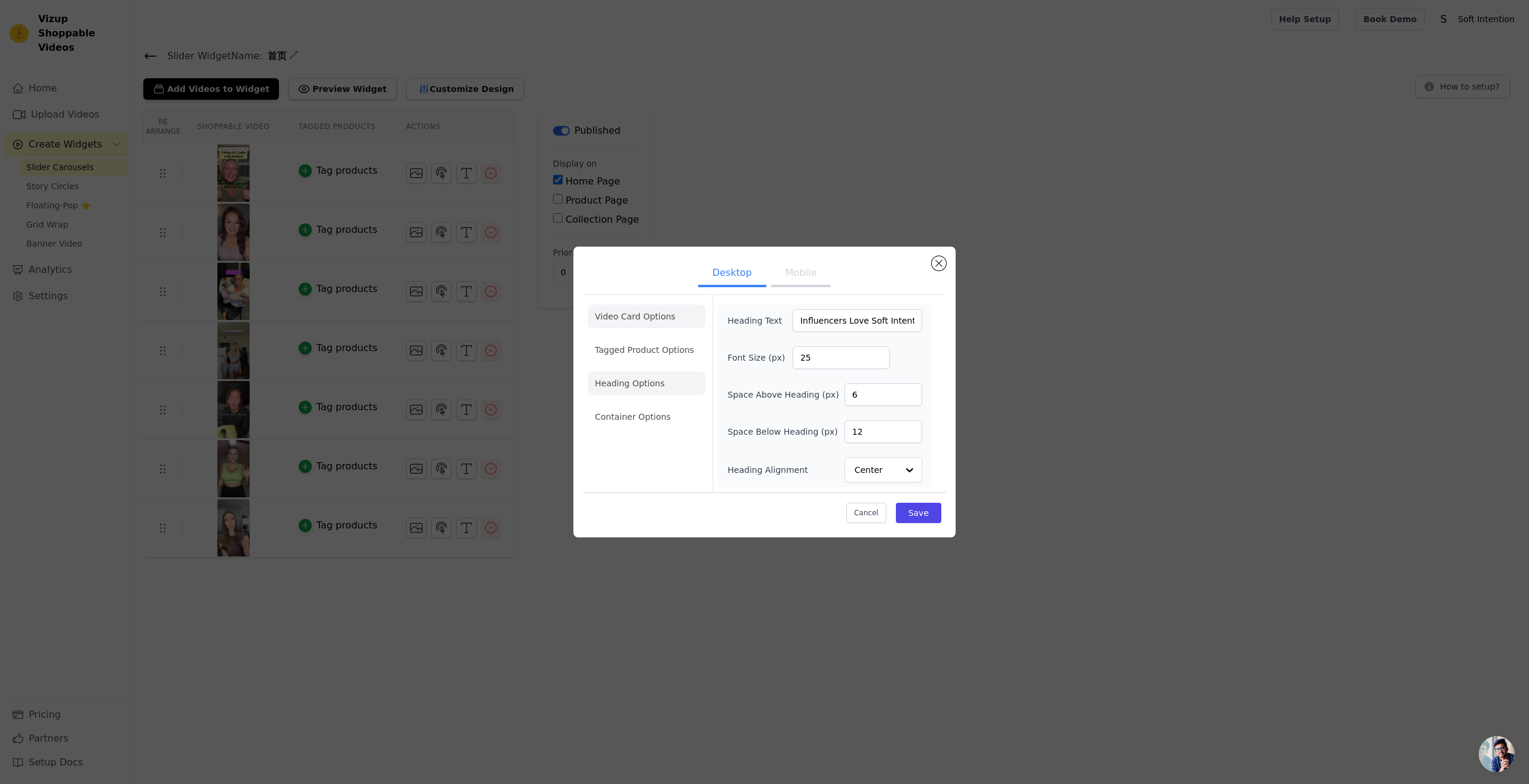
click at [639, 405] on li "Tagged Product Options" at bounding box center [647, 417] width 118 height 24
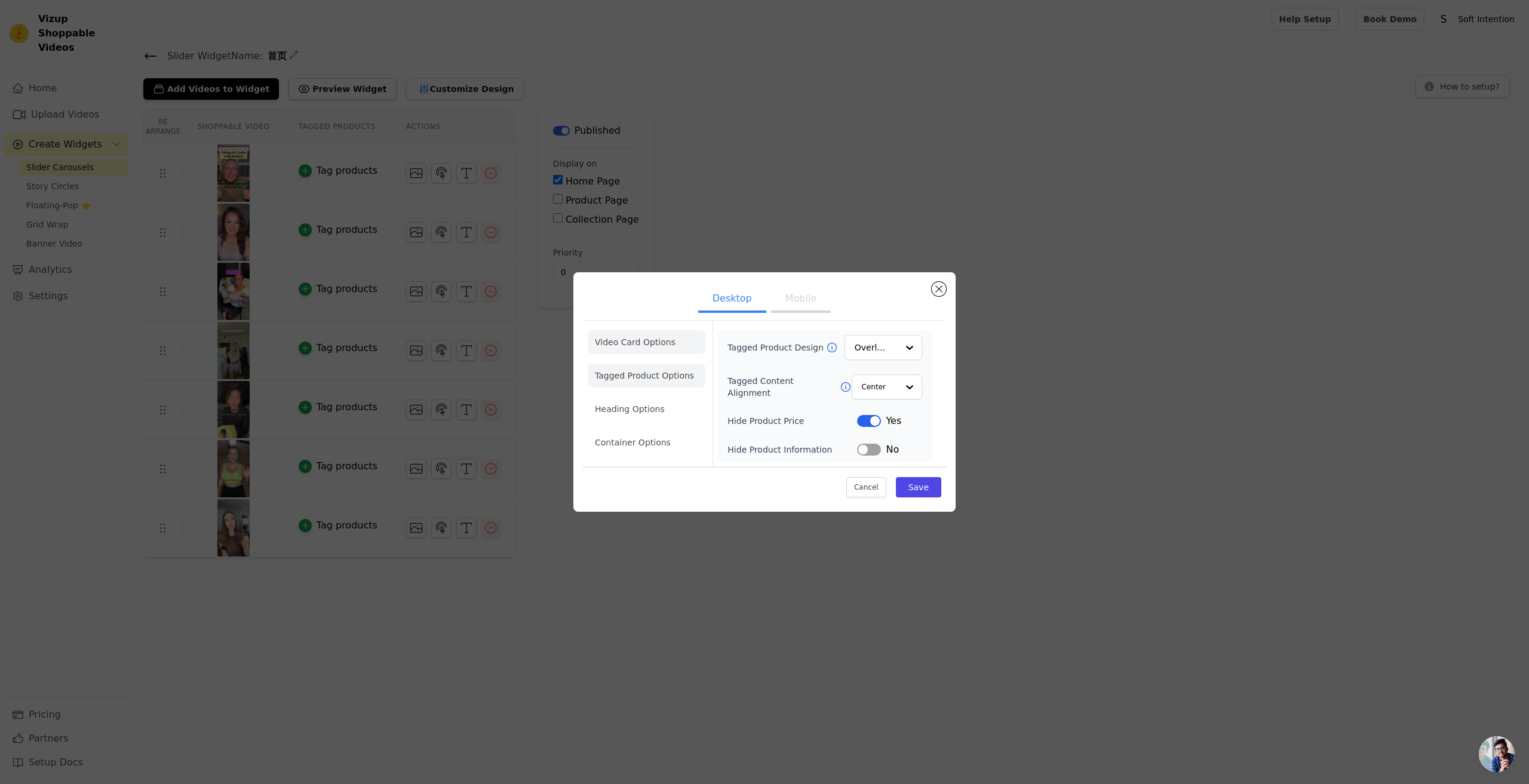
click at [631, 364] on li "Video Card Options" at bounding box center [647, 376] width 118 height 24
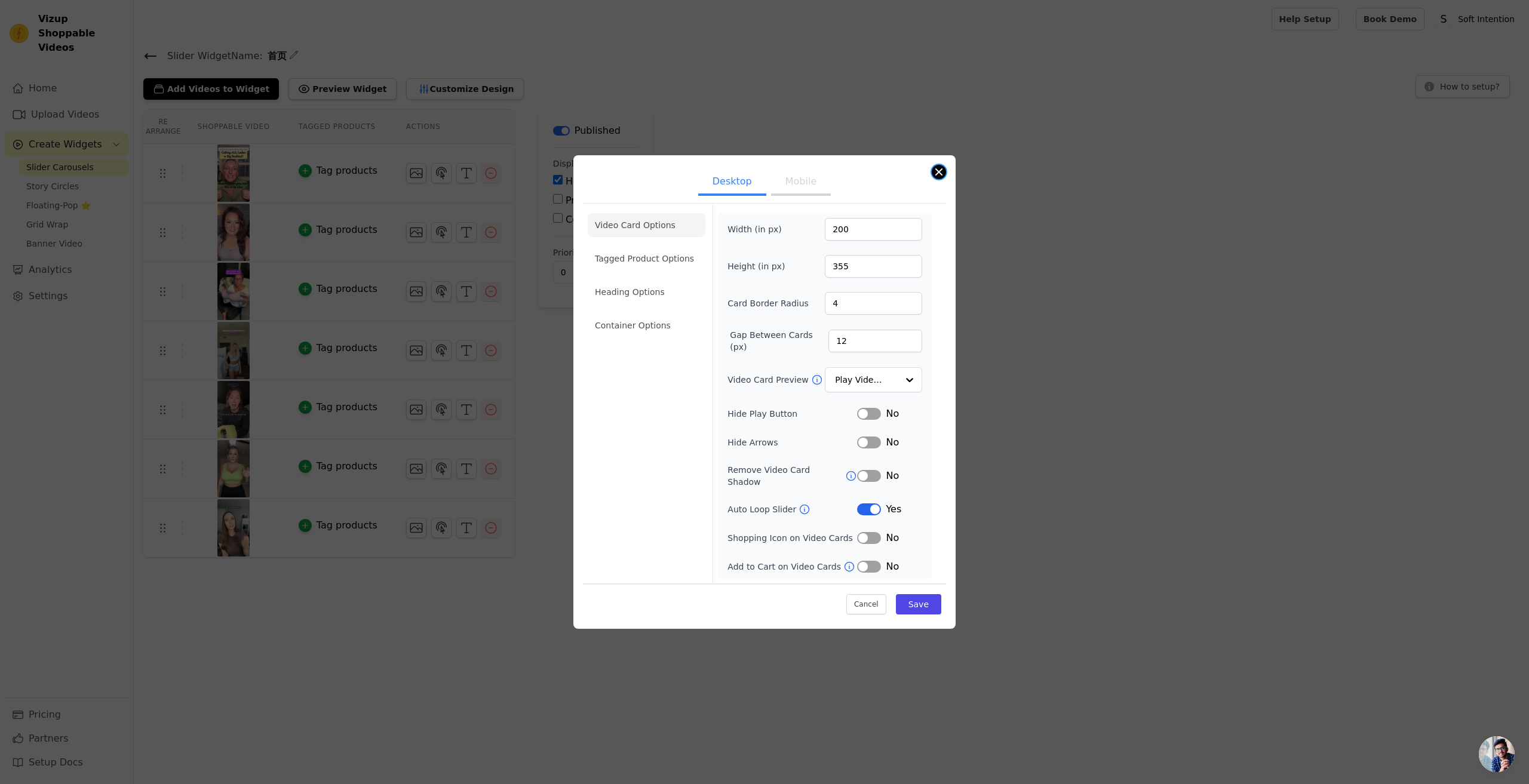
click at [941, 175] on button "Close modal" at bounding box center [939, 172] width 15 height 15
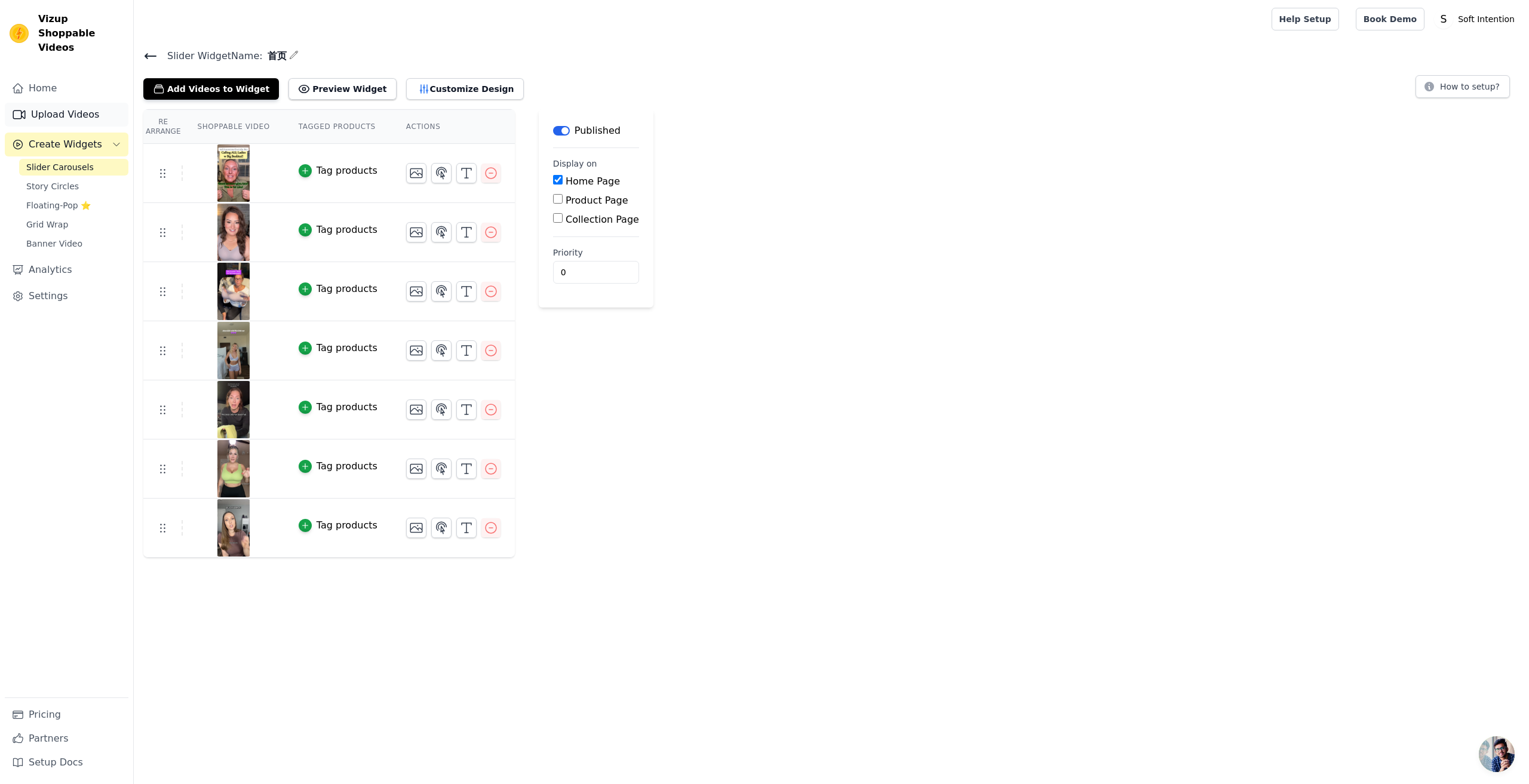
click at [46, 102] on link "Upload Videos" at bounding box center [67, 115] width 123 height 24
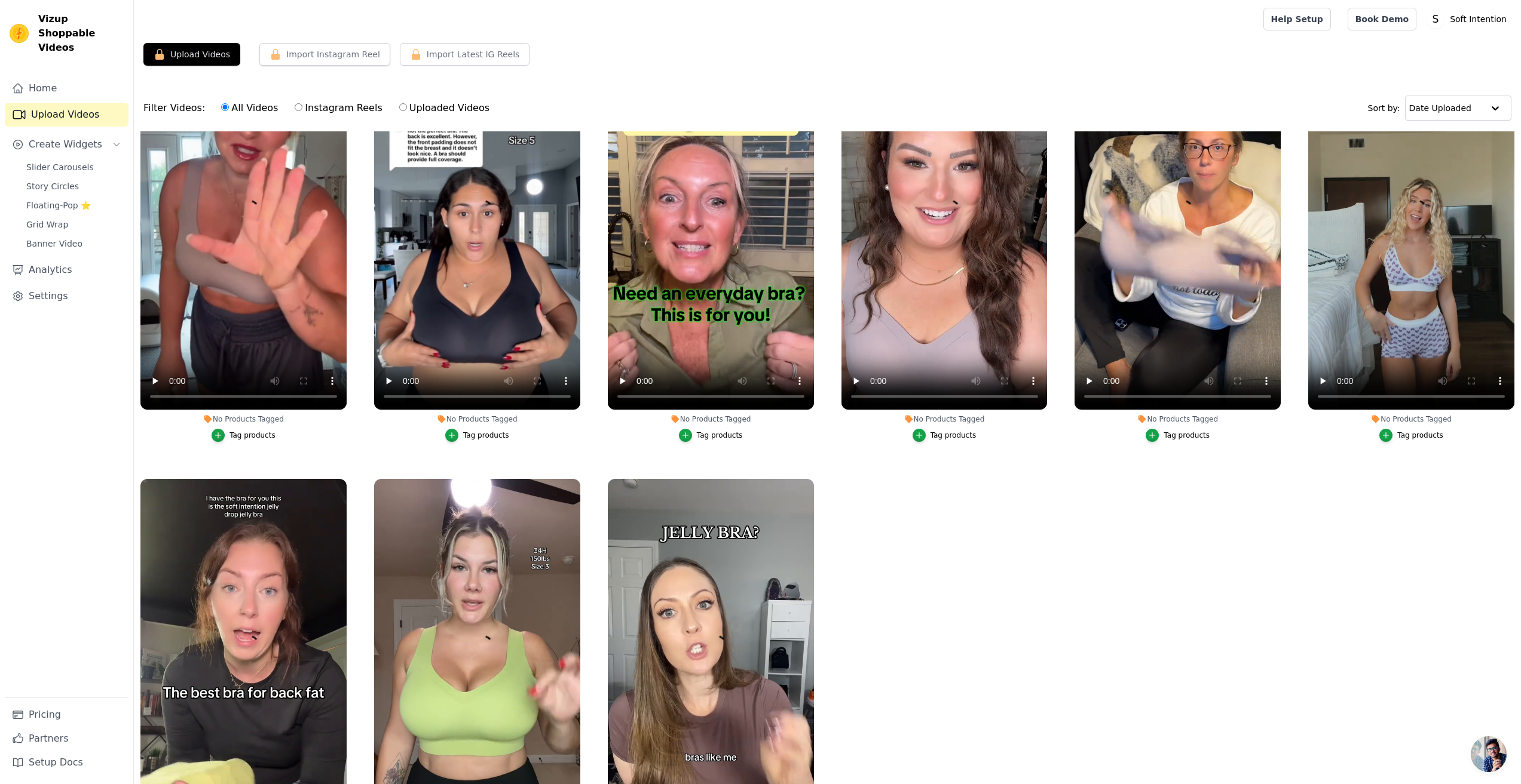
scroll to position [561, 0]
